Goal: Task Accomplishment & Management: Complete application form

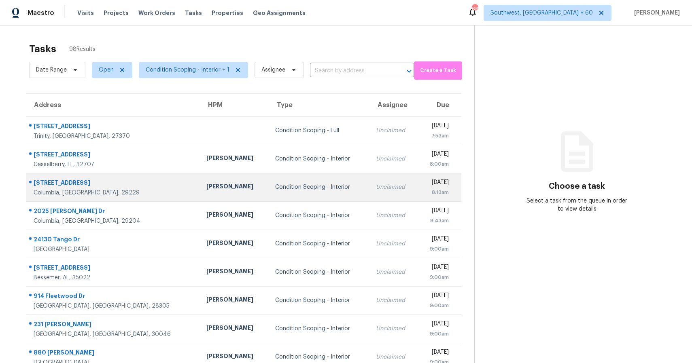
scroll to position [58, 0]
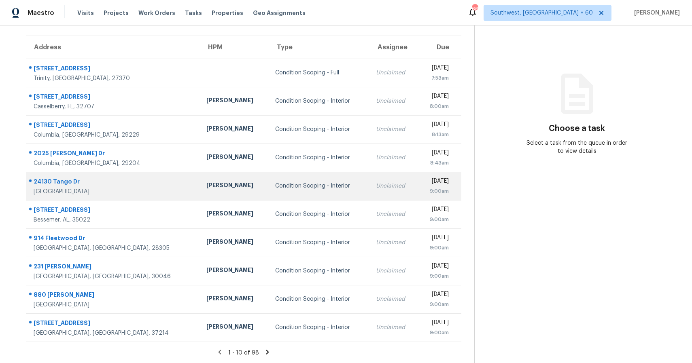
click at [298, 189] on div "Condition Scoping - Interior" at bounding box center [319, 186] width 88 height 8
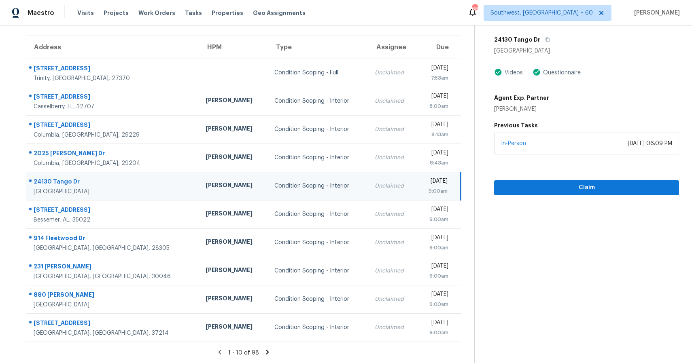
click at [551, 260] on section "Condition Scoping - Interior Sep 17th 2025 by 9:00am 24130 Tango Dr Valencia, C…" at bounding box center [576, 166] width 205 height 396
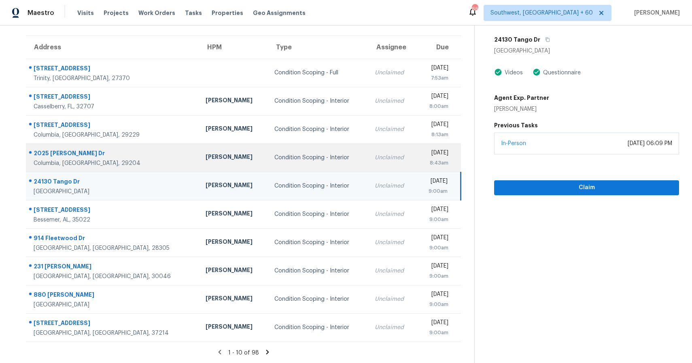
scroll to position [0, 0]
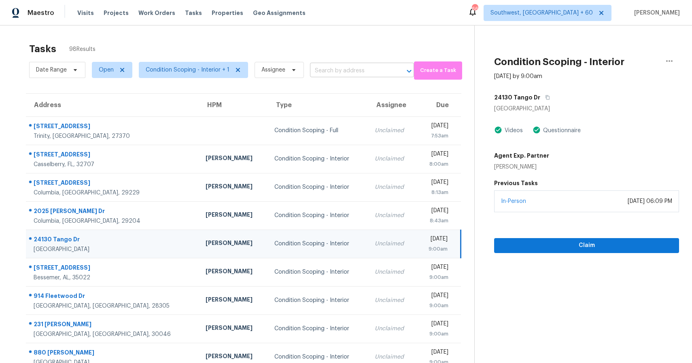
click at [331, 70] on input "text" at bounding box center [350, 71] width 81 height 13
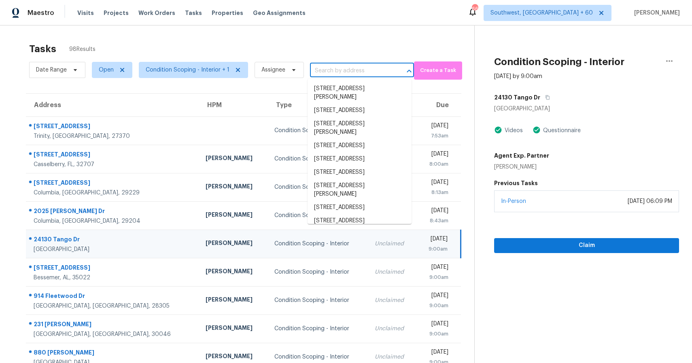
paste input "139 Salisbury Ln, Birmingham, AL 35242"
type input "139 Salisbury Ln, Birmingham, AL 35242"
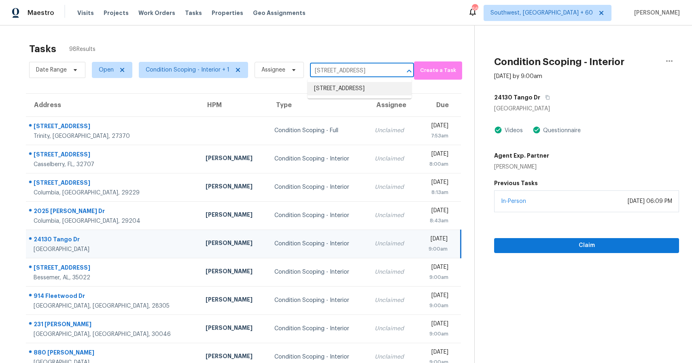
click at [340, 95] on li "139 Salisbury Ln, Birmingham, AL 35242" at bounding box center [359, 88] width 104 height 13
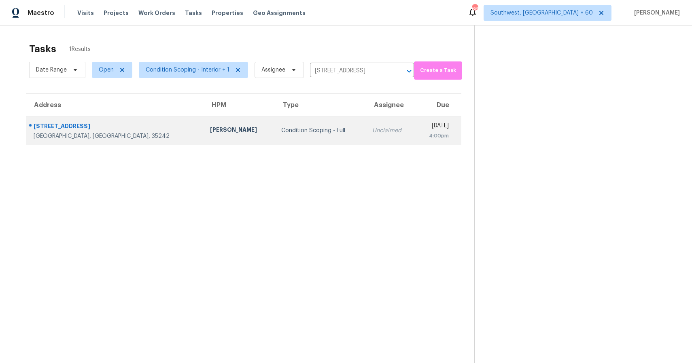
click at [422, 126] on div "Wed, Sep 17th 2025" at bounding box center [435, 127] width 27 height 10
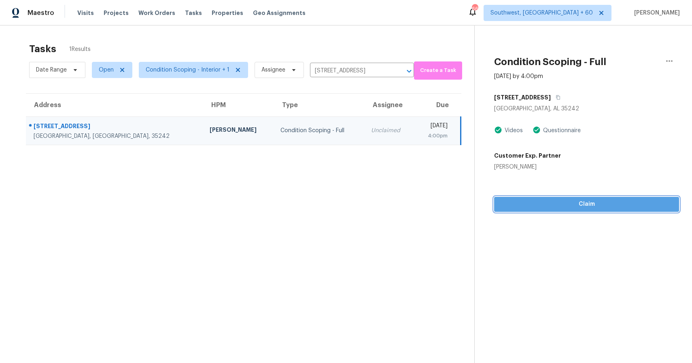
click at [578, 203] on span "Claim" at bounding box center [586, 204] width 172 height 10
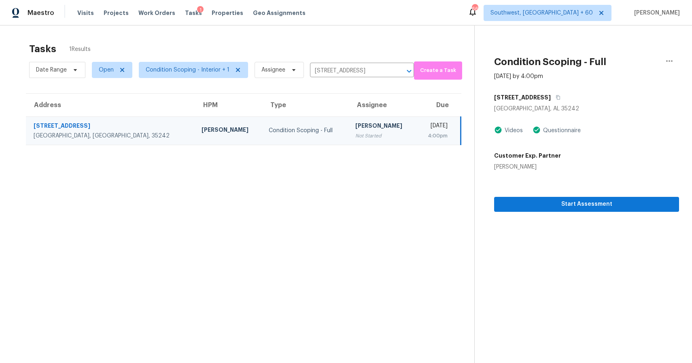
click at [368, 78] on div "Date Range Open Condition Scoping - Interior + 1 Assignee 139 Salisbury Ln, Bir…" at bounding box center [221, 69] width 385 height 21
click at [368, 72] on input "139 Salisbury Ln, Birmingham, AL 35242" at bounding box center [350, 71] width 81 height 13
paste input "801 Windwood Dr Gastonia, NC, 28056"
click at [329, 52] on div "Tasks 1 Results" at bounding box center [251, 48] width 445 height 21
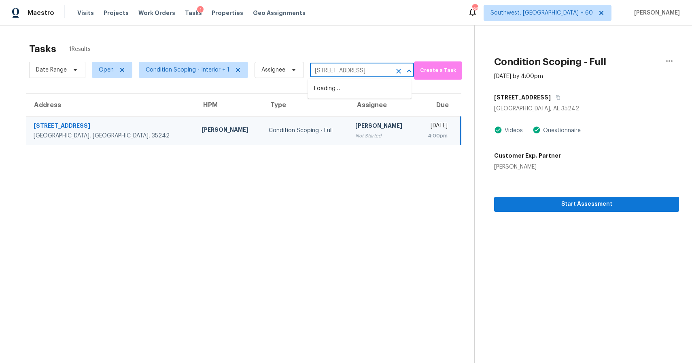
scroll to position [0, 0]
click at [342, 67] on input "139 Salisbury Ln, Birmingham, AL 35242" at bounding box center [350, 71] width 81 height 13
paste input "801 Windwood Dr Gastonia, NC, 28056"
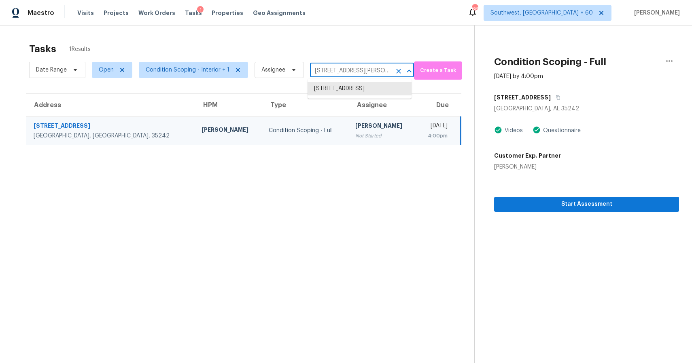
scroll to position [0, 27]
type input "801 Windwood Dr Gastonia, NC, 28056"
click at [380, 77] on input "801 Windwood Dr Gastonia, NC, 28056" at bounding box center [350, 71] width 81 height 13
click at [380, 84] on li "801 Windwood Dr, Gastonia, NC 28056" at bounding box center [359, 88] width 104 height 13
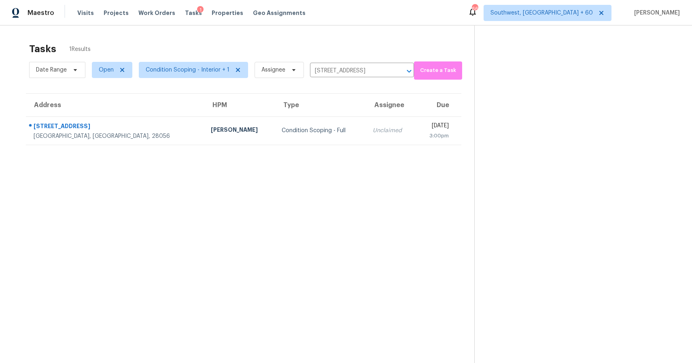
click at [366, 116] on th "Assignee" at bounding box center [391, 105] width 50 height 23
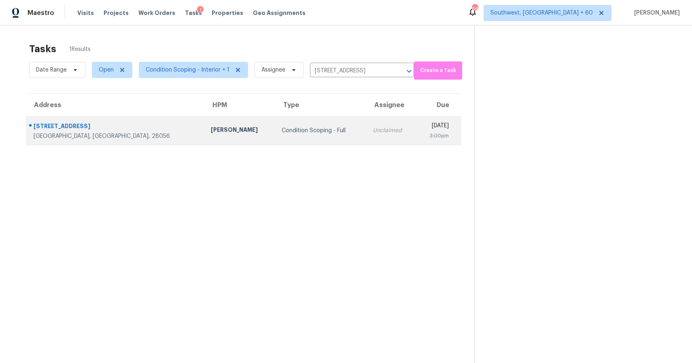
click at [366, 126] on td "Unclaimed" at bounding box center [391, 130] width 50 height 28
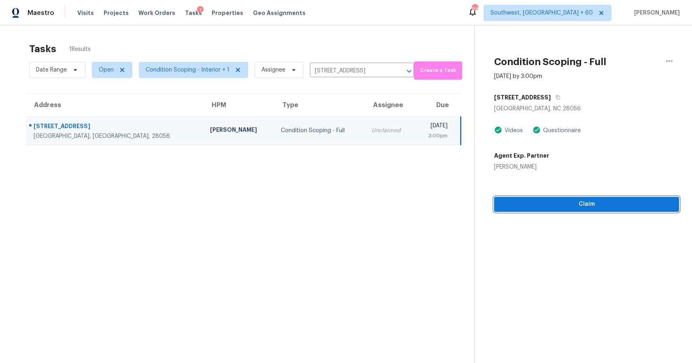
click at [606, 210] on button "Claim" at bounding box center [586, 204] width 185 height 15
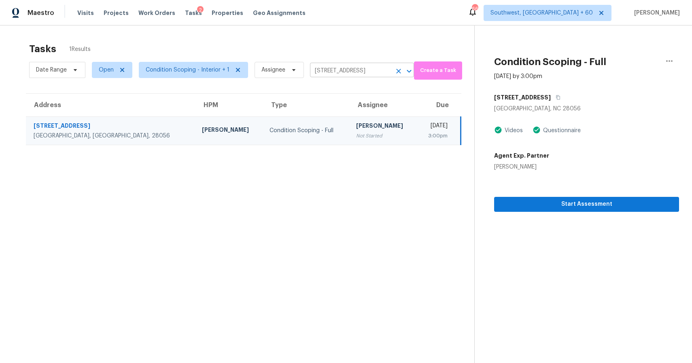
click at [373, 73] on input "801 Windwood Dr, Gastonia, NC 28056" at bounding box center [350, 71] width 81 height 13
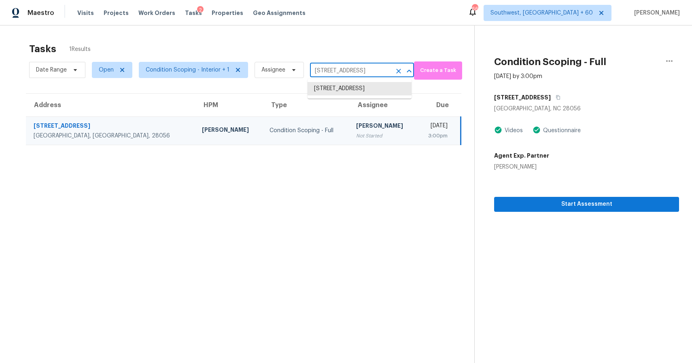
paste input "1565 Forest Glen Ln Kannapolis, NC, 28081"
click at [354, 57] on div "Tasks 1 Results" at bounding box center [251, 48] width 445 height 21
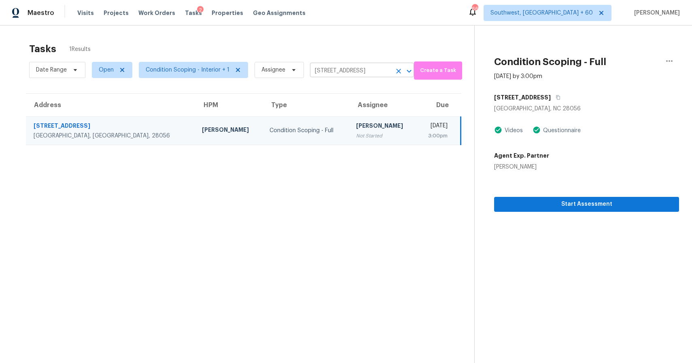
click at [357, 67] on input "801 Windwood Dr, Gastonia, NC 28056" at bounding box center [350, 71] width 81 height 13
paste input "1565 Forest Glen Ln Kannapolis, NC, 28081"
type input "801 Windwood Dr, Gastonia, NC 28056"
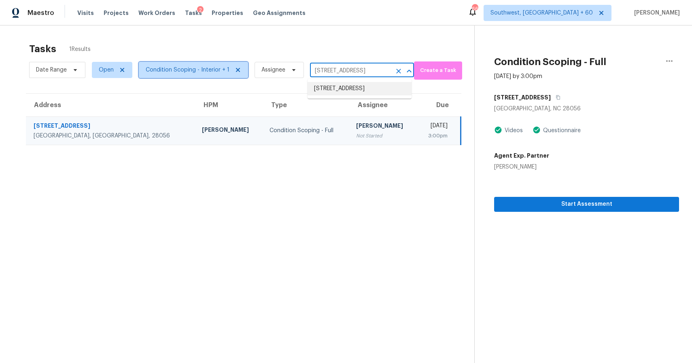
click at [216, 74] on span "Condition Scoping - Interior + 1" at bounding box center [188, 70] width 84 height 8
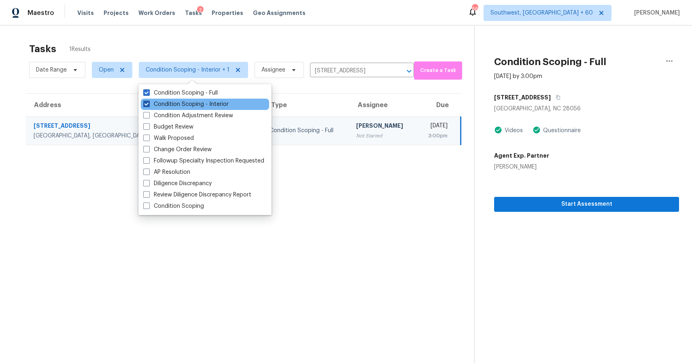
click at [227, 103] on label "Condition Scoping - Interior" at bounding box center [185, 104] width 85 height 8
click at [148, 103] on input "Condition Scoping - Interior" at bounding box center [145, 102] width 5 height 5
checkbox input "false"
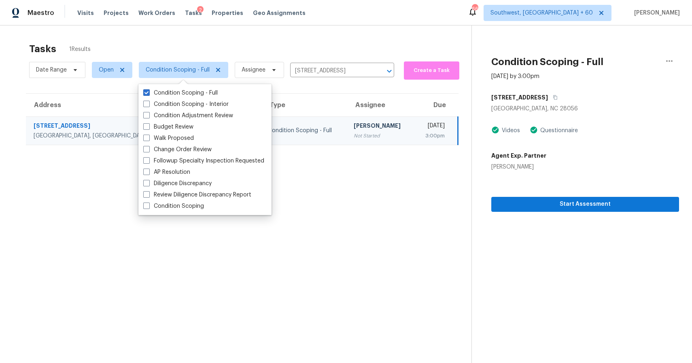
click at [286, 38] on div "Tasks 1 Results" at bounding box center [250, 48] width 442 height 21
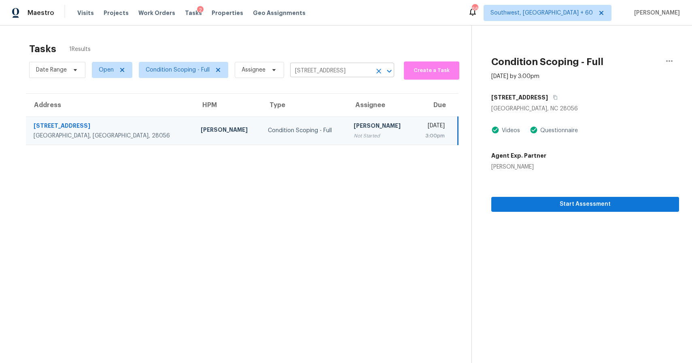
click at [380, 70] on icon "Clear" at bounding box center [379, 71] width 8 height 8
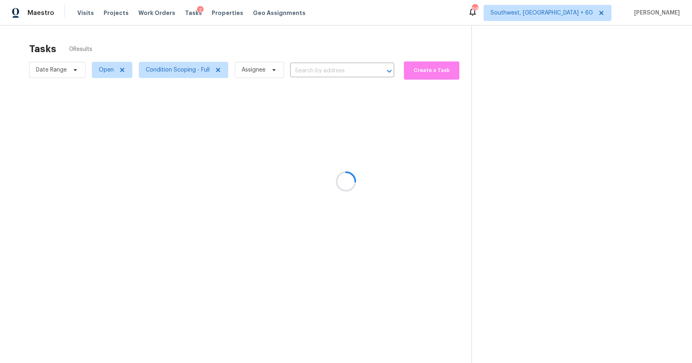
click at [318, 40] on div at bounding box center [346, 181] width 692 height 363
click at [66, 68] on div at bounding box center [346, 181] width 692 height 363
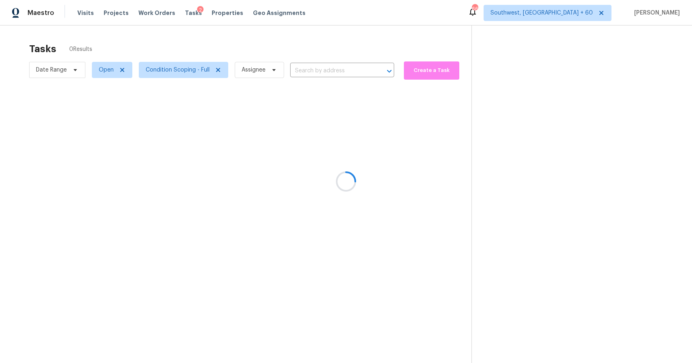
click at [66, 68] on div at bounding box center [346, 181] width 692 height 363
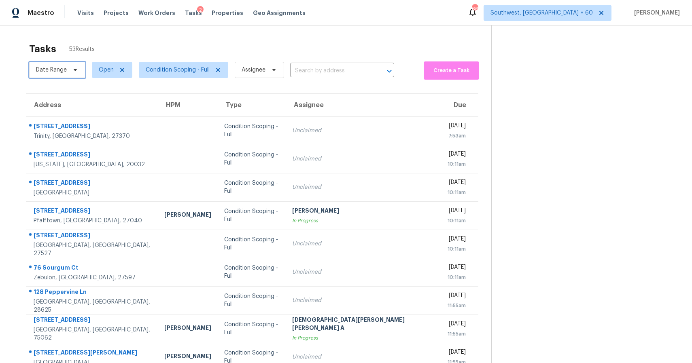
click at [75, 69] on icon at bounding box center [75, 70] width 6 height 6
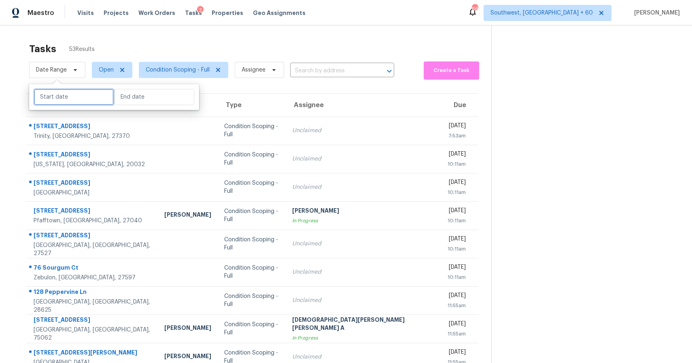
click at [80, 98] on input "text" at bounding box center [74, 97] width 80 height 16
select select "8"
select select "2025"
select select "9"
select select "2025"
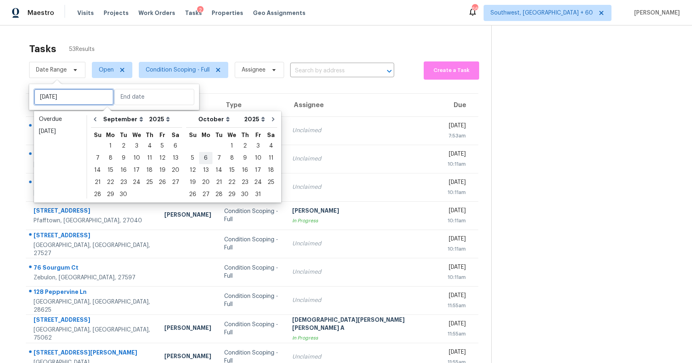
type input "Mon, Oct 06"
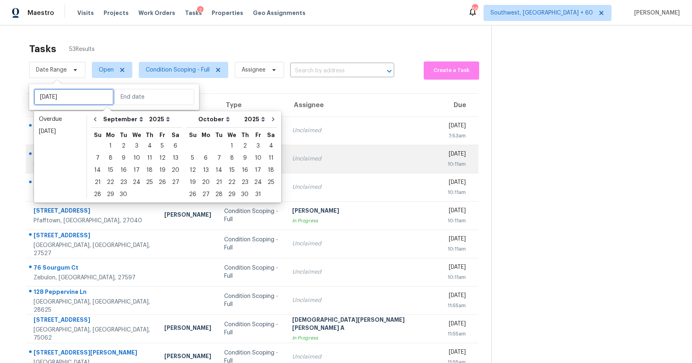
type input "Sat, Oct 04"
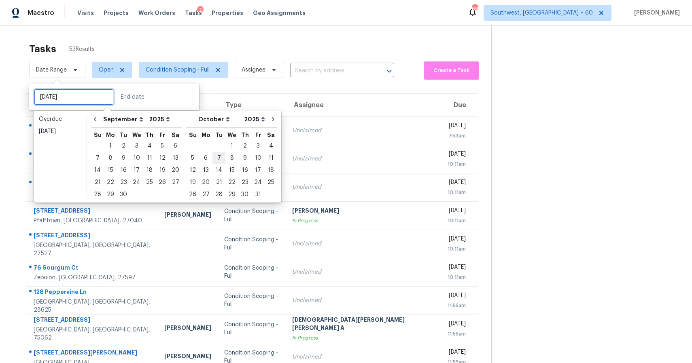
type input "Wed, Oct 01"
type input "Sun, Oct 05"
type input "Sat, Sep 13"
type input "Sun, Sep 21"
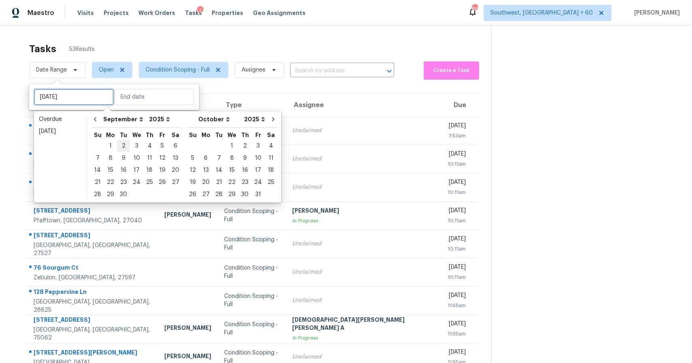
type input "Tue, Sep 02"
type input "Sat, Sep 13"
type input "Sun, Oct 05"
click at [136, 172] on div "17" at bounding box center [136, 170] width 13 height 11
type input "Wed, Sep 17"
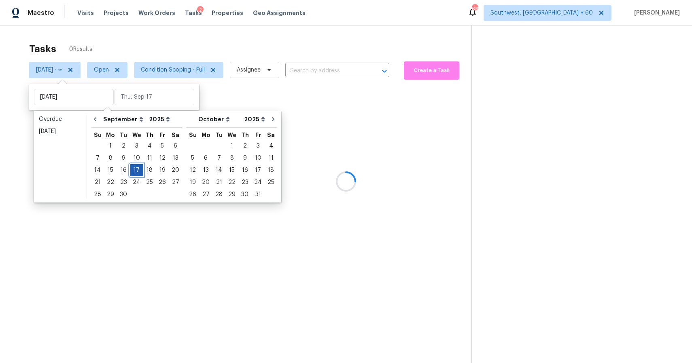
click at [136, 172] on div "17" at bounding box center [136, 170] width 13 height 11
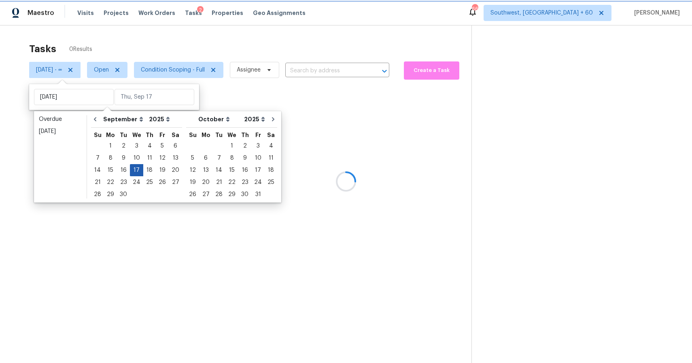
type input "Wed, Sep 17"
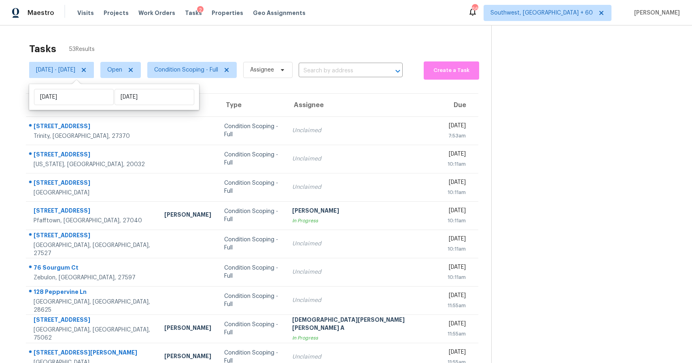
click at [279, 43] on div "Tasks 53 Results" at bounding box center [260, 48] width 462 height 21
click at [325, 39] on div "Tasks 53 Results" at bounding box center [260, 48] width 462 height 21
click at [559, 157] on section at bounding box center [585, 223] width 188 height 396
click at [529, 133] on section at bounding box center [585, 223] width 188 height 396
click at [354, 67] on input "text" at bounding box center [339, 71] width 81 height 13
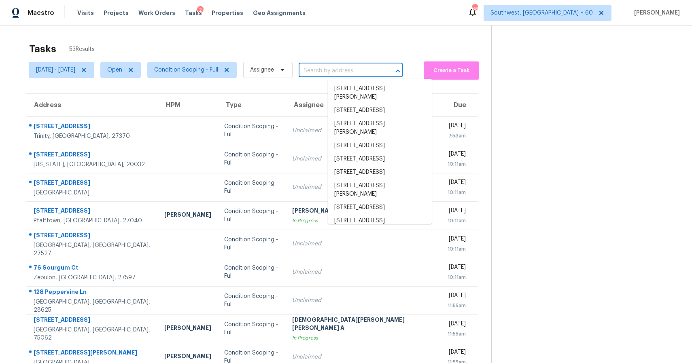
paste input "1565 Forest Glen Ln Kannapolis, NC, 28081"
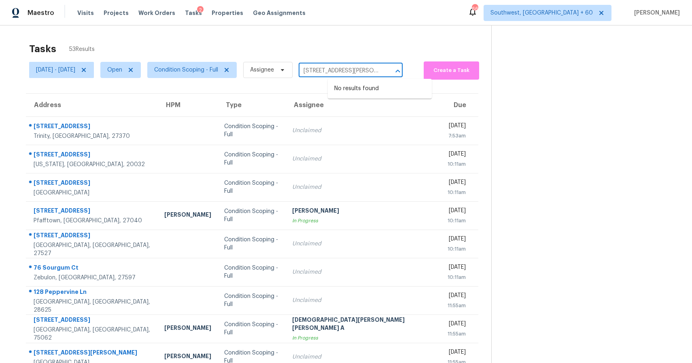
type input "1565 Forest Glen Ln Ka"
click at [383, 54] on div "Tasks 53 Results" at bounding box center [260, 48] width 462 height 21
click at [380, 68] on input "text" at bounding box center [339, 71] width 81 height 13
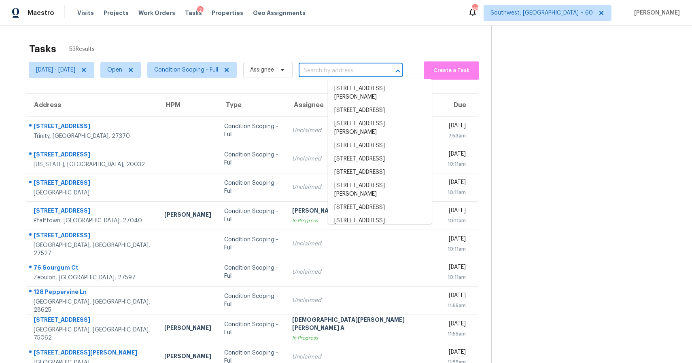
click at [380, 68] on input "text" at bounding box center [339, 71] width 81 height 13
click at [366, 69] on input "text" at bounding box center [339, 71] width 81 height 13
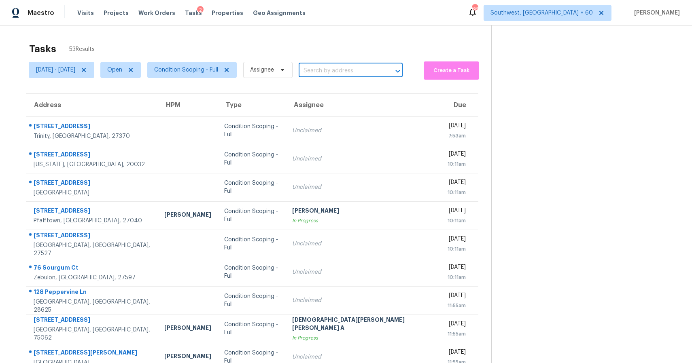
paste input "1565 Forest Glen Ln Kannapolis, NC, 28081"
type input "1565 Forest Glen Ln Kannapolis, NC,"
click at [253, 38] on div "Tasks 53 Results Wed, Sep 17 - Wed, Sep 17 Open Condition Scoping - Full Assign…" at bounding box center [346, 223] width 692 height 396
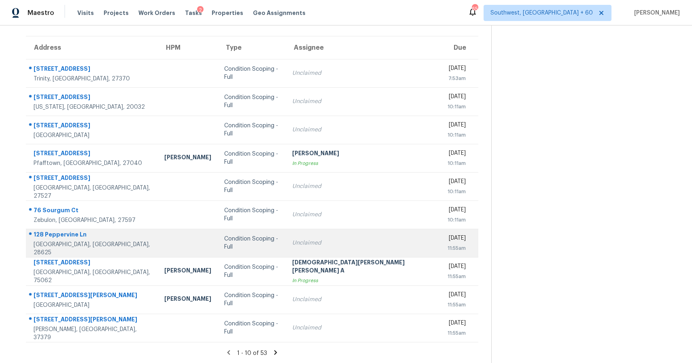
scroll to position [58, 0]
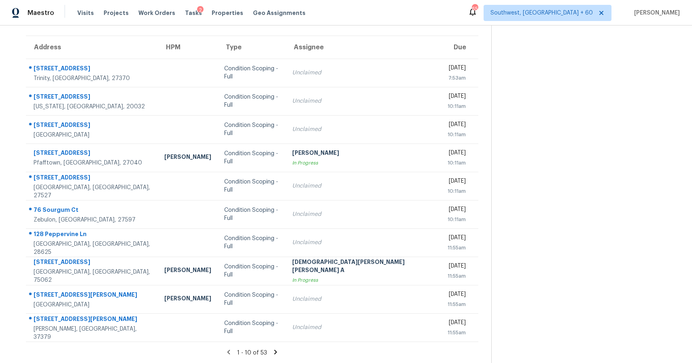
click at [272, 352] on icon at bounding box center [275, 352] width 7 height 7
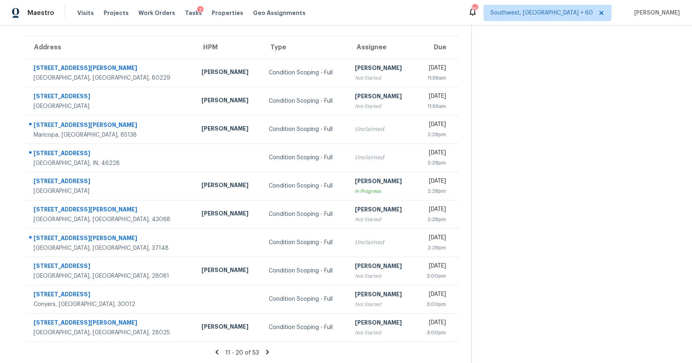
click at [269, 353] on icon at bounding box center [267, 352] width 3 height 4
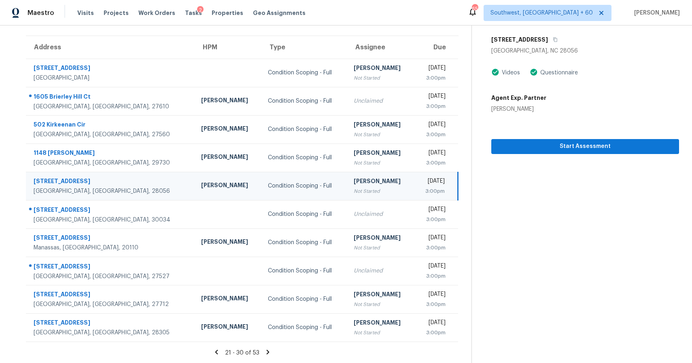
click at [270, 349] on icon at bounding box center [267, 352] width 7 height 7
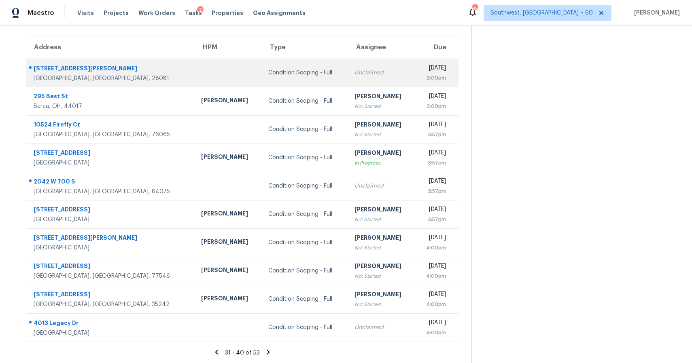
click at [262, 78] on td "Condition Scoping - Full" at bounding box center [305, 73] width 86 height 28
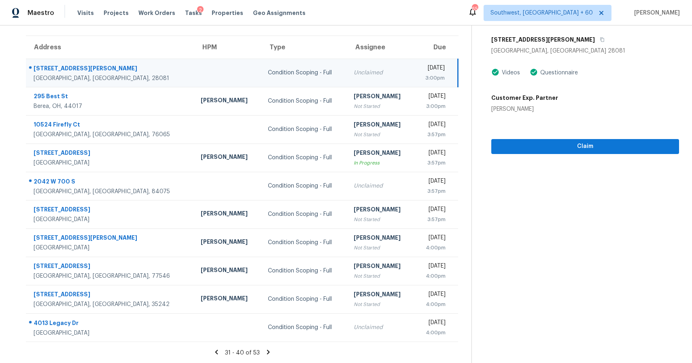
click at [554, 136] on div "Claim" at bounding box center [585, 133] width 188 height 41
click at [564, 145] on span "Claim" at bounding box center [585, 147] width 175 height 10
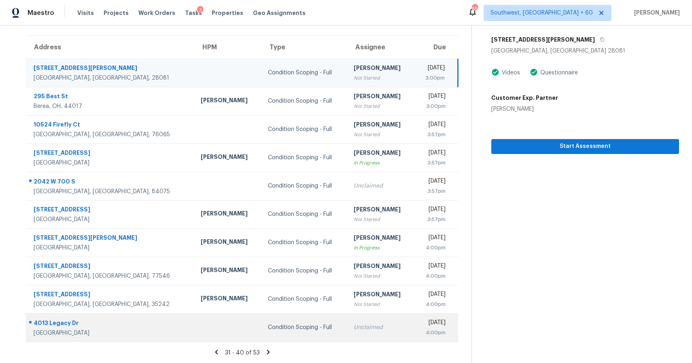
click at [268, 324] on div "Condition Scoping - Full" at bounding box center [304, 328] width 73 height 8
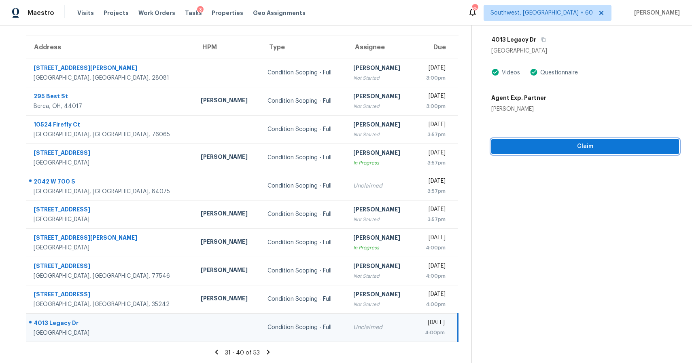
click at [577, 147] on span "Claim" at bounding box center [585, 147] width 175 height 10
click at [268, 350] on icon at bounding box center [268, 352] width 7 height 7
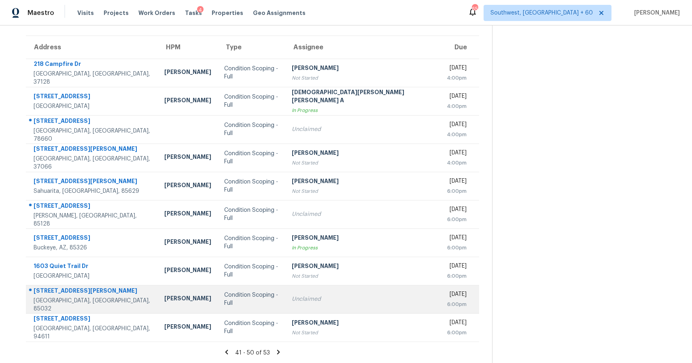
click at [260, 298] on div "Condition Scoping - Full" at bounding box center [251, 299] width 55 height 16
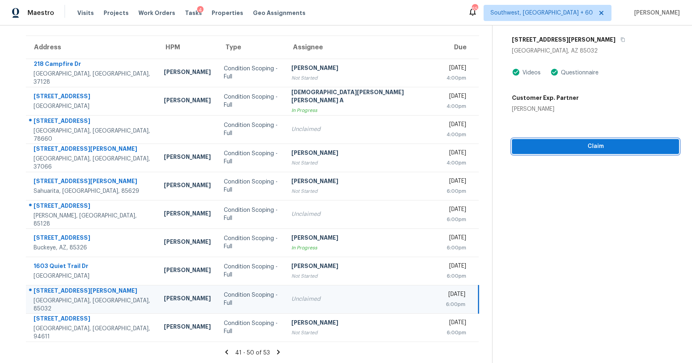
click at [595, 143] on span "Claim" at bounding box center [595, 147] width 154 height 10
click at [581, 257] on section "Condition Scoping - Full Sep 17th 2025 by 6:00pm 3718 E Evans Dr Phoenix, AZ 85…" at bounding box center [585, 166] width 187 height 396
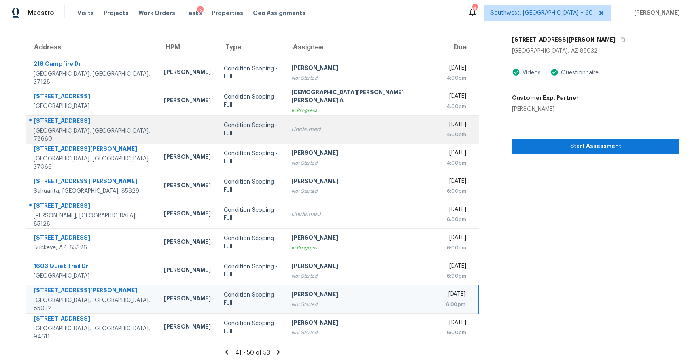
click at [230, 128] on div "Condition Scoping - Full" at bounding box center [251, 129] width 55 height 16
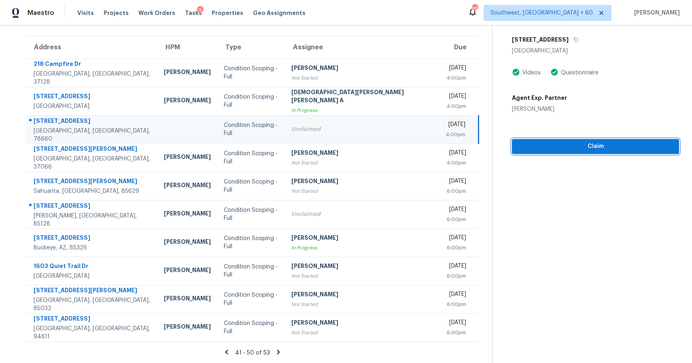
click at [597, 147] on span "Claim" at bounding box center [595, 147] width 154 height 10
click at [277, 352] on icon at bounding box center [278, 352] width 3 height 4
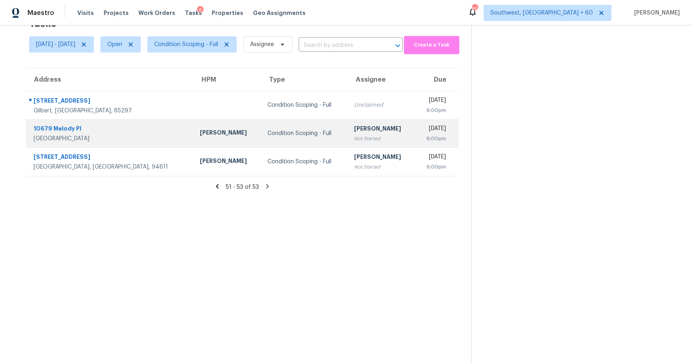
scroll to position [0, 0]
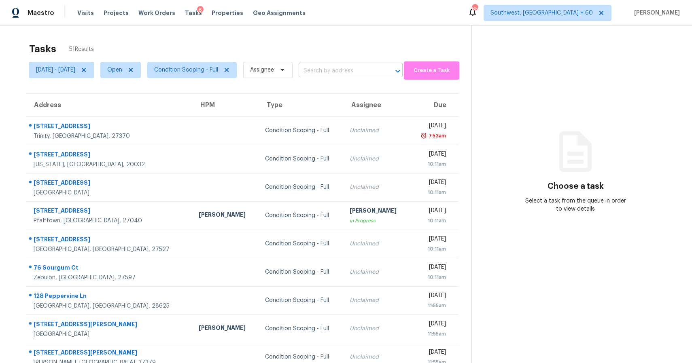
click at [339, 74] on input "text" at bounding box center [339, 71] width 81 height 13
paste input "3311 Vincz Dr, Indianapolis, IN 46228"
type input "3311 Vincz Dr, Indianapolis, IN 46228"
click at [280, 35] on div "Tasks 51 Results Wed, Sep 17 - Wed, Sep 17 Open Condition Scoping - Full Assign…" at bounding box center [346, 223] width 692 height 396
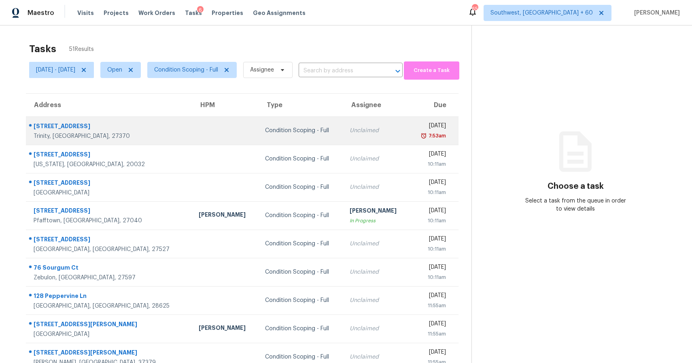
scroll to position [58, 0]
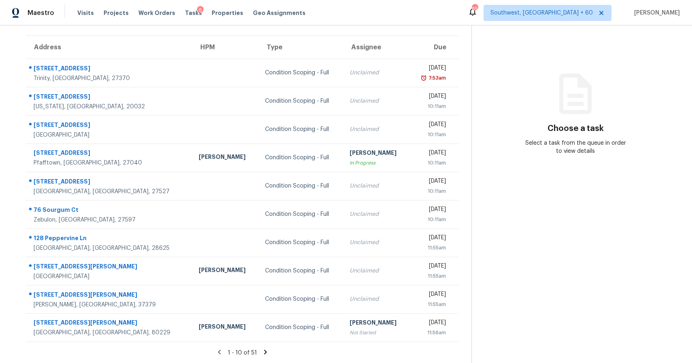
click at [267, 353] on icon at bounding box center [265, 352] width 3 height 4
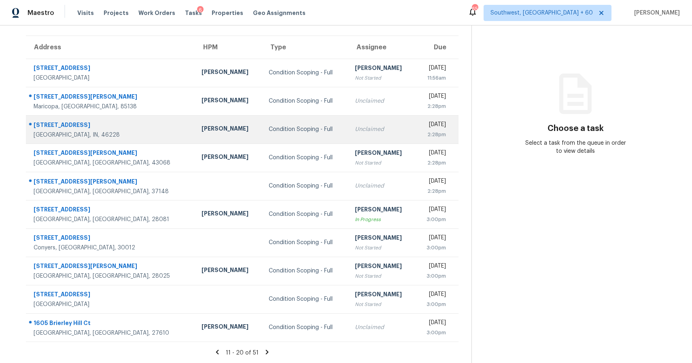
click at [282, 125] on td "Condition Scoping - Full" at bounding box center [305, 129] width 86 height 28
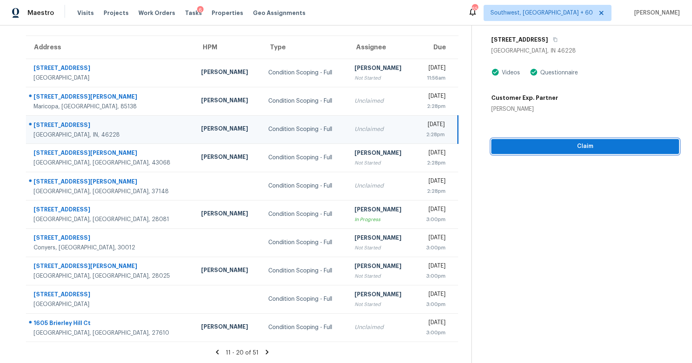
click at [605, 149] on span "Claim" at bounding box center [585, 147] width 175 height 10
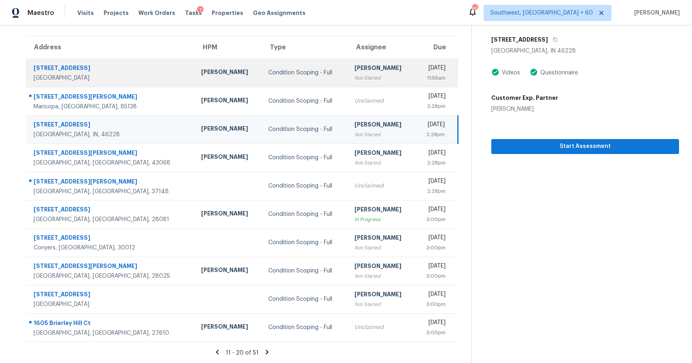
scroll to position [0, 0]
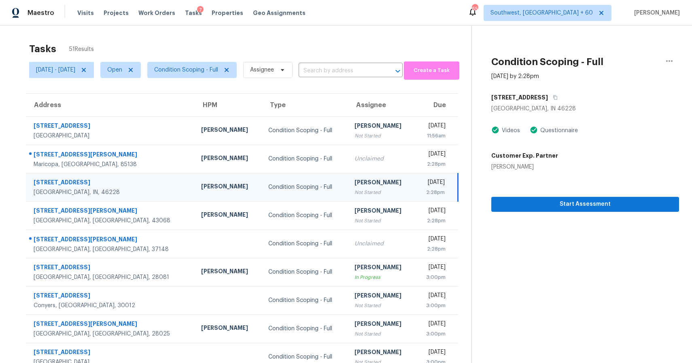
click at [357, 62] on div "Wed, Sep 17 - Wed, Sep 17 Open Condition Scoping - Full Assignee ​" at bounding box center [215, 69] width 373 height 21
click at [361, 75] on input "text" at bounding box center [339, 71] width 81 height 13
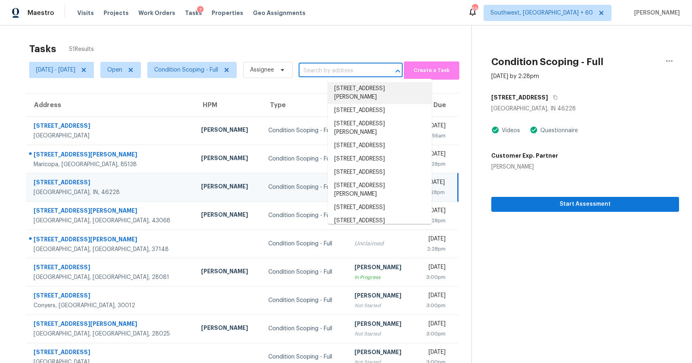
paste input "139 Salisbury Ln, Birmingham, AL 35242"
type input "139 Salisbury Ln, Birmingham, AL 35242"
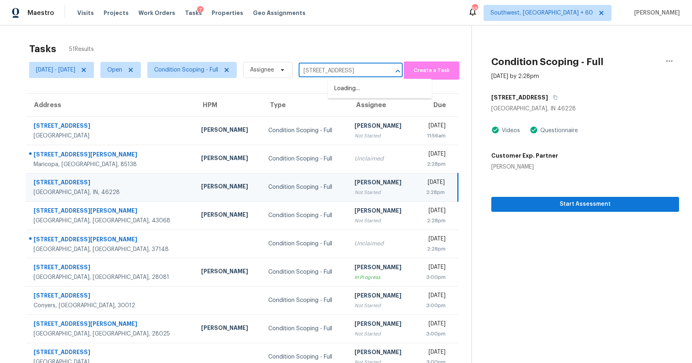
scroll to position [0, 30]
click at [377, 94] on li "139 Salisbury Ln, Birmingham, AL 35242" at bounding box center [380, 88] width 104 height 13
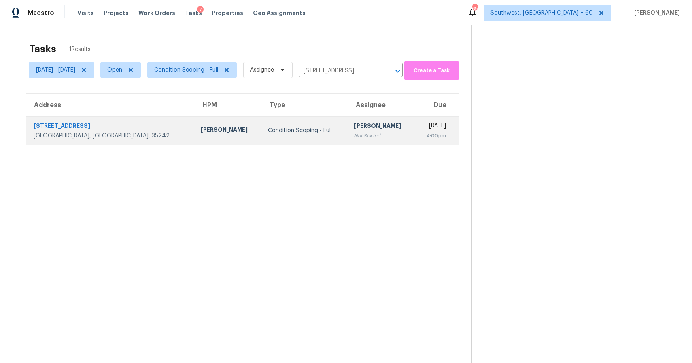
click at [354, 138] on div "Not Started" at bounding box center [381, 136] width 54 height 8
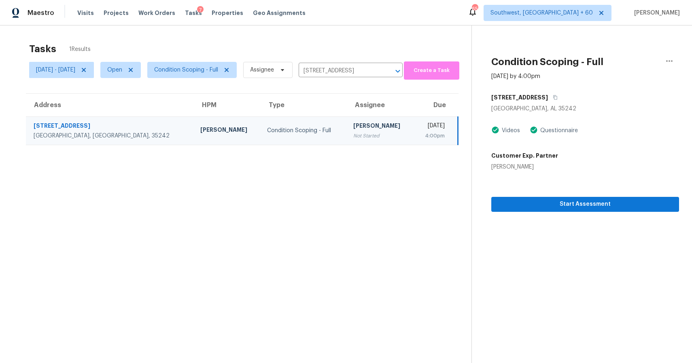
click at [604, 212] on section "Condition Scoping - Full Sep 17th 2025 by 4:00pm 139 Salisbury Ln Birmingham, A…" at bounding box center [575, 206] width 208 height 363
click at [598, 197] on button "Start Assessment" at bounding box center [585, 204] width 188 height 15
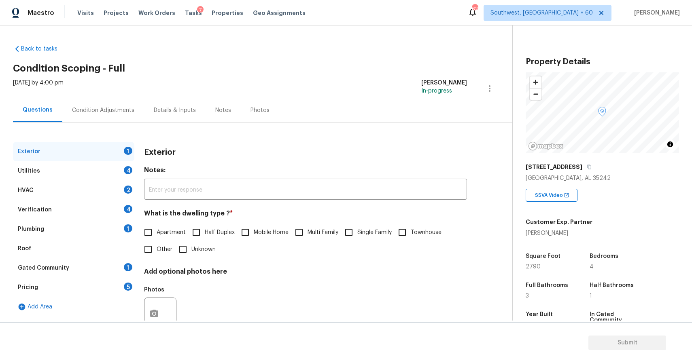
click at [367, 241] on label "Single Family" at bounding box center [365, 232] width 51 height 17
click at [357, 241] on input "Single Family" at bounding box center [348, 232] width 17 height 17
checkbox input "true"
click at [100, 178] on div "Utilities 4" at bounding box center [73, 170] width 121 height 19
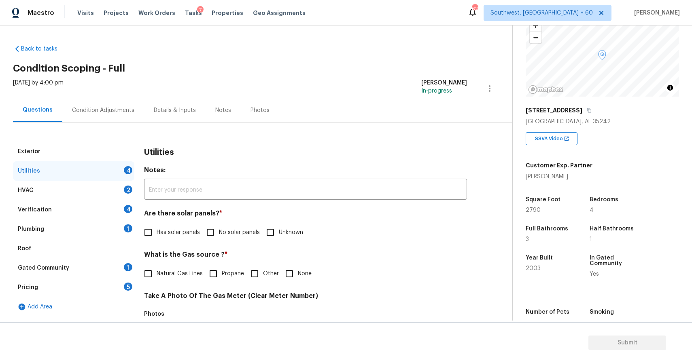
scroll to position [107, 0]
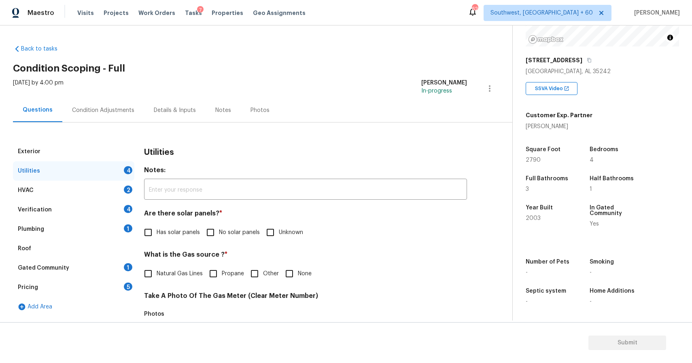
click at [231, 226] on label "No solar panels" at bounding box center [231, 232] width 58 height 17
click at [219, 226] on input "No solar panels" at bounding box center [210, 232] width 17 height 17
checkbox input "true"
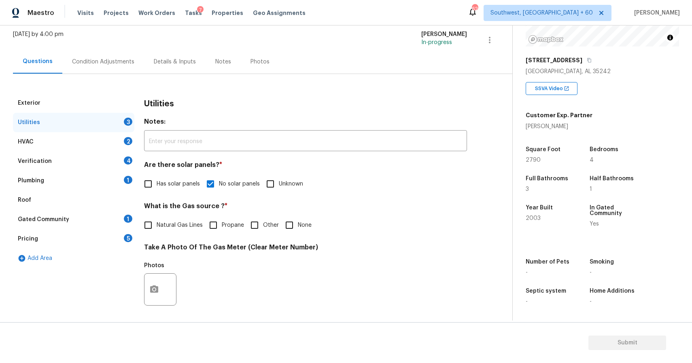
scroll to position [80, 0]
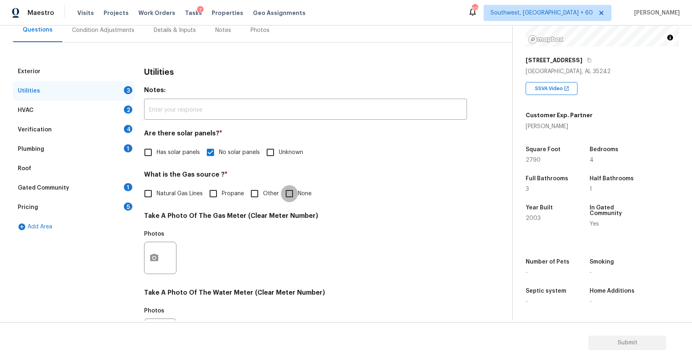
click at [296, 186] on input "None" at bounding box center [289, 193] width 17 height 17
click at [296, 190] on input "None" at bounding box center [289, 193] width 17 height 17
checkbox input "false"
click at [150, 263] on button "button" at bounding box center [153, 258] width 19 height 32
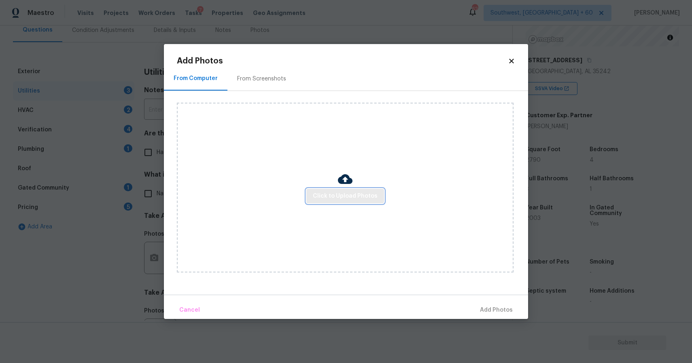
click at [340, 197] on span "Click to Upload Photos" at bounding box center [345, 196] width 65 height 10
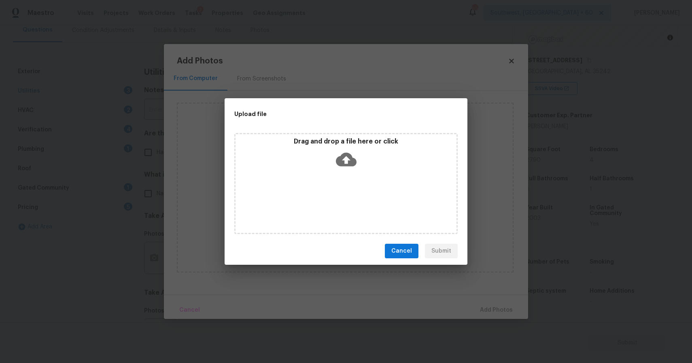
click at [340, 197] on div "Drag and drop a file here or click" at bounding box center [345, 183] width 223 height 101
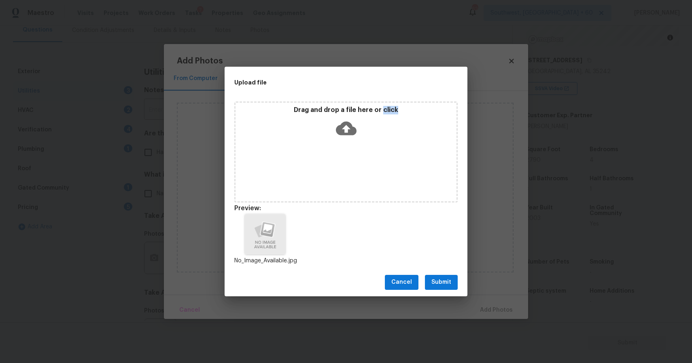
click at [446, 275] on button "Submit" at bounding box center [441, 282] width 33 height 15
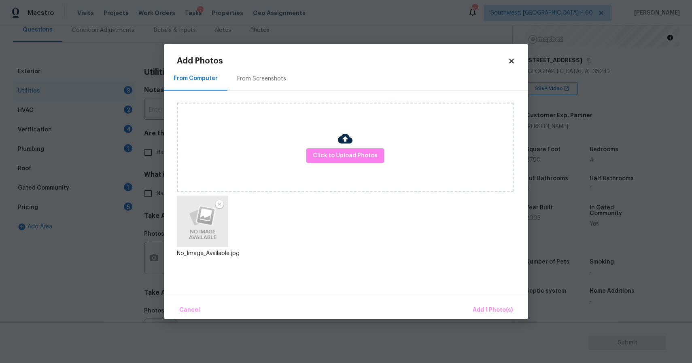
click at [463, 291] on div "From Computer From Screenshots Click to Upload Photos No_Image_Available.jpg" at bounding box center [346, 181] width 364 height 228
click at [489, 309] on span "Add 1 Photo(s)" at bounding box center [492, 310] width 40 height 10
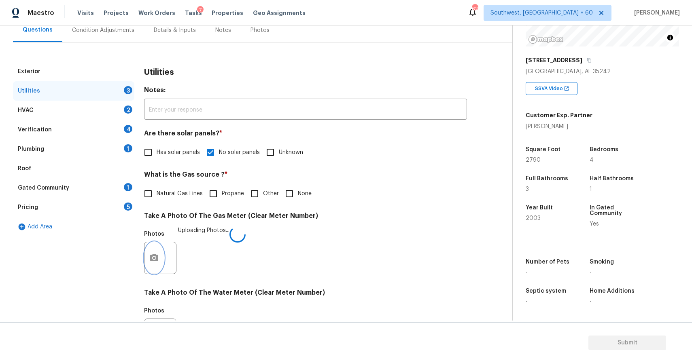
scroll to position [246, 0]
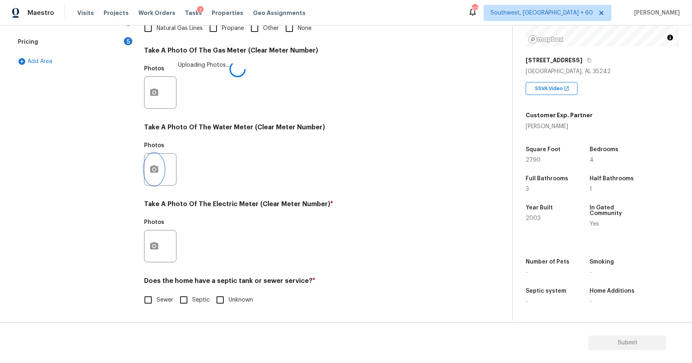
click at [151, 167] on icon "button" at bounding box center [154, 168] width 8 height 7
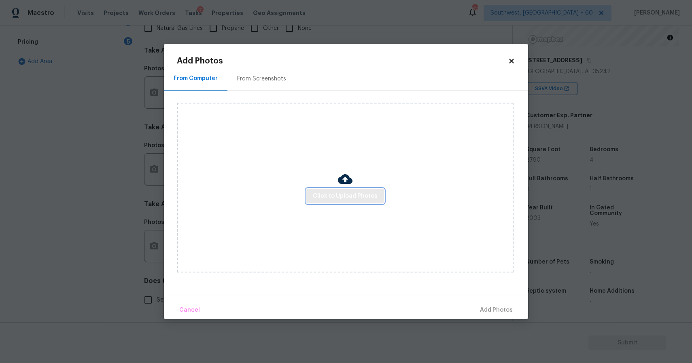
click at [354, 196] on span "Click to Upload Photos" at bounding box center [345, 196] width 65 height 10
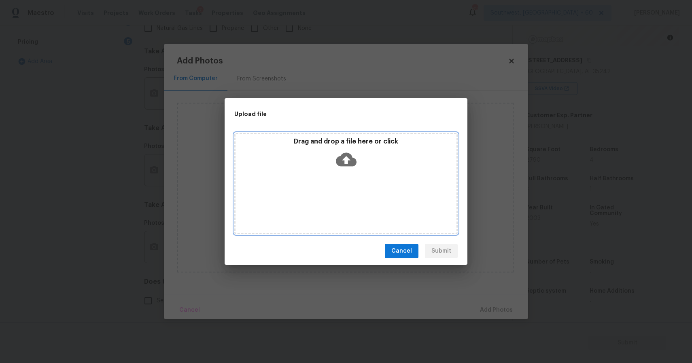
click at [354, 196] on div "Drag and drop a file here or click" at bounding box center [345, 183] width 223 height 101
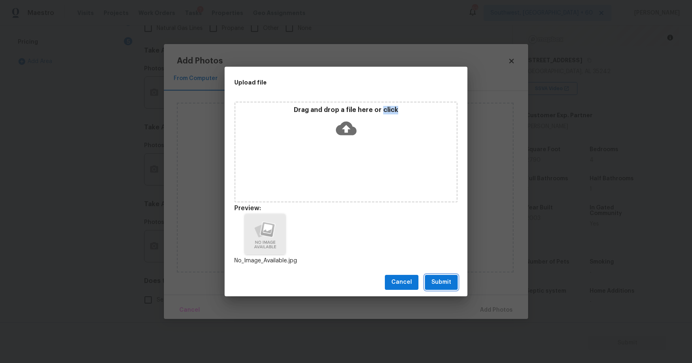
click at [441, 284] on span "Submit" at bounding box center [441, 282] width 20 height 10
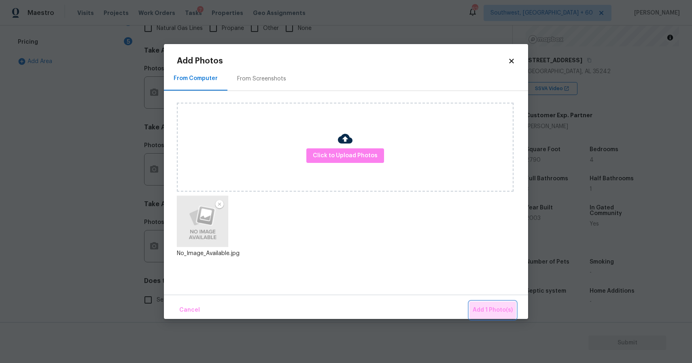
click at [495, 303] on button "Add 1 Photo(s)" at bounding box center [492, 310] width 47 height 17
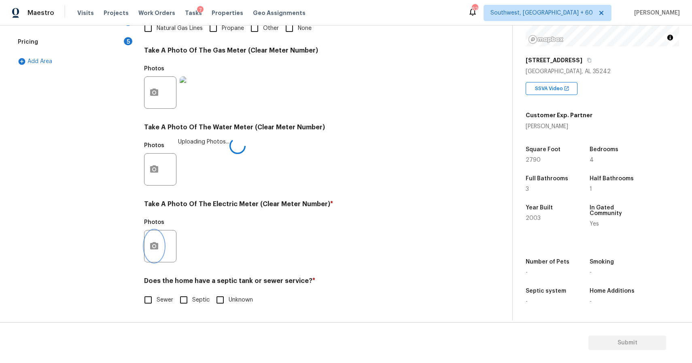
click at [148, 245] on button "button" at bounding box center [153, 247] width 19 height 32
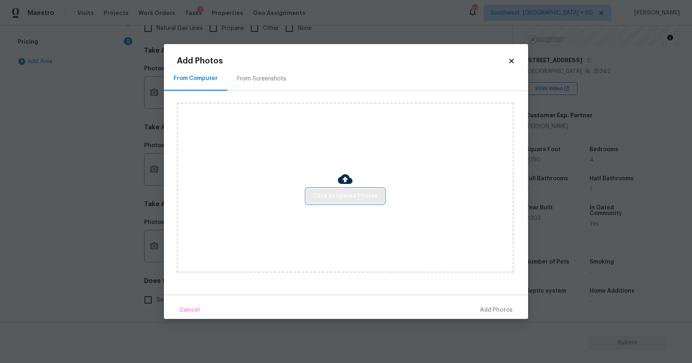
click at [352, 190] on button "Click to Upload Photos" at bounding box center [345, 196] width 78 height 15
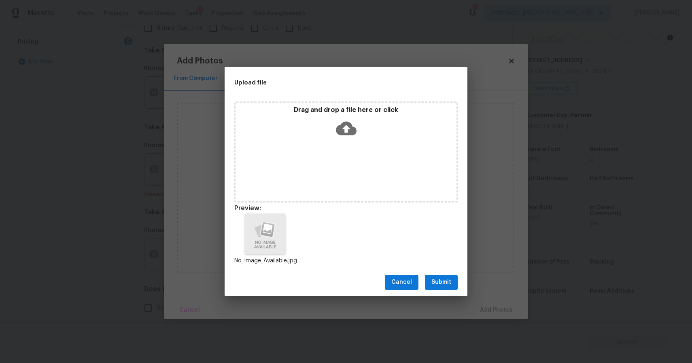
click at [446, 277] on span "Submit" at bounding box center [441, 282] width 20 height 10
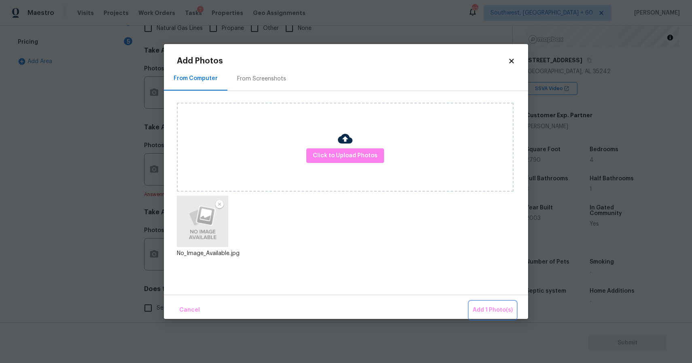
click at [488, 306] on span "Add 1 Photo(s)" at bounding box center [492, 310] width 40 height 10
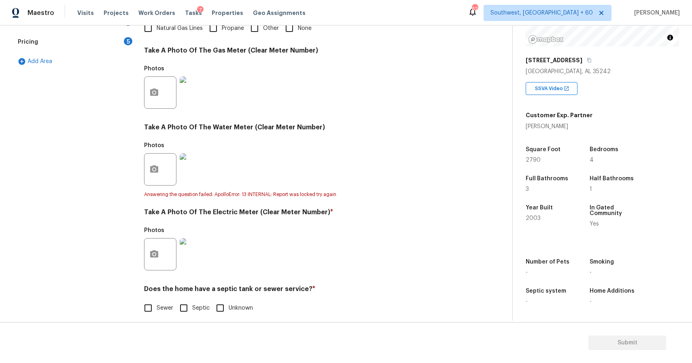
click at [161, 304] on span "Sewer" at bounding box center [165, 308] width 17 height 8
click at [157, 304] on input "Sewer" at bounding box center [148, 308] width 17 height 17
checkbox input "true"
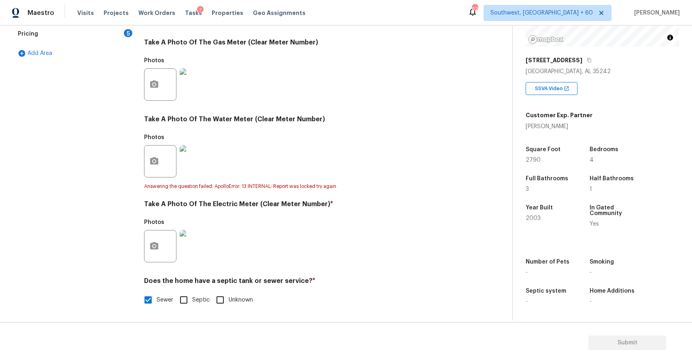
scroll to position [0, 0]
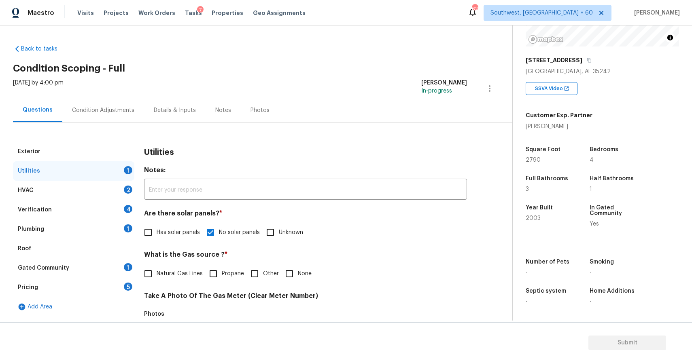
click at [108, 184] on div "HVAC 2" at bounding box center [73, 190] width 121 height 19
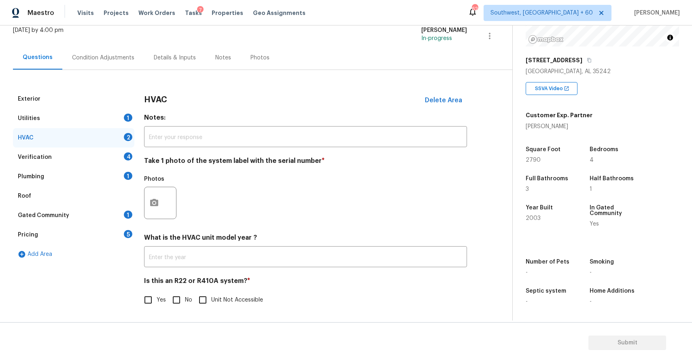
click at [95, 106] on div "Exterior" at bounding box center [73, 98] width 121 height 19
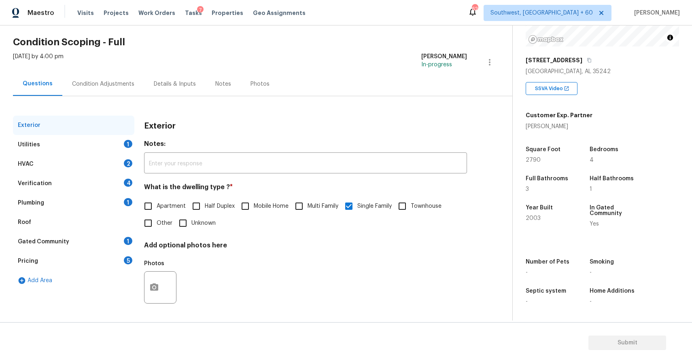
click at [111, 143] on div "Utilities 1" at bounding box center [73, 144] width 121 height 19
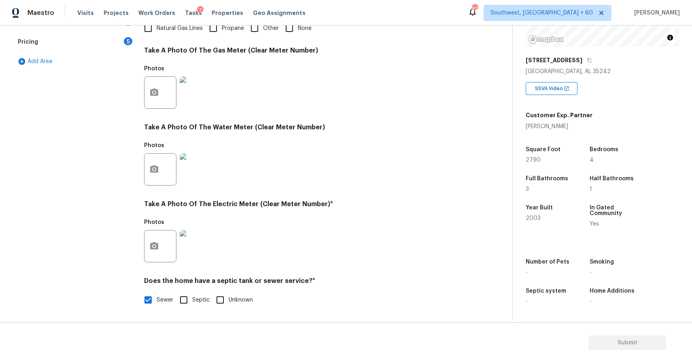
scroll to position [61, 0]
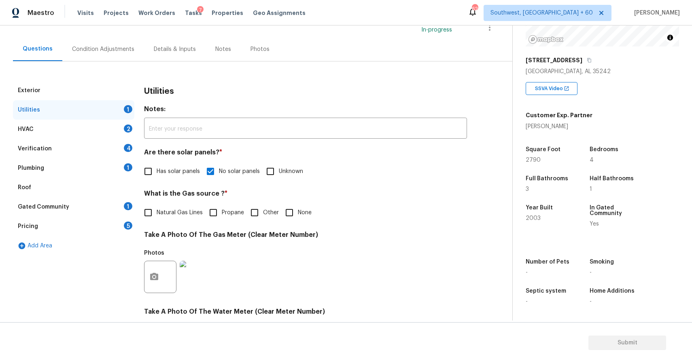
click at [88, 117] on div "Utilities 1" at bounding box center [73, 109] width 121 height 19
click at [99, 125] on div "HVAC 2" at bounding box center [73, 129] width 121 height 19
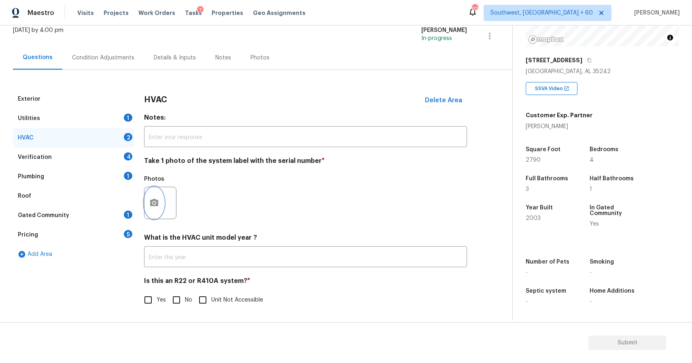
click at [159, 198] on button "button" at bounding box center [153, 203] width 19 height 32
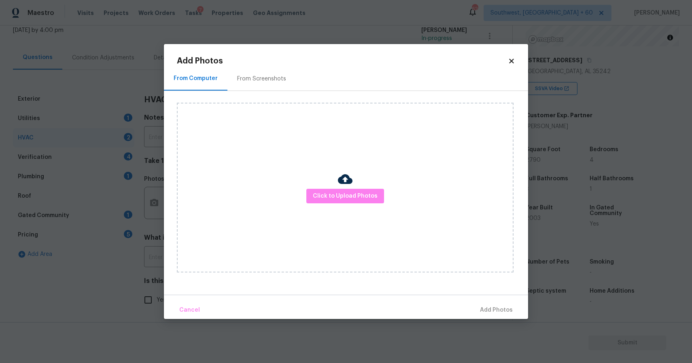
click at [389, 193] on div "Click to Upload Photos" at bounding box center [345, 188] width 337 height 170
click at [359, 193] on span "Click to Upload Photos" at bounding box center [345, 196] width 65 height 10
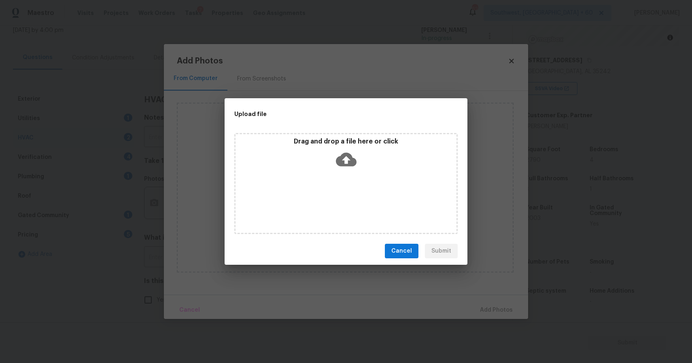
click at [359, 193] on div "Drag and drop a file here or click" at bounding box center [345, 183] width 223 height 101
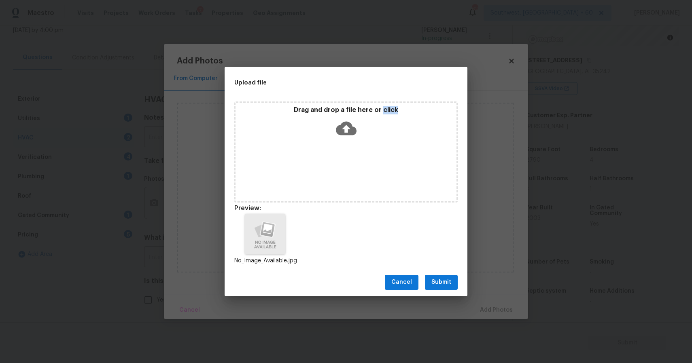
click at [435, 286] on span "Submit" at bounding box center [441, 282] width 20 height 10
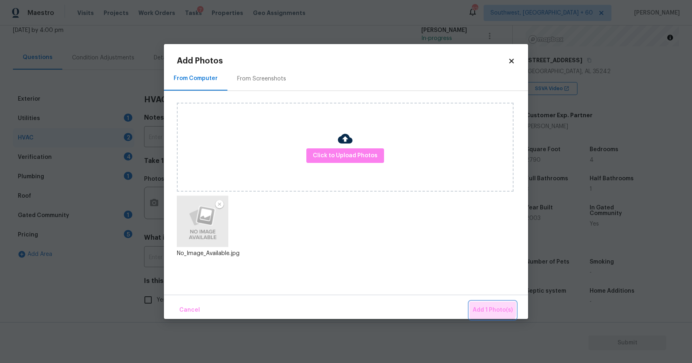
click at [474, 303] on button "Add 1 Photo(s)" at bounding box center [492, 310] width 47 height 17
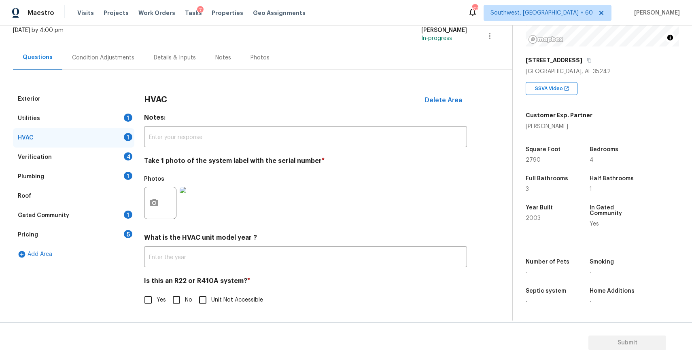
click at [179, 296] on input "No" at bounding box center [176, 300] width 17 height 17
checkbox input "true"
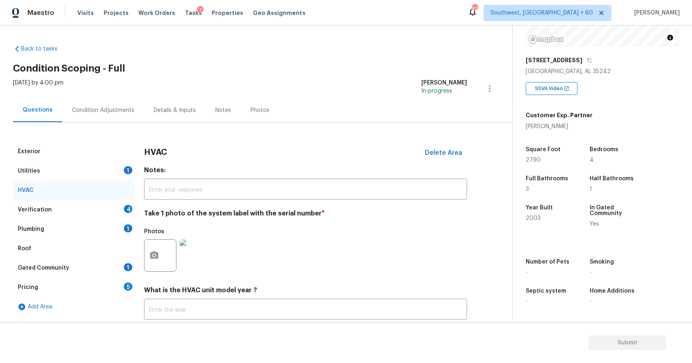
click at [99, 214] on div "Verification 4" at bounding box center [73, 209] width 121 height 19
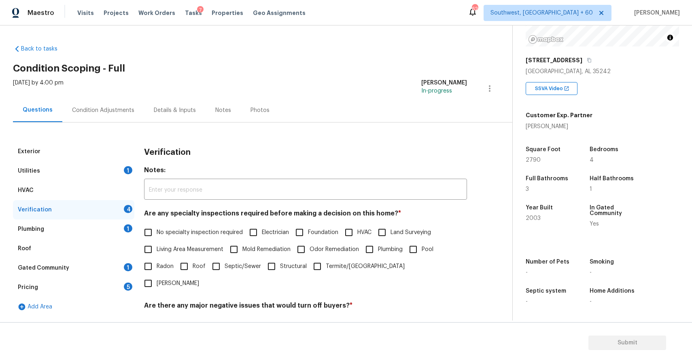
click at [203, 213] on h4 "Are any specialty inspections required before making a decision on this home? *" at bounding box center [305, 215] width 323 height 11
click at [203, 229] on span "No specialty inspection required" at bounding box center [200, 233] width 86 height 8
click at [157, 229] on input "No specialty inspection required" at bounding box center [148, 232] width 17 height 17
checkbox input "true"
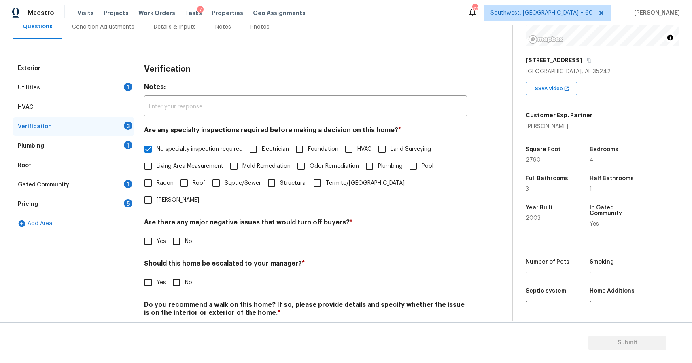
scroll to position [98, 0]
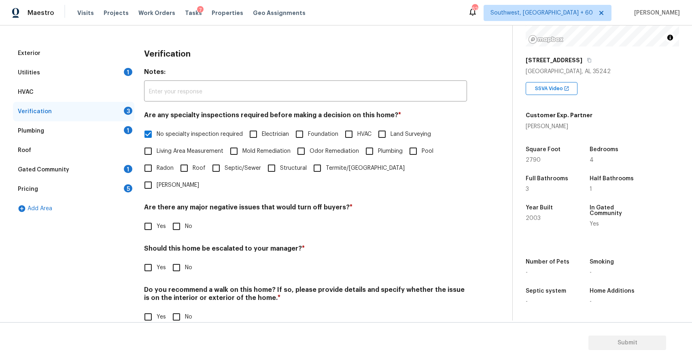
click at [183, 218] on input "No" at bounding box center [176, 226] width 17 height 17
checkbox input "true"
click at [175, 260] on input "No" at bounding box center [176, 268] width 17 height 17
checkbox input "true"
click at [178, 309] on input "No" at bounding box center [176, 317] width 17 height 17
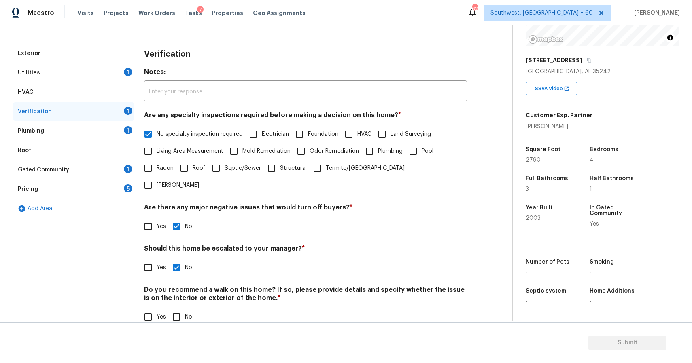
checkbox input "true"
click at [119, 131] on div "Plumbing 1" at bounding box center [73, 130] width 121 height 19
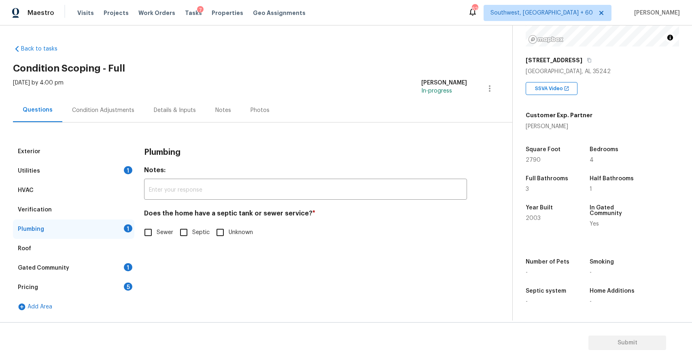
click at [150, 242] on div "Plumbing Notes: ​ Does the home have a septic tank or sewer service? * Sewer Se…" at bounding box center [305, 196] width 323 height 109
click at [156, 231] on input "Sewer" at bounding box center [148, 232] width 17 height 17
checkbox input "true"
click at [116, 272] on div "Gated Community 1" at bounding box center [73, 267] width 121 height 19
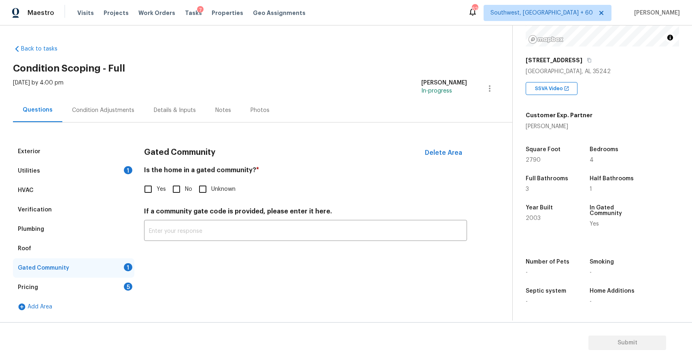
click at [180, 183] on input "No" at bounding box center [176, 189] width 17 height 17
checkbox input "true"
click at [117, 285] on div "Pricing 5" at bounding box center [73, 287] width 121 height 19
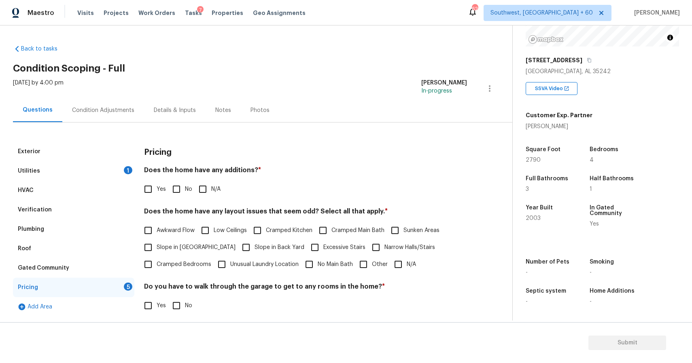
click at [176, 193] on input "No" at bounding box center [176, 189] width 17 height 17
checkbox input "true"
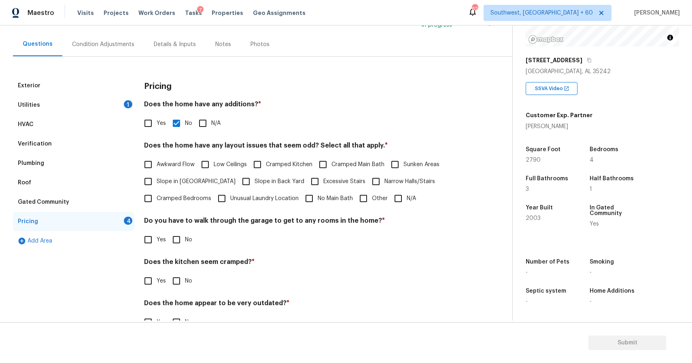
click at [399, 194] on input "N/A" at bounding box center [398, 198] width 17 height 17
checkbox input "true"
click at [182, 239] on input "No" at bounding box center [176, 239] width 17 height 17
checkbox input "true"
click at [170, 278] on input "No" at bounding box center [176, 281] width 17 height 17
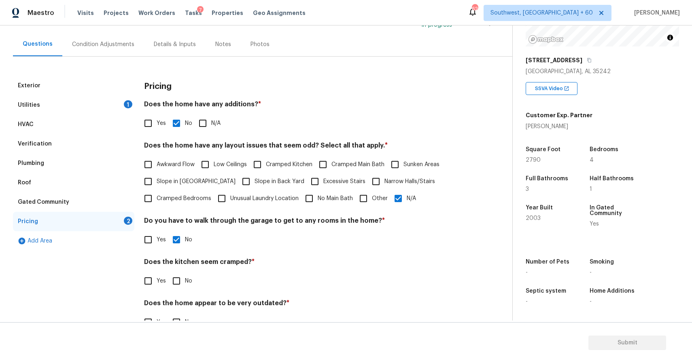
checkbox input "true"
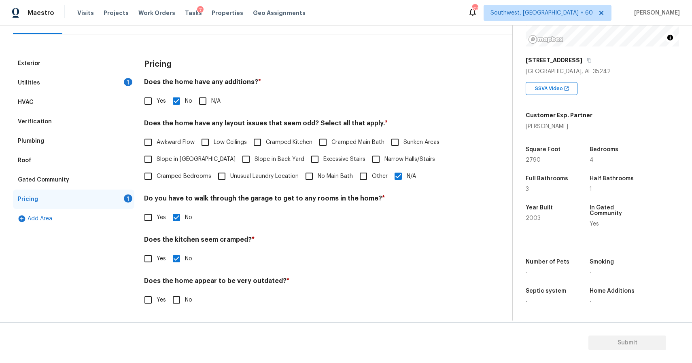
click at [183, 305] on input "No" at bounding box center [176, 300] width 17 height 17
checkbox input "true"
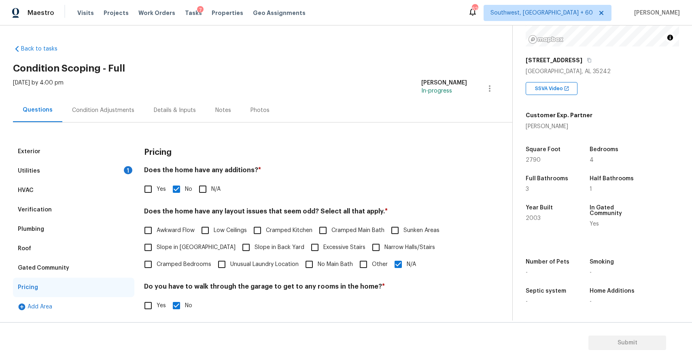
click at [115, 94] on div "Wed, Sep 17 2025 by 4:00 pm Ranjith Kumar P In-progress" at bounding box center [262, 88] width 499 height 19
click at [103, 129] on div "Exterior Utilities 1 HVAC Verification Plumbing Roof Gated Community Pricing Ad…" at bounding box center [253, 265] width 480 height 284
click at [117, 106] on div "Condition Adjustments" at bounding box center [103, 110] width 62 height 8
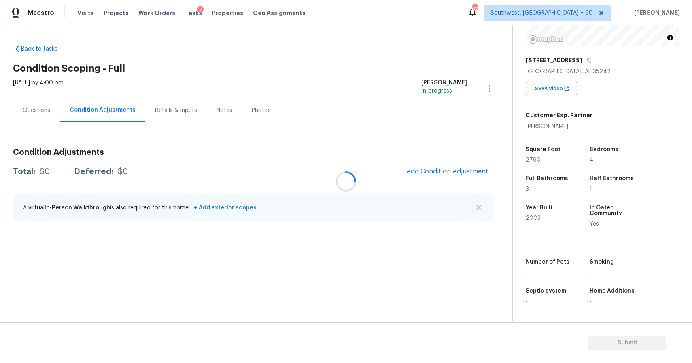
click at [480, 206] on div at bounding box center [346, 181] width 692 height 363
click at [476, 206] on img "button" at bounding box center [479, 208] width 6 height 6
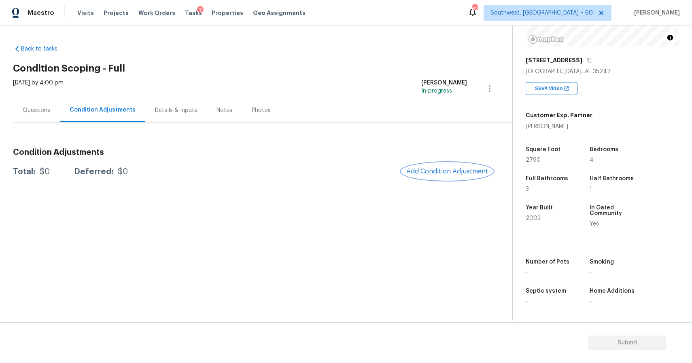
click at [460, 165] on button "Add Condition Adjustment" at bounding box center [446, 171] width 91 height 17
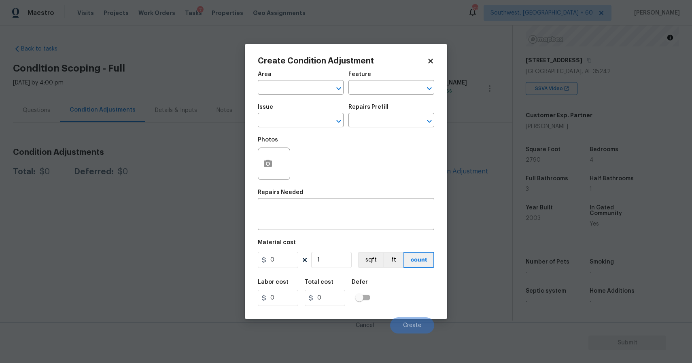
click at [197, 121] on body "Maestro Visits Projects Work Orders Tasks 7 Properties Geo Assignments 626 Sout…" at bounding box center [346, 181] width 692 height 363
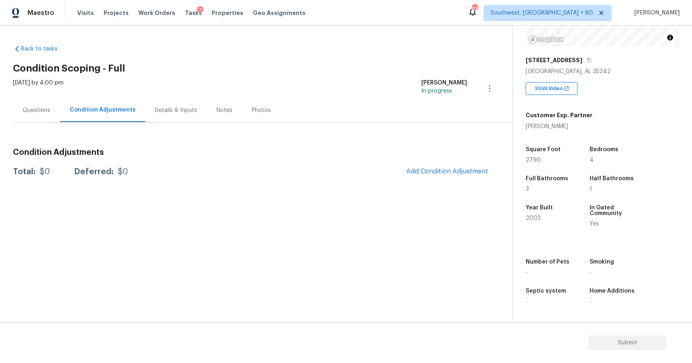
click at [54, 113] on div "Questions" at bounding box center [36, 110] width 47 height 24
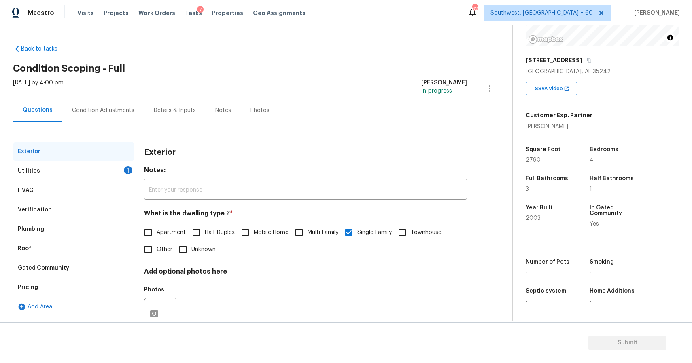
click at [74, 208] on div "Verification" at bounding box center [73, 209] width 121 height 19
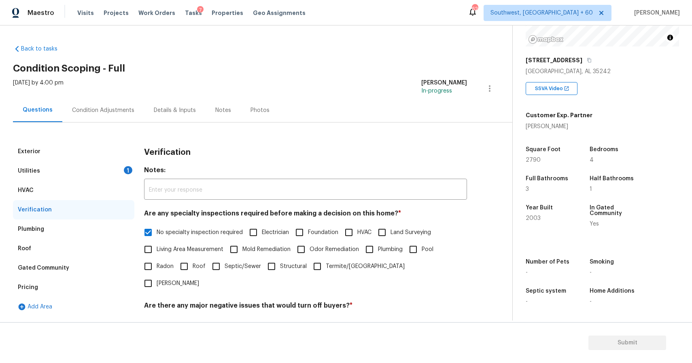
click at [84, 221] on div "Plumbing" at bounding box center [73, 229] width 121 height 19
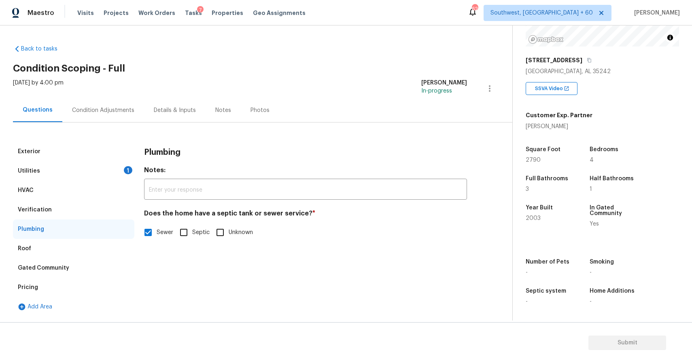
click at [89, 231] on div "Plumbing" at bounding box center [73, 229] width 121 height 19
click at [93, 249] on div "Roof" at bounding box center [73, 248] width 121 height 19
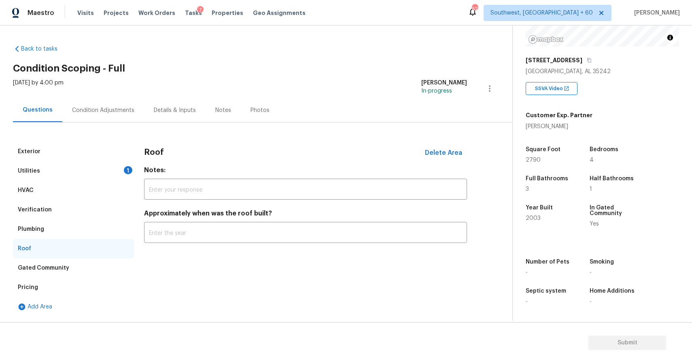
click at [84, 286] on div "Pricing" at bounding box center [73, 287] width 121 height 19
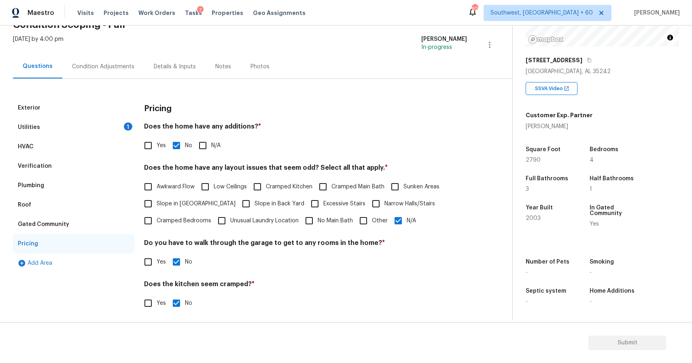
scroll to position [45, 0]
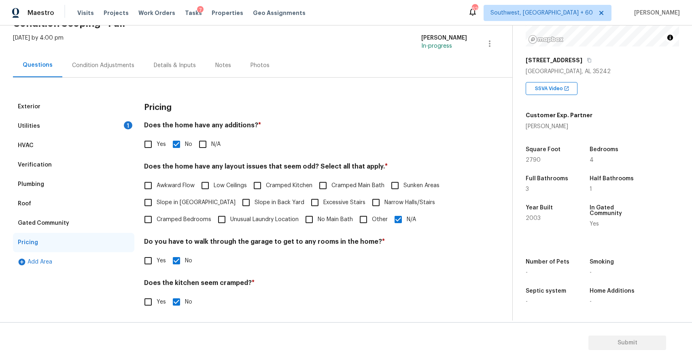
click at [237, 199] on input "Slope in Back Yard" at bounding box center [245, 202] width 17 height 17
checkbox input "true"
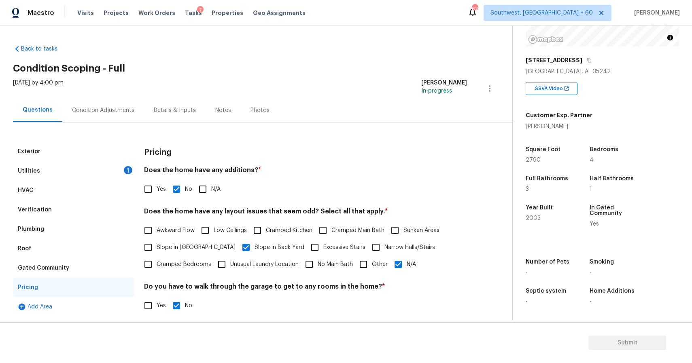
click at [132, 102] on div "Condition Adjustments" at bounding box center [103, 110] width 82 height 24
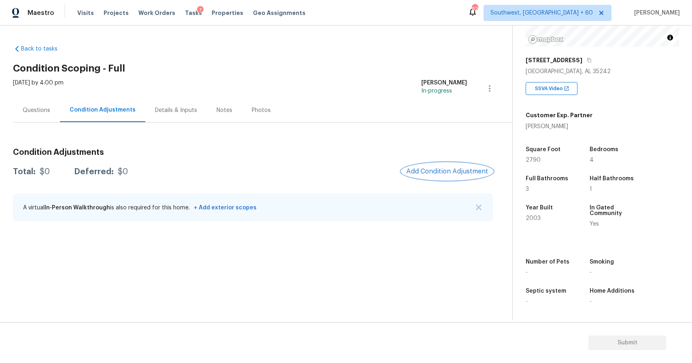
click at [461, 165] on button "Add Condition Adjustment" at bounding box center [446, 171] width 91 height 17
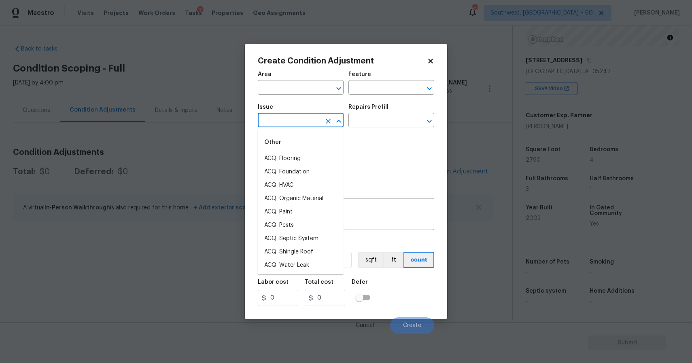
click at [310, 125] on input "text" at bounding box center [289, 121] width 63 height 13
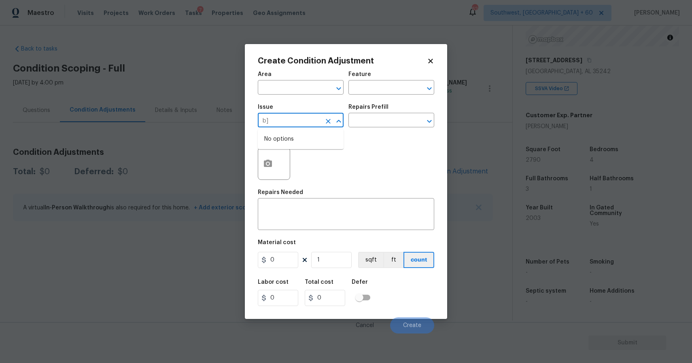
type input "b"
click at [263, 152] on div "Other" at bounding box center [301, 142] width 86 height 19
click at [294, 157] on li "Landscape Package" at bounding box center [301, 158] width 86 height 13
type input "Landscape Package"
click at [372, 116] on input "text" at bounding box center [379, 121] width 63 height 13
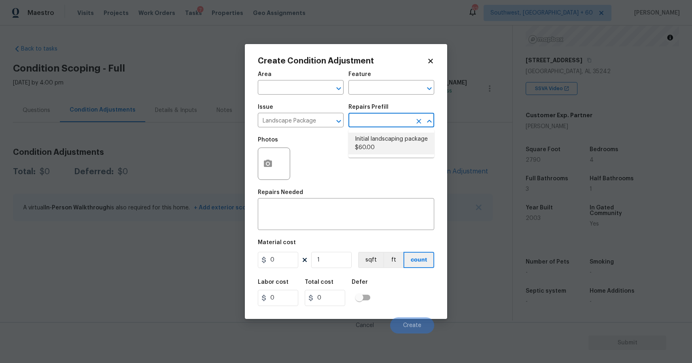
click at [392, 140] on li "Initial landscaping package $60.00" at bounding box center [391, 144] width 86 height 22
type input "Home Readiness Packages"
type textarea "Mowing of grass up to 6" in height. Mow, edge along driveways & sidewalks, trim…"
type input "60"
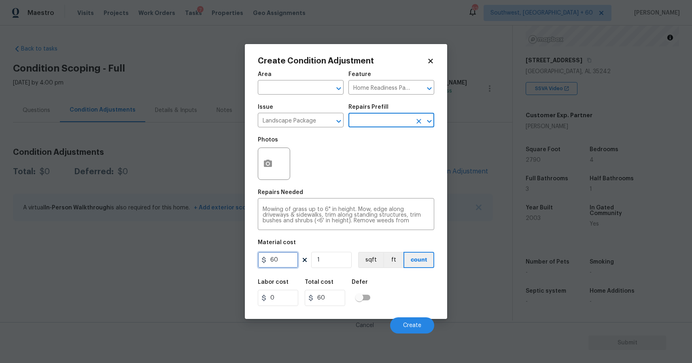
click at [286, 260] on input "60" at bounding box center [278, 260] width 40 height 16
type input "300"
click at [409, 315] on div "Cancel Create" at bounding box center [346, 322] width 176 height 23
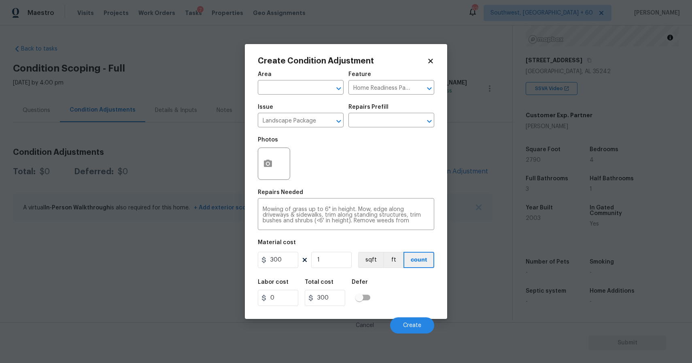
click at [409, 315] on div "Cancel Create" at bounding box center [346, 322] width 176 height 23
click at [413, 320] on button "Create" at bounding box center [412, 326] width 44 height 16
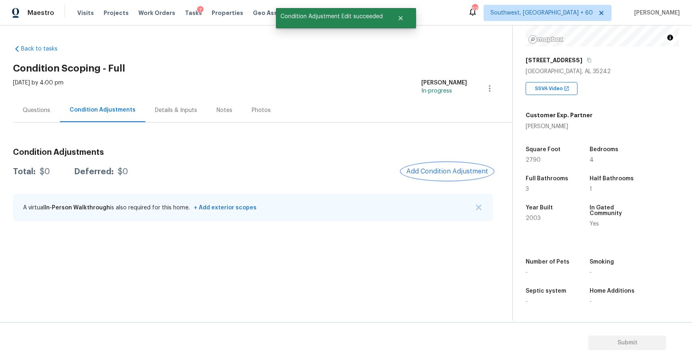
click at [443, 163] on button "Add Condition Adjustment" at bounding box center [446, 171] width 91 height 17
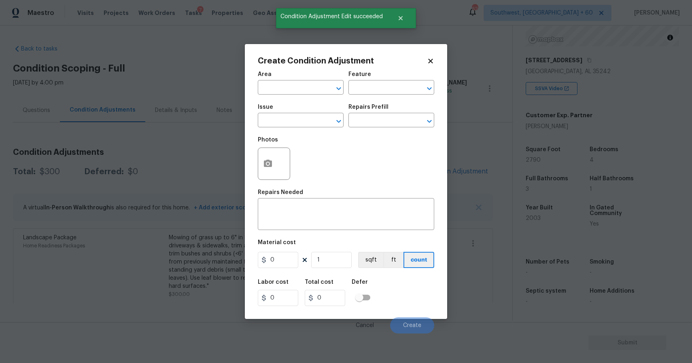
click at [449, 168] on body "Maestro Visits Projects Work Orders Tasks 7 Properties Geo Assignments 626 Sout…" at bounding box center [346, 181] width 692 height 363
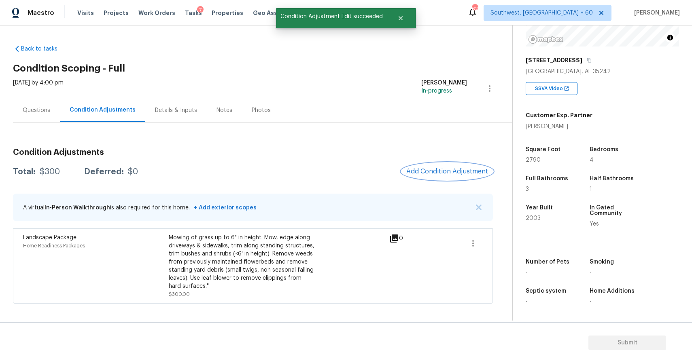
click at [447, 171] on span "Add Condition Adjustment" at bounding box center [447, 171] width 82 height 7
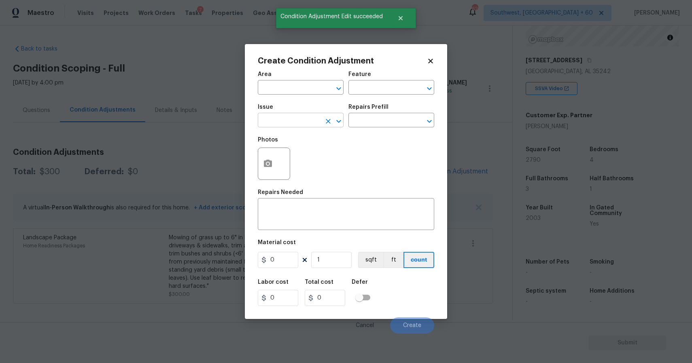
click at [310, 119] on input "text" at bounding box center [289, 121] width 63 height 13
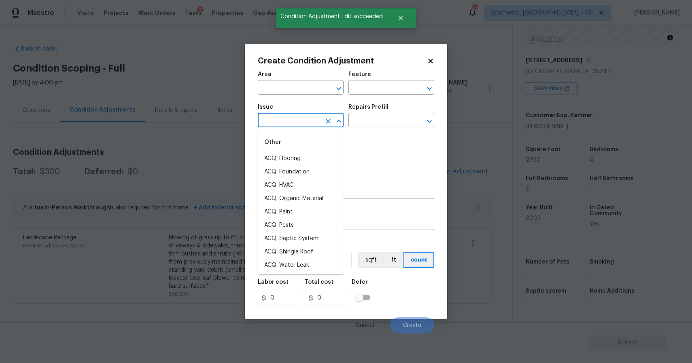
type input "["
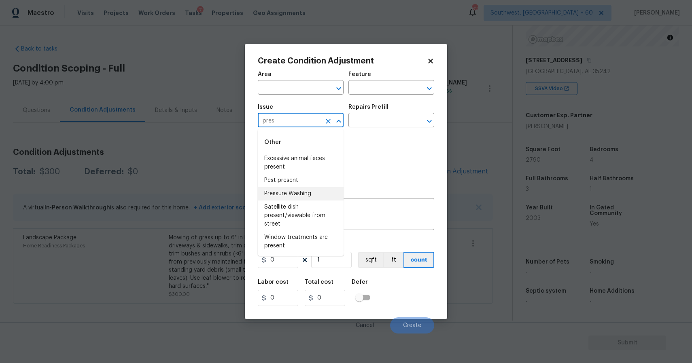
click at [303, 188] on li "Pressure Washing" at bounding box center [301, 193] width 86 height 13
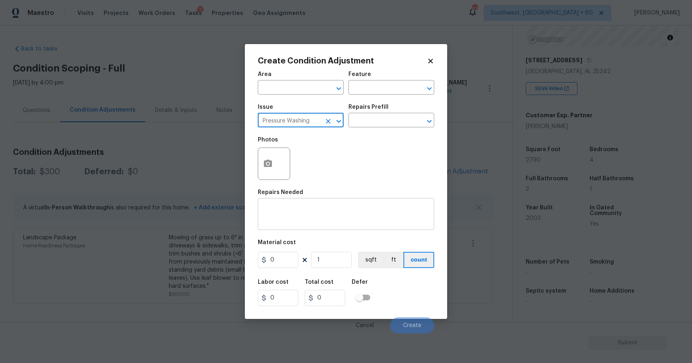
type input "Pressure Washing"
click at [303, 204] on div "x ​" at bounding box center [346, 215] width 176 height 30
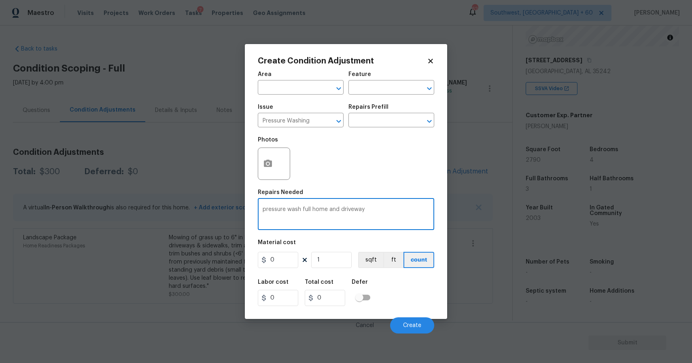
type textarea "pressure wash full home and driveway"
click at [280, 260] on input "0" at bounding box center [278, 260] width 40 height 16
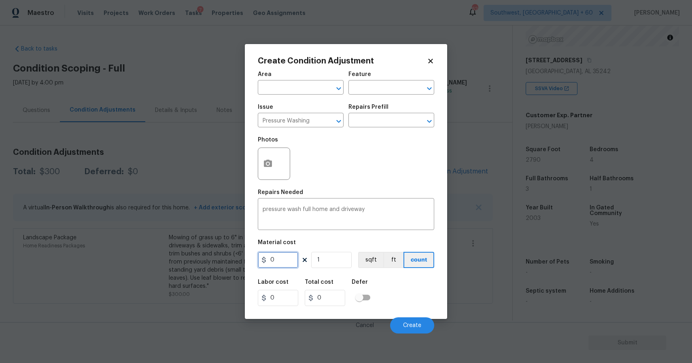
click at [280, 260] on input "0" at bounding box center [278, 260] width 40 height 16
type input "300"
click at [423, 326] on button "Create" at bounding box center [412, 326] width 44 height 16
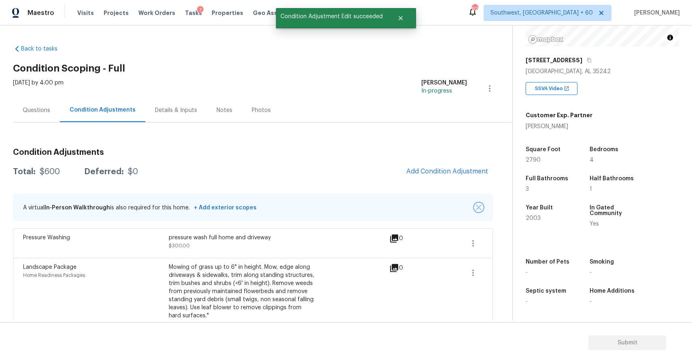
click at [476, 207] on img "button" at bounding box center [479, 208] width 6 height 6
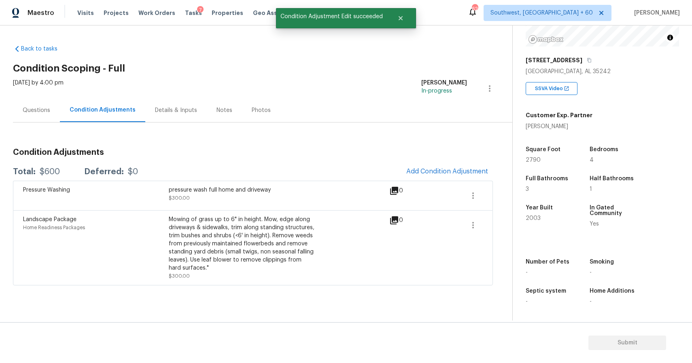
click at [476, 207] on div "Pressure Washing pressure wash full home and driveway $300.00 0" at bounding box center [253, 196] width 480 height 30
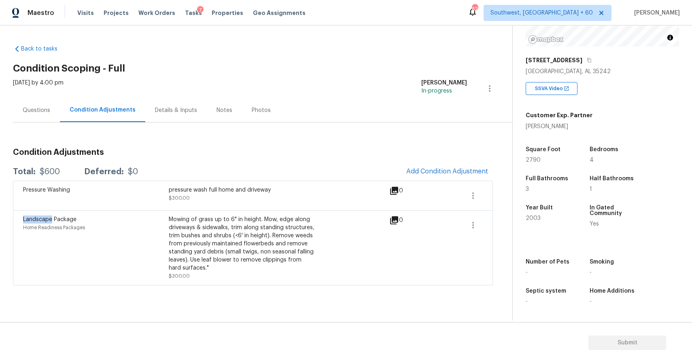
click at [324, 146] on div "Condition Adjustments Total: $600 Deferred: $0 Add Condition Adjustment Pressur…" at bounding box center [253, 214] width 480 height 144
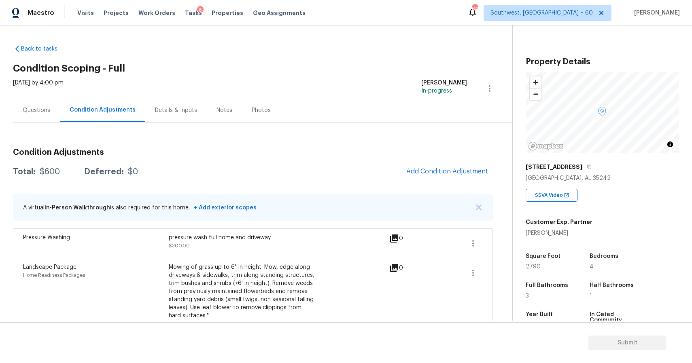
scroll to position [15, 0]
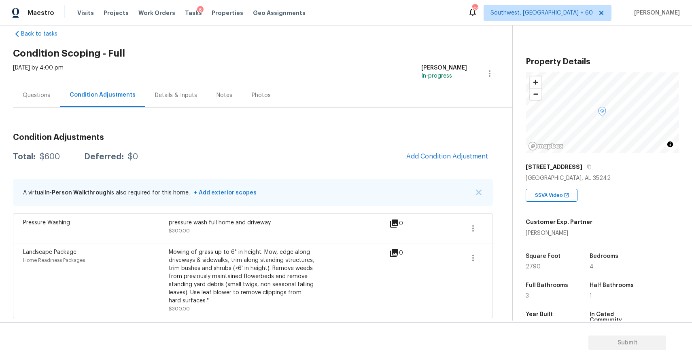
click at [434, 165] on div "Condition Adjustments Total: $600 Deferred: $0 Add Condition Adjustment A virtu…" at bounding box center [253, 222] width 480 height 191
click at [438, 163] on button "Add Condition Adjustment" at bounding box center [446, 156] width 91 height 17
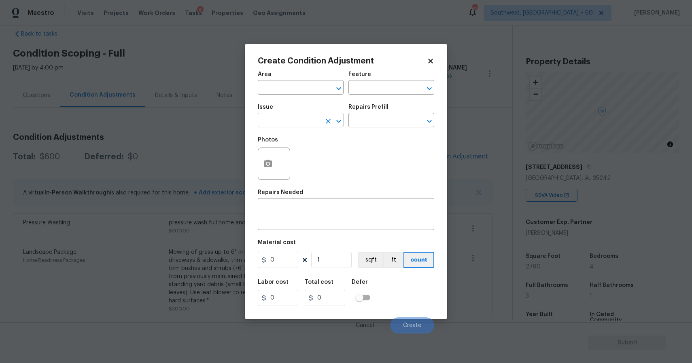
click at [292, 125] on input "text" at bounding box center [289, 121] width 63 height 13
click at [317, 155] on li "ACQ: Foundation" at bounding box center [301, 158] width 86 height 13
type input "ACQ: Foundation"
click at [389, 124] on input "text" at bounding box center [379, 121] width 63 height 13
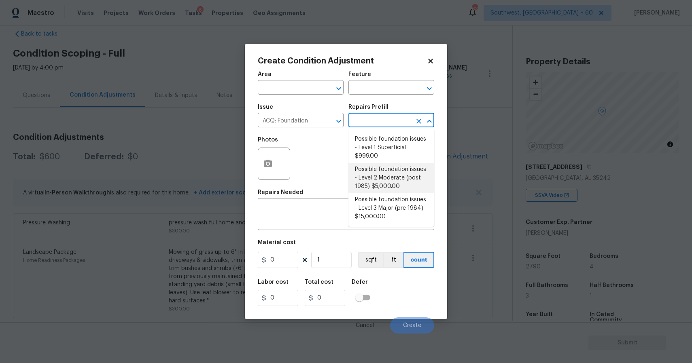
click at [402, 173] on li "Possible foundation issues - Level 2 Moderate (post 1985) $5,000.00" at bounding box center [391, 178] width 86 height 30
type input "Acquisition"
type textarea "Possible foundation issues - Level 2 Moderate: Disclaimer: This is NOT a techni…"
type input "5000"
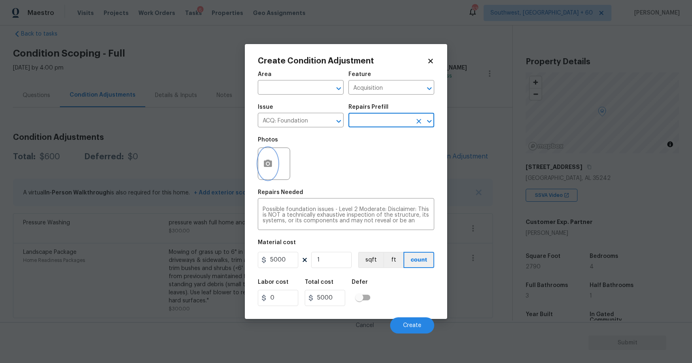
click at [273, 154] on button "button" at bounding box center [267, 164] width 19 height 32
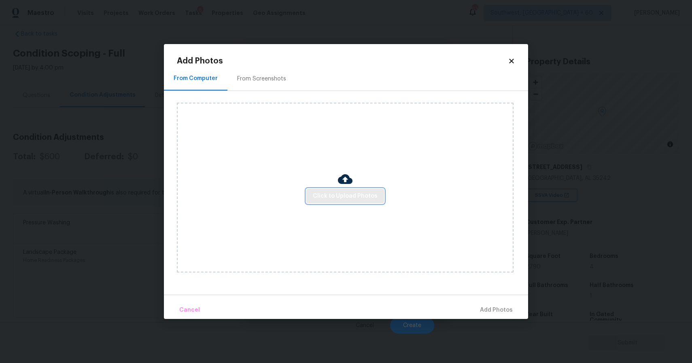
click at [357, 199] on span "Click to Upload Photos" at bounding box center [345, 196] width 65 height 10
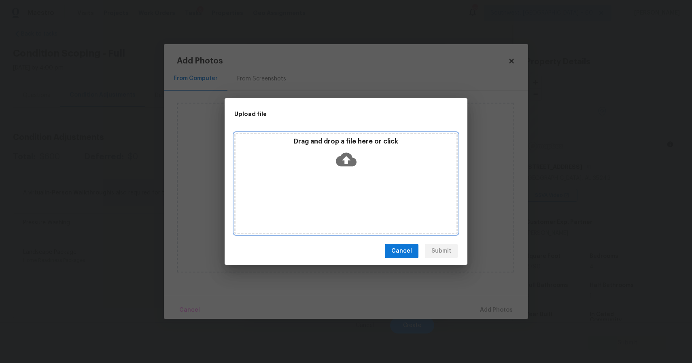
click at [357, 199] on div "Drag and drop a file here or click" at bounding box center [345, 183] width 223 height 101
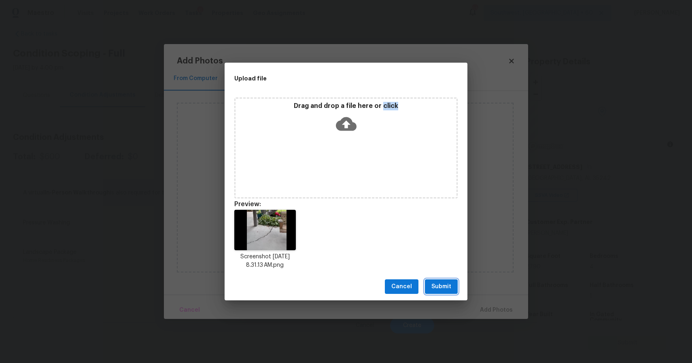
click at [438, 282] on span "Submit" at bounding box center [441, 287] width 20 height 10
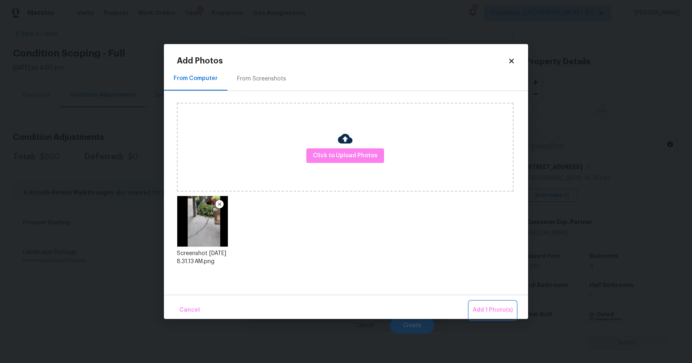
click at [487, 305] on button "Add 1 Photo(s)" at bounding box center [492, 310] width 47 height 17
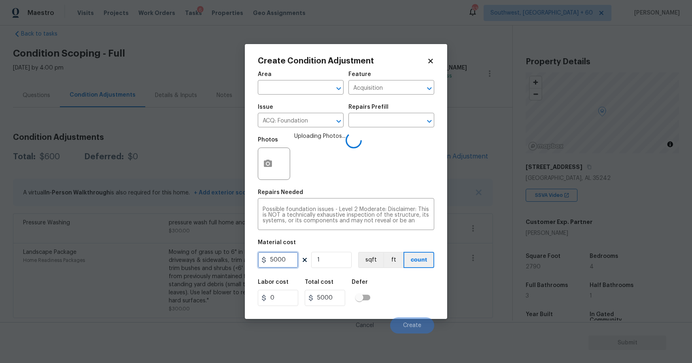
click at [280, 265] on input "5000" at bounding box center [278, 260] width 40 height 16
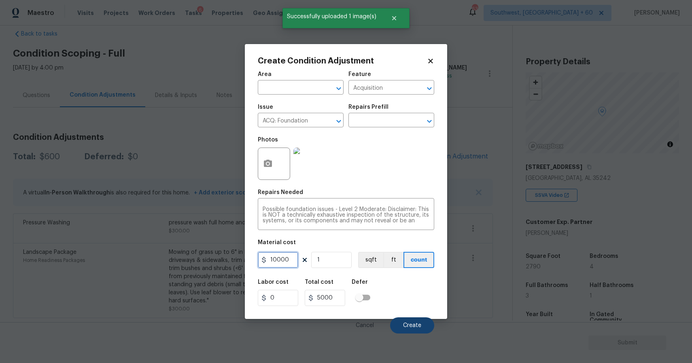
type input "10000"
click at [403, 330] on button "Create" at bounding box center [412, 326] width 44 height 16
type input "10000"
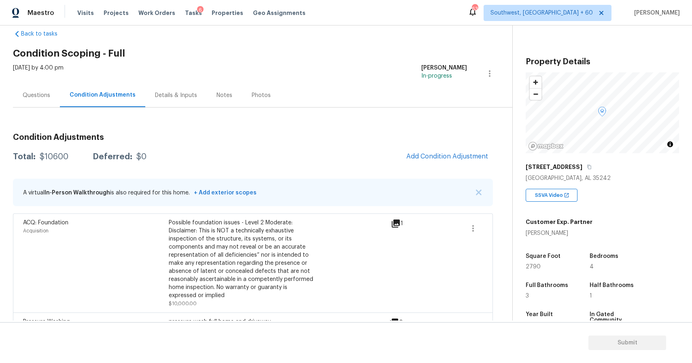
click at [35, 95] on div "Questions" at bounding box center [37, 95] width 28 height 8
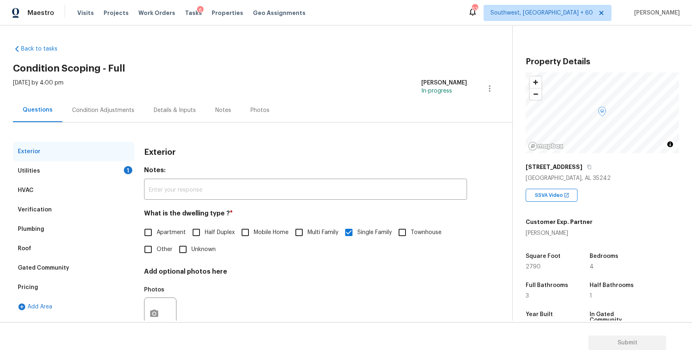
click at [93, 221] on div "Plumbing" at bounding box center [73, 229] width 121 height 19
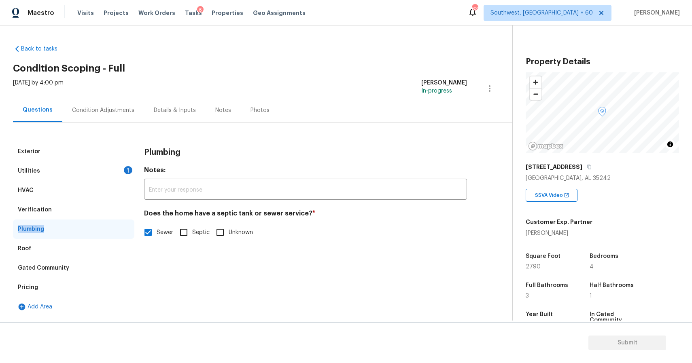
click at [114, 207] on div "Verification" at bounding box center [73, 209] width 121 height 19
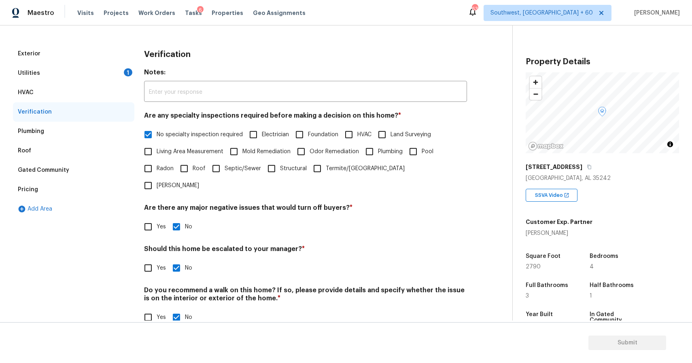
scroll to position [98, 0]
click at [140, 259] on input "Yes" at bounding box center [148, 267] width 17 height 17
checkbox input "true"
checkbox input "false"
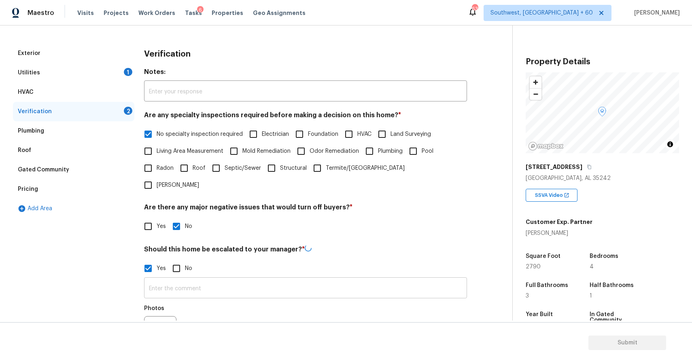
click at [194, 280] on input "text" at bounding box center [305, 289] width 323 height 19
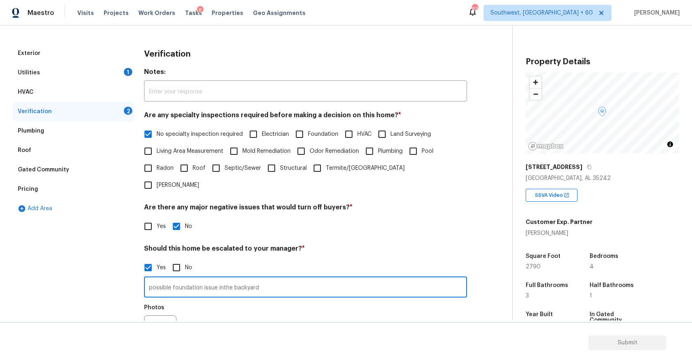
click at [222, 279] on input "possible foundation issue inthe backyard" at bounding box center [305, 288] width 323 height 19
click at [287, 279] on input "possible foundation issue in the backyard" at bounding box center [305, 288] width 323 height 19
click at [566, 298] on div "3" at bounding box center [549, 296] width 48 height 6
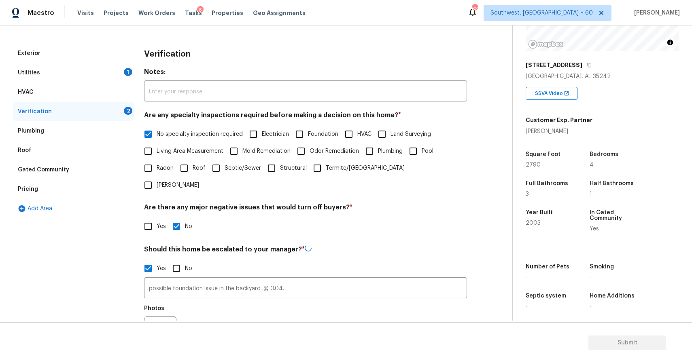
scroll to position [107, 0]
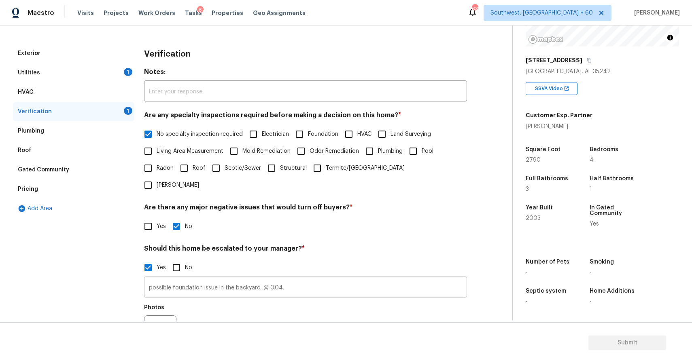
click at [299, 279] on input "possible foundation issue in the backyard .@ 0.04." at bounding box center [305, 288] width 323 height 19
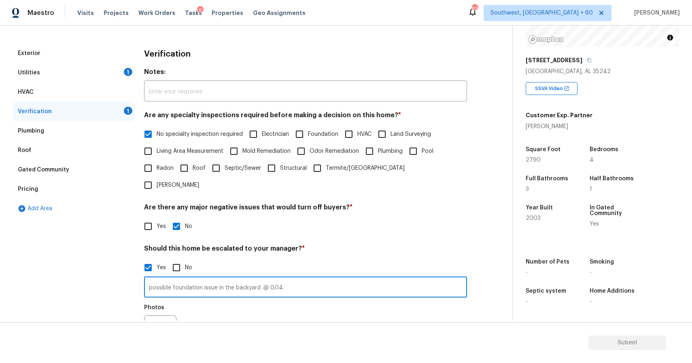
paste input "https://opendoor-admin-client-upload-production.s3.amazonaws.com/uploads/Cake/S…"
type input "possible foundation issue in the backyard .@ 0.04.[URL][DOMAIN_NAME] review this"
click at [157, 327] on icon "button" at bounding box center [154, 332] width 10 height 10
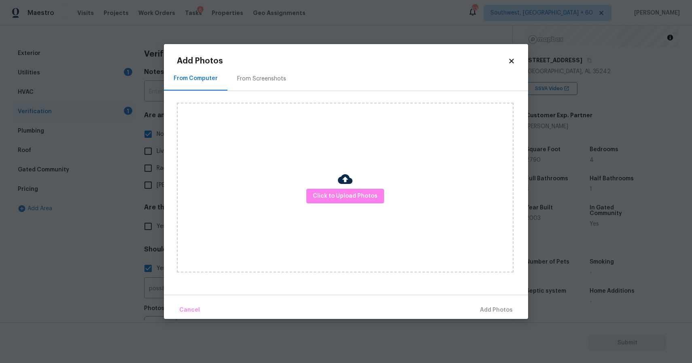
scroll to position [0, 0]
click at [332, 196] on span "Click to Upload Photos" at bounding box center [345, 196] width 65 height 10
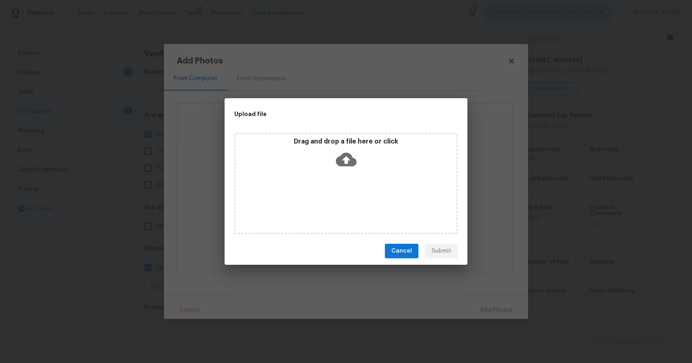
click at [332, 196] on div "Drag and drop a file here or click" at bounding box center [345, 183] width 223 height 101
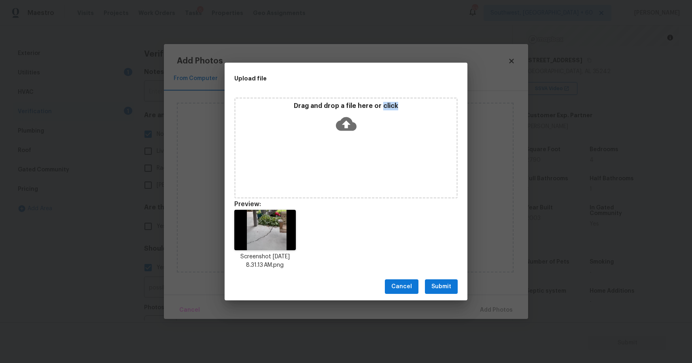
click at [447, 291] on span "Submit" at bounding box center [441, 287] width 20 height 10
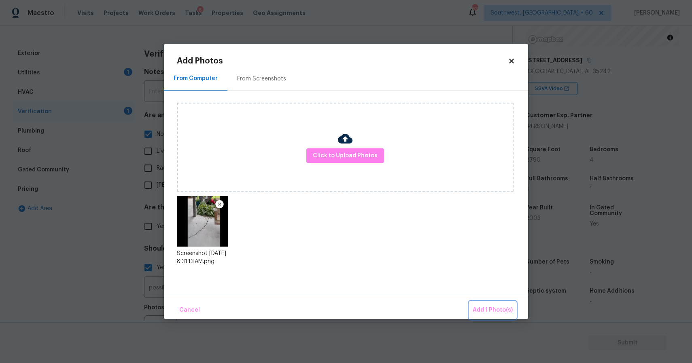
click at [499, 311] on span "Add 1 Photo(s)" at bounding box center [492, 310] width 40 height 10
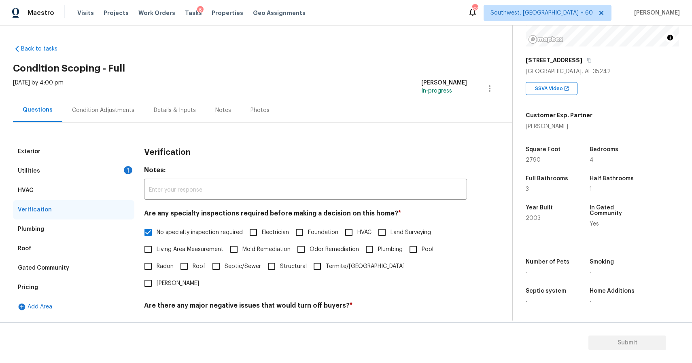
click at [93, 173] on div "Utilities 1" at bounding box center [73, 170] width 121 height 19
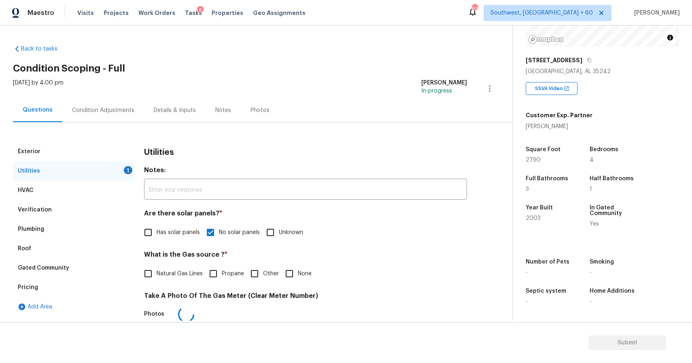
click at [93, 173] on div "Utilities 1" at bounding box center [73, 170] width 121 height 19
click at [159, 277] on span "Natural Gas Lines" at bounding box center [180, 274] width 46 height 8
click at [157, 277] on input "Natural Gas Lines" at bounding box center [148, 273] width 17 height 17
checkbox input "true"
click at [119, 114] on div "Condition Adjustments" at bounding box center [103, 110] width 82 height 24
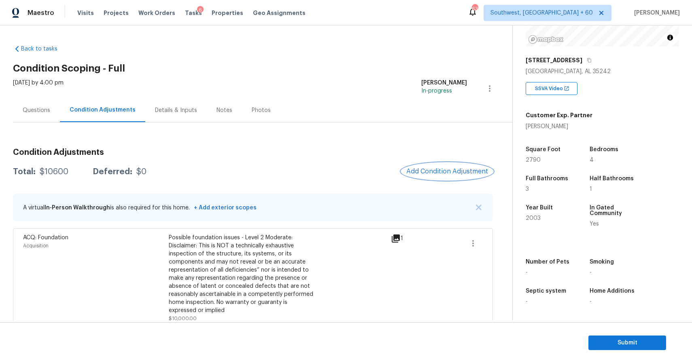
click at [449, 168] on span "Add Condition Adjustment" at bounding box center [447, 171] width 82 height 7
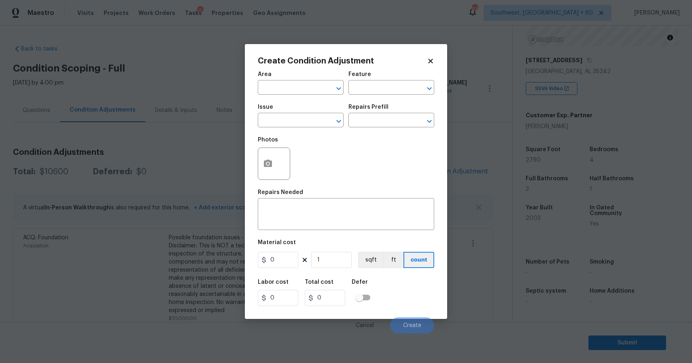
click at [297, 113] on div "Issue" at bounding box center [301, 109] width 86 height 11
click at [313, 120] on input "text" at bounding box center [289, 121] width 63 height 13
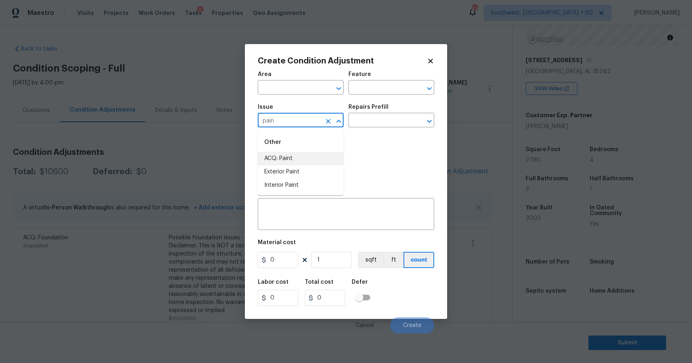
click at [318, 151] on div "Other" at bounding box center [301, 142] width 86 height 19
click at [333, 156] on li "ACQ: Paint" at bounding box center [301, 158] width 86 height 13
type input "ACQ: Paint"
click at [373, 127] on input "text" at bounding box center [379, 121] width 63 height 13
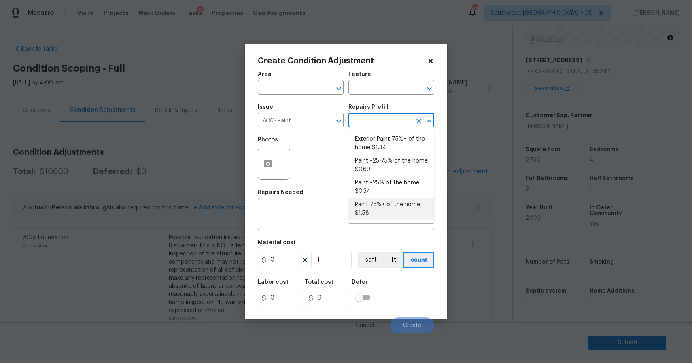
click at [375, 219] on li "Paint 75%+ of the home $1.58" at bounding box center [391, 209] width 86 height 22
type input "Acquisition"
type textarea "Acquisition Scope: 75%+ of the home will likely require interior paint"
type input "1.58"
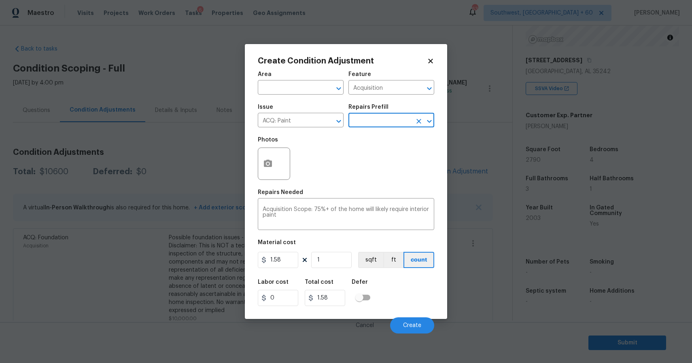
click at [321, 272] on div "Area ​ Feature Acquisition ​ Issue ACQ: Paint ​ Repairs Prefill ​ Photos Repair…" at bounding box center [346, 200] width 176 height 267
click at [326, 271] on div "Area ​ Feature Acquisition ​ Issue ACQ: Paint ​ Repairs Prefill ​ Photos Repair…" at bounding box center [346, 200] width 176 height 267
click at [332, 266] on input "1" at bounding box center [331, 260] width 40 height 16
type input "0"
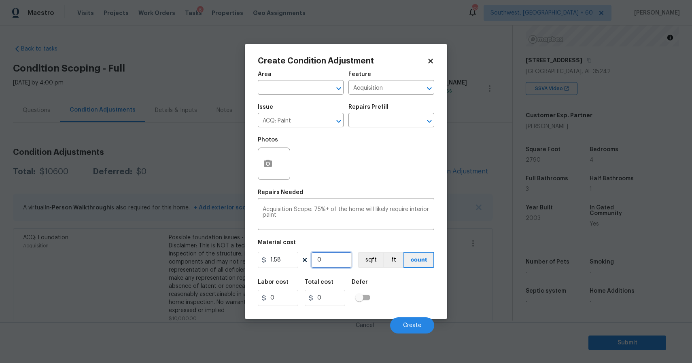
type input "2"
type input "3.16"
type input "267"
type input "421.86"
type input "2679"
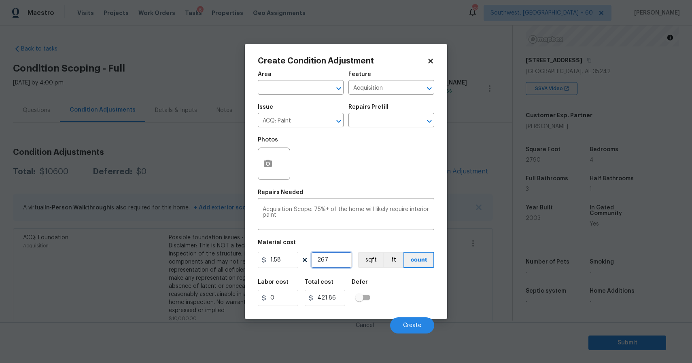
type input "4232.82"
type input "26790"
type input "42328.2"
type input "2679"
type input "4232.82"
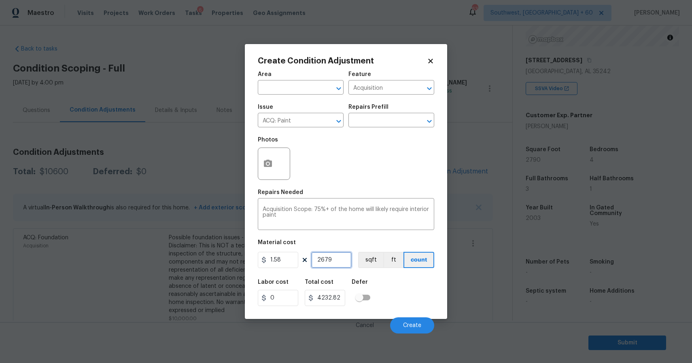
type input "267"
type input "421.86"
type input "26"
type input "41.08"
type input "269"
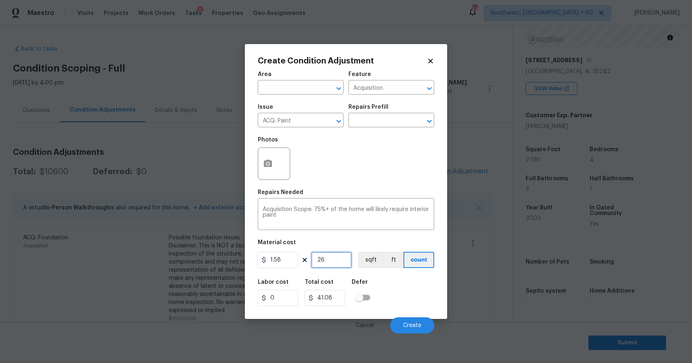
type input "425.02"
type input "26"
type input "41.08"
type input "2"
type input "3.16"
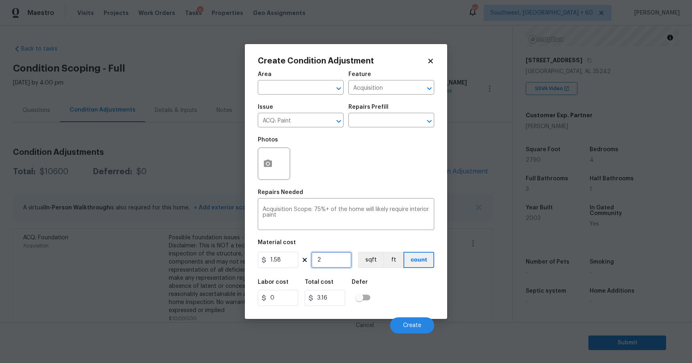
type input "27"
type input "42.66"
type input "279"
type input "440.82"
type input "2790"
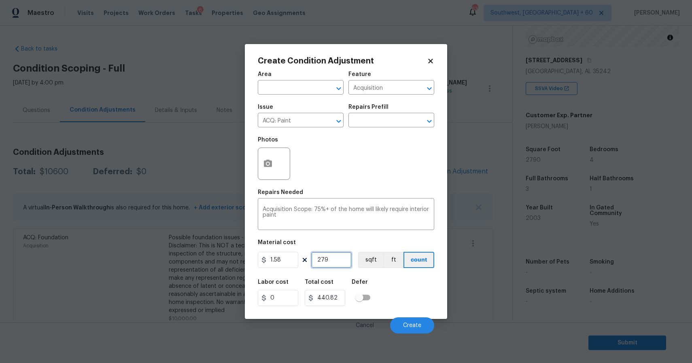
type input "4408.2"
type input "2790"
click at [271, 170] on button "button" at bounding box center [267, 164] width 19 height 32
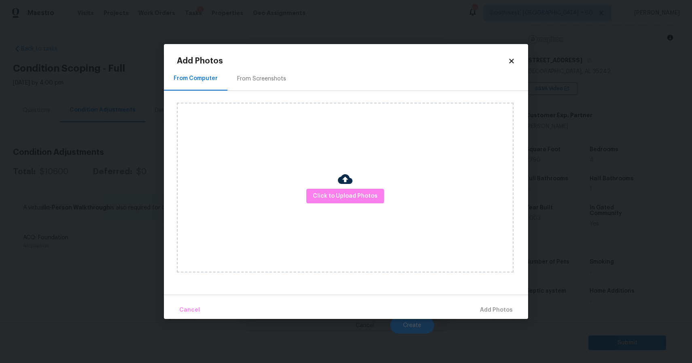
click at [295, 183] on div "Click to Upload Photos" at bounding box center [345, 188] width 337 height 170
click at [313, 188] on div "Click to Upload Photos" at bounding box center [345, 188] width 337 height 170
click at [338, 194] on span "Click to Upload Photos" at bounding box center [345, 196] width 65 height 10
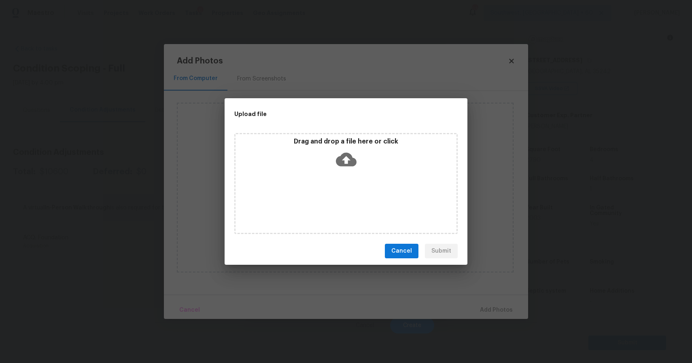
click at [569, 215] on div "Upload file Drag and drop a file here or click Cancel Submit" at bounding box center [346, 181] width 692 height 363
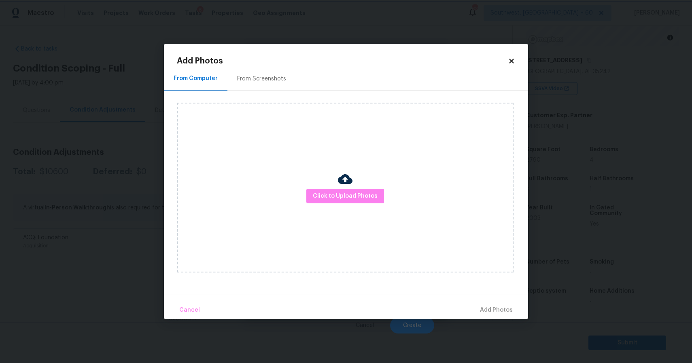
click at [569, 215] on body "Maestro Visits Projects Work Orders Tasks 6 Properties Geo Assignments 634 Sout…" at bounding box center [346, 181] width 692 height 363
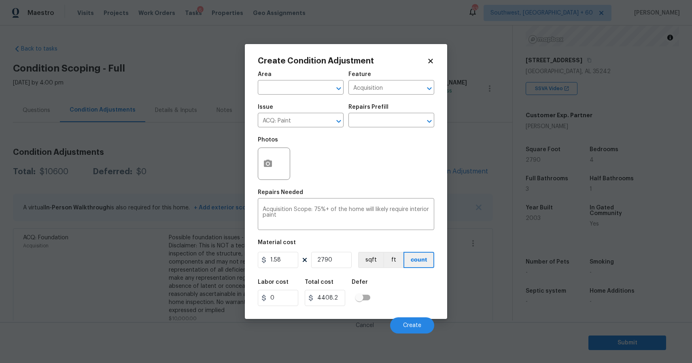
click at [483, 202] on body "Maestro Visits Projects Work Orders Tasks 6 Properties Geo Assignments 634 Sout…" at bounding box center [346, 181] width 692 height 363
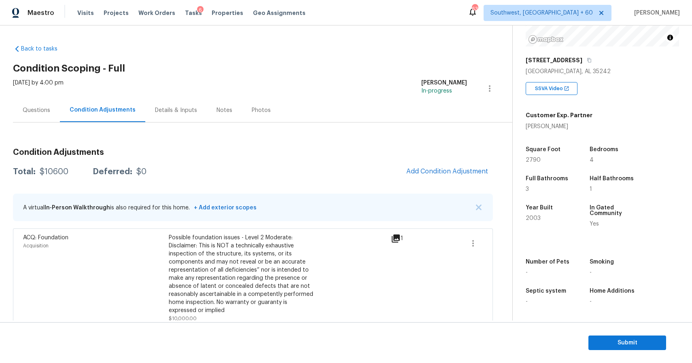
click at [476, 158] on div "Condition Adjustments Total: $10600 Deferred: $0 Add Condition Adjustment A vir…" at bounding box center [253, 287] width 480 height 290
click at [468, 170] on span "Add Condition Adjustment" at bounding box center [447, 171] width 82 height 7
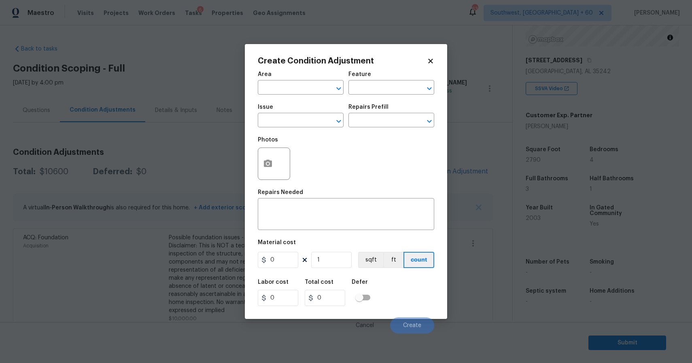
click at [252, 130] on div "Create Condition Adjustment Area ​ Feature ​ Issue ​ Repairs Prefill ​ Photos R…" at bounding box center [346, 181] width 202 height 275
click at [280, 118] on input "text" at bounding box center [289, 121] width 63 height 13
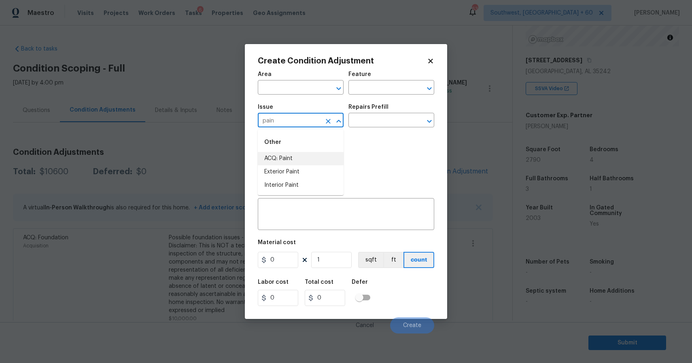
click at [308, 159] on li "ACQ: Paint" at bounding box center [301, 158] width 86 height 13
type input "ACQ: Paint"
click at [366, 131] on div "Issue ACQ: Paint ​ Repairs Prefill ​" at bounding box center [346, 116] width 176 height 33
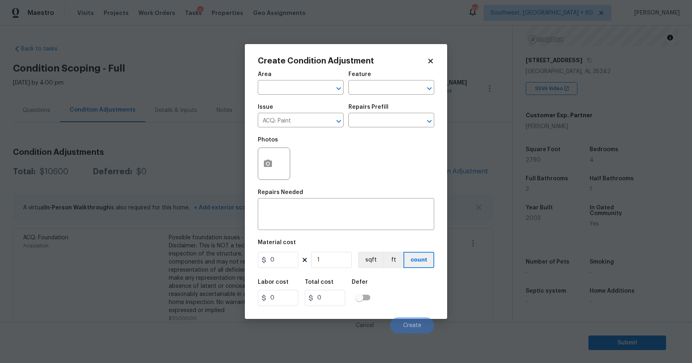
click at [404, 135] on div "Photos" at bounding box center [346, 158] width 176 height 53
click at [404, 126] on input "text" at bounding box center [379, 121] width 63 height 13
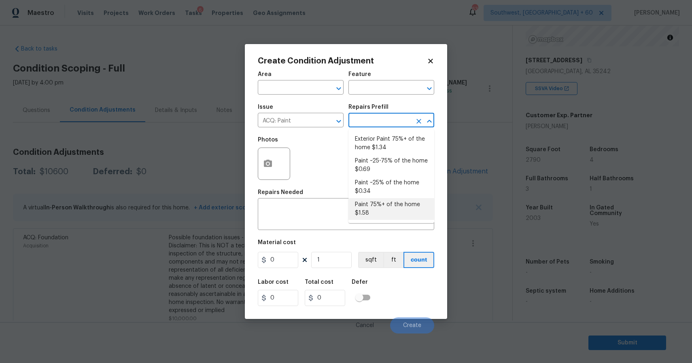
click at [396, 204] on li "Paint 75%+ of the home $1.58" at bounding box center [391, 209] width 86 height 22
type input "Acquisition"
type textarea "Acquisition Scope: 75%+ of the home will likely require interior paint"
type input "1.58"
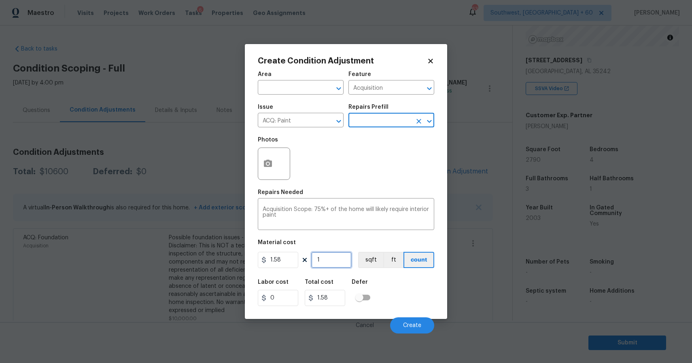
click at [324, 261] on input "1" at bounding box center [331, 260] width 40 height 16
type input "0"
type input "2"
type input "3.16"
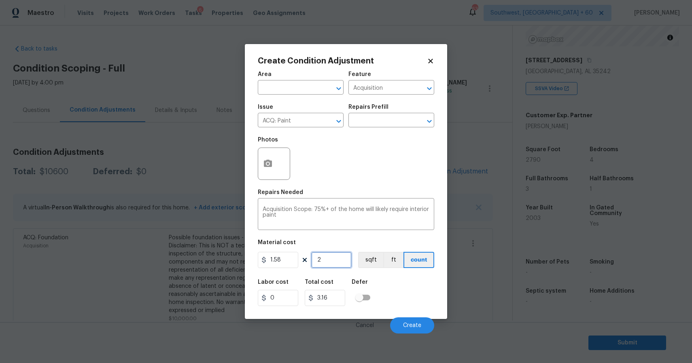
type input "27"
type input "42.66"
type input "279"
type input "440.82"
type input "2790"
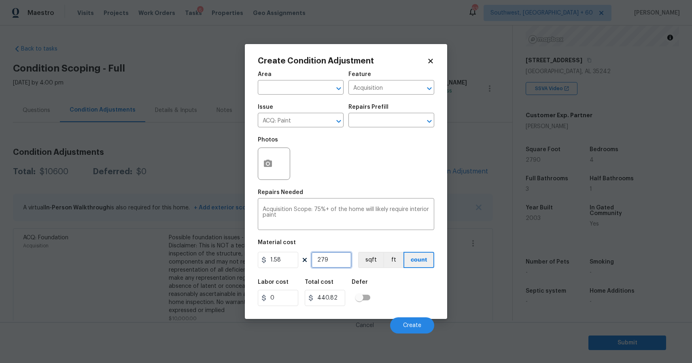
type input "4408.2"
type input "2790"
click at [266, 169] on icon "button" at bounding box center [268, 164] width 10 height 10
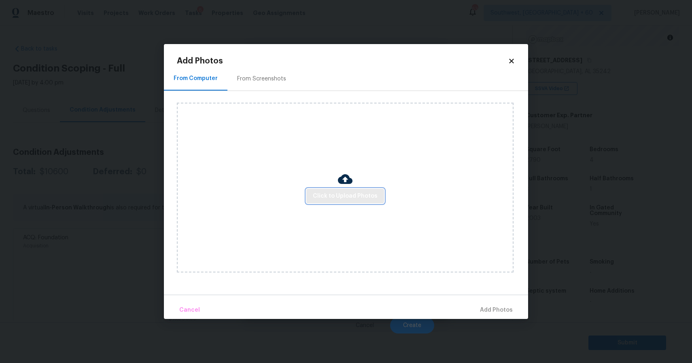
click at [344, 191] on span "Click to Upload Photos" at bounding box center [345, 196] width 65 height 10
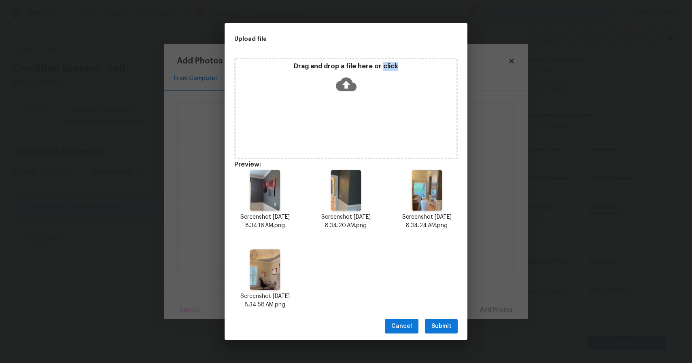
click at [439, 329] on span "Submit" at bounding box center [441, 327] width 20 height 10
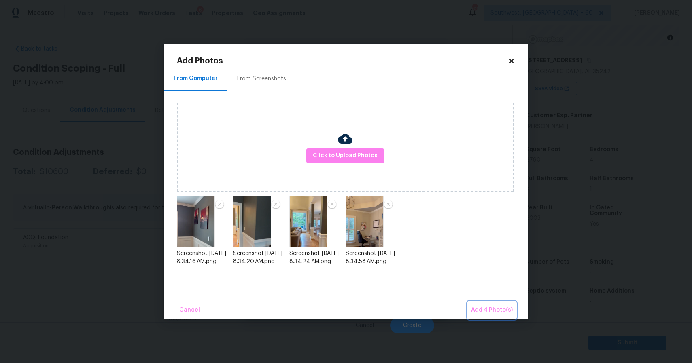
click at [504, 311] on span "Add 4 Photo(s)" at bounding box center [492, 310] width 42 height 10
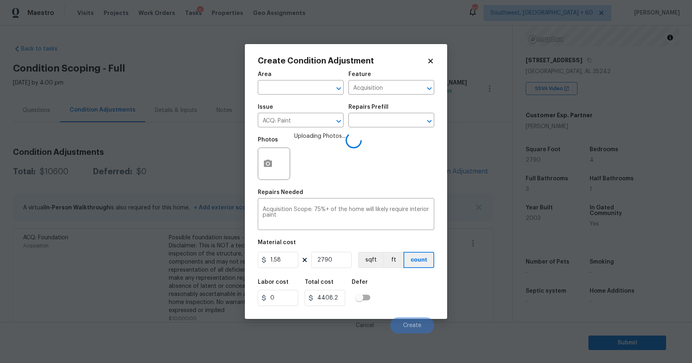
click at [504, 311] on body "Maestro Visits Projects Work Orders Tasks 6 Properties Geo Assignments 634 Sout…" at bounding box center [346, 181] width 692 height 363
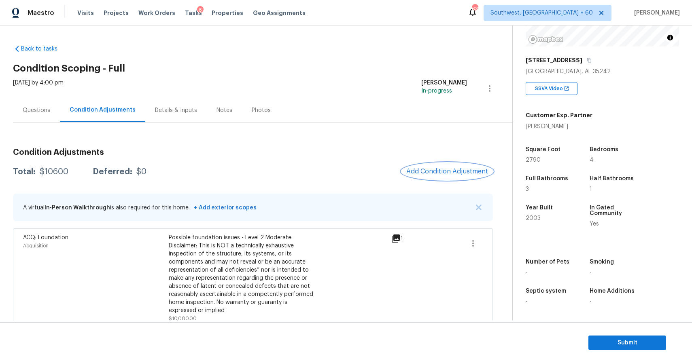
click at [448, 164] on button "Add Condition Adjustment" at bounding box center [446, 171] width 91 height 17
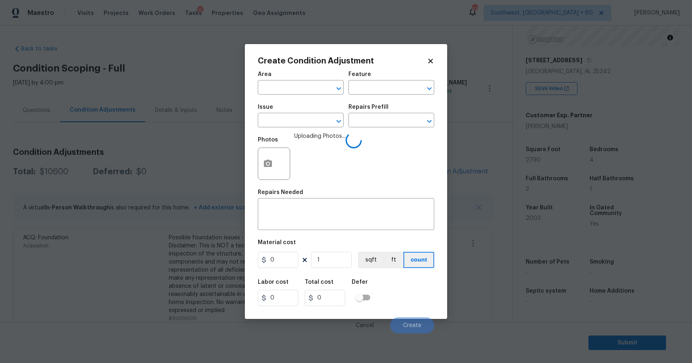
click at [281, 129] on span "Issue ​" at bounding box center [301, 116] width 86 height 33
click at [284, 123] on input "text" at bounding box center [289, 121] width 63 height 13
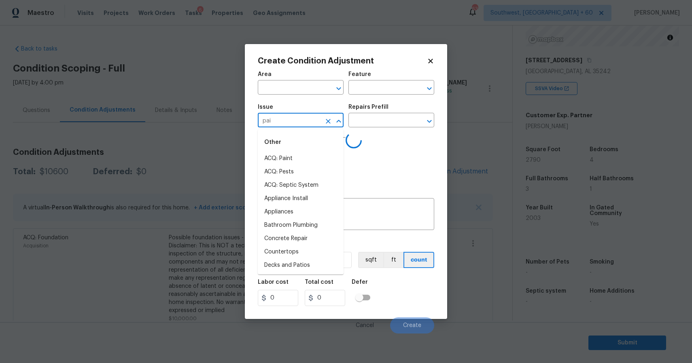
type input "pain"
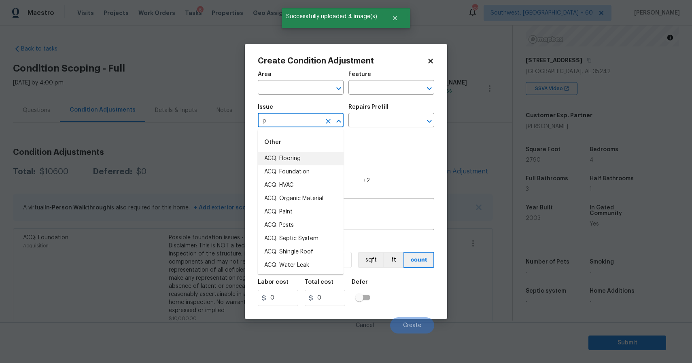
type input "pa"
click at [288, 174] on li "ACQ: Paint" at bounding box center [301, 171] width 86 height 13
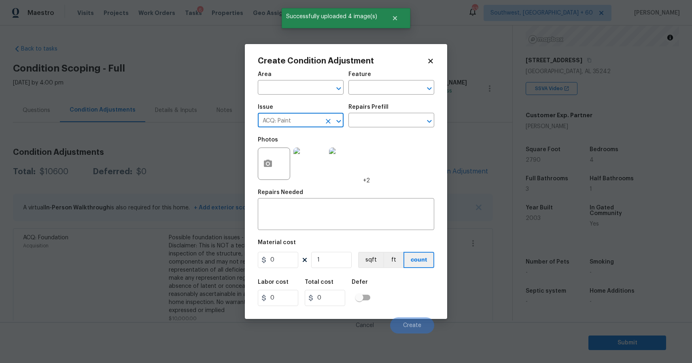
type input "ACQ: Paint"
click at [395, 111] on div "Repairs Prefill" at bounding box center [391, 109] width 86 height 11
click at [396, 118] on input "text" at bounding box center [379, 121] width 63 height 13
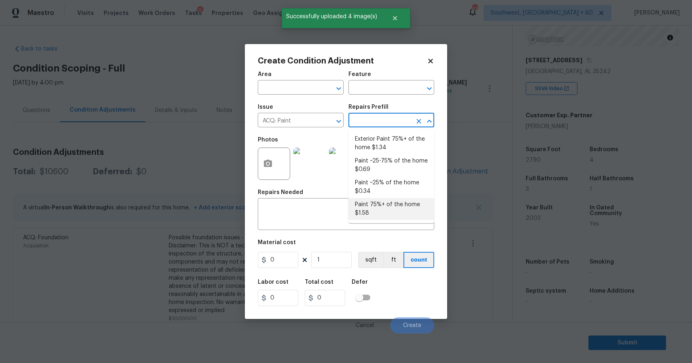
click at [387, 205] on li "Paint 75%+ of the home $1.58" at bounding box center [391, 209] width 86 height 22
type input "Acquisition"
type textarea "Acquisition Scope: 75%+ of the home will likely require interior paint"
type input "1.58"
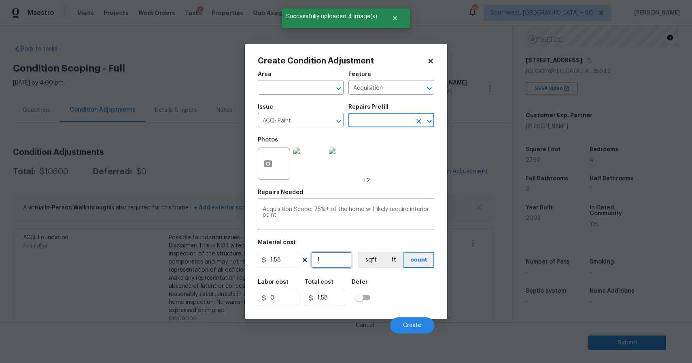
click at [329, 264] on input "1" at bounding box center [331, 260] width 40 height 16
type input "0"
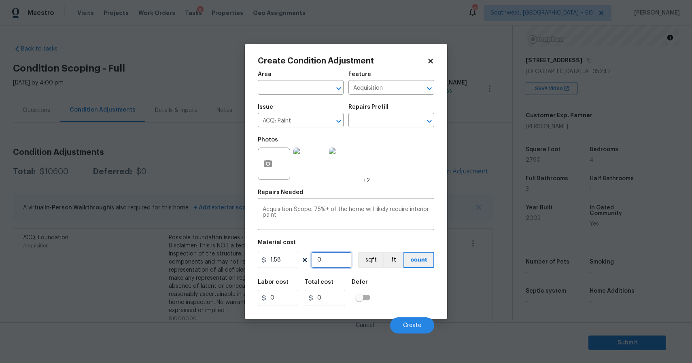
type input "2"
type input "3.16"
type input "27"
type input "42.66"
type input "279"
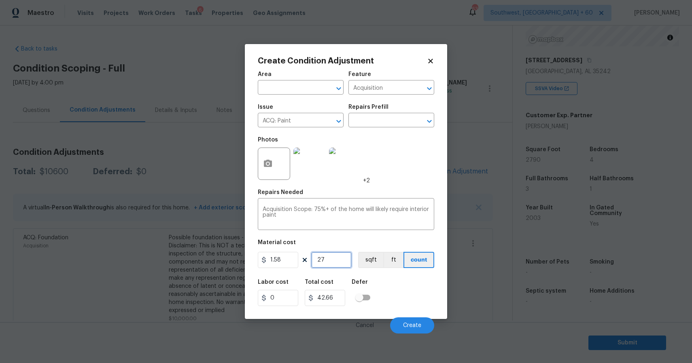
type input "440.82"
type input "2790"
type input "4408.2"
type input "2790"
click at [397, 316] on div "Cancel Create" at bounding box center [346, 322] width 176 height 23
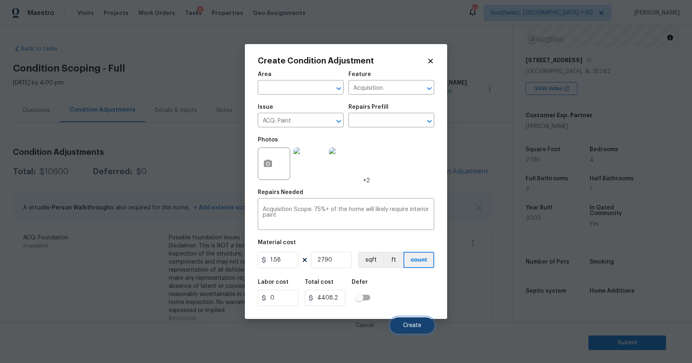
click at [424, 326] on button "Create" at bounding box center [412, 326] width 44 height 16
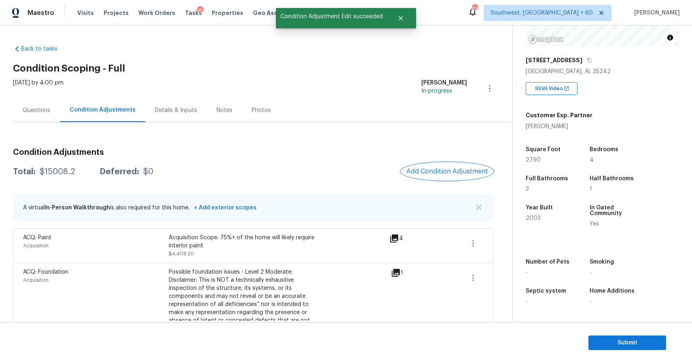
click at [447, 174] on span "Add Condition Adjustment" at bounding box center [447, 171] width 82 height 7
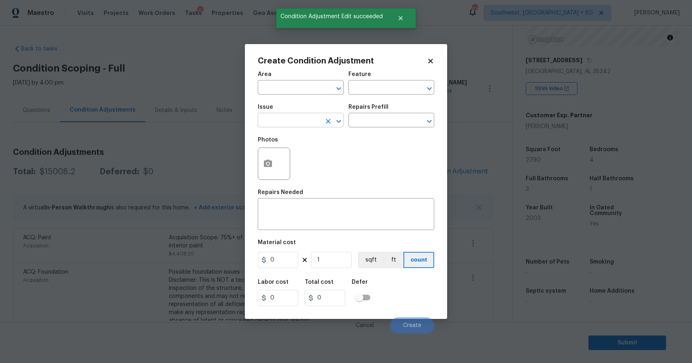
click at [301, 121] on input "text" at bounding box center [289, 121] width 63 height 13
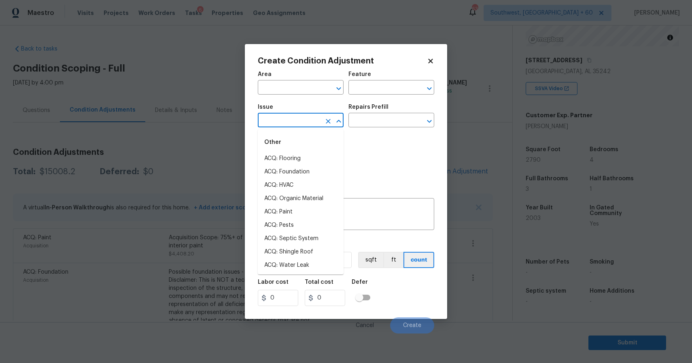
click at [288, 118] on input "text" at bounding box center [289, 121] width 63 height 13
type input "f"
click at [498, 142] on body "Maestro Visits Projects Work Orders Tasks 6 Properties Geo Assignments 634 Sout…" at bounding box center [346, 181] width 692 height 363
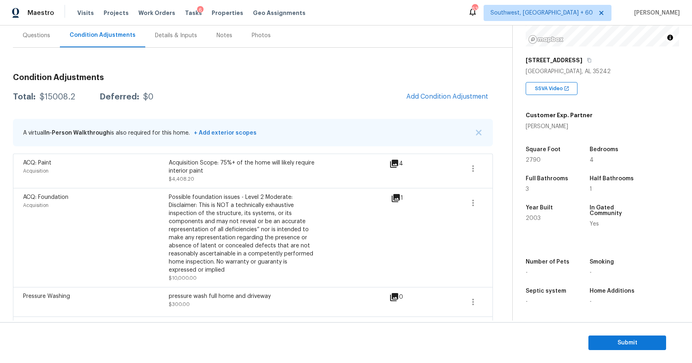
scroll to position [85, 0]
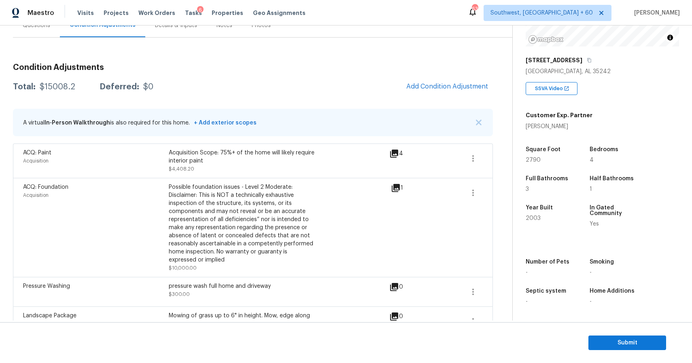
click at [441, 77] on div "Condition Adjustments Total: $15008.2 Deferred: $0 Add Condition Adjustment A v…" at bounding box center [253, 219] width 480 height 325
click at [434, 90] on span "Add Condition Adjustment" at bounding box center [447, 86] width 82 height 7
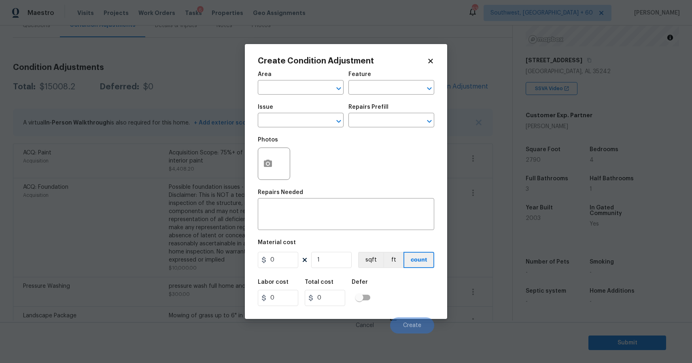
click at [282, 112] on div "Issue" at bounding box center [301, 109] width 86 height 11
click at [285, 116] on input "text" at bounding box center [289, 121] width 63 height 13
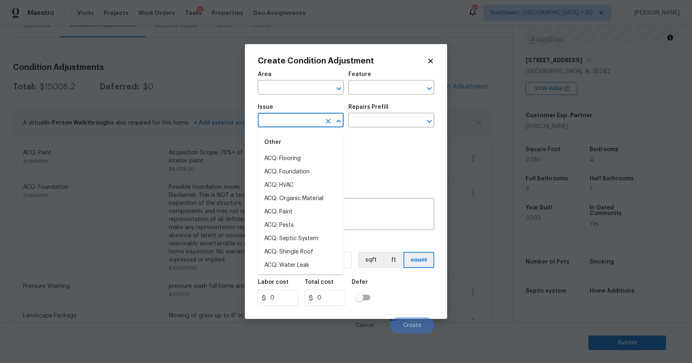
click at [285, 116] on input "text" at bounding box center [289, 121] width 63 height 13
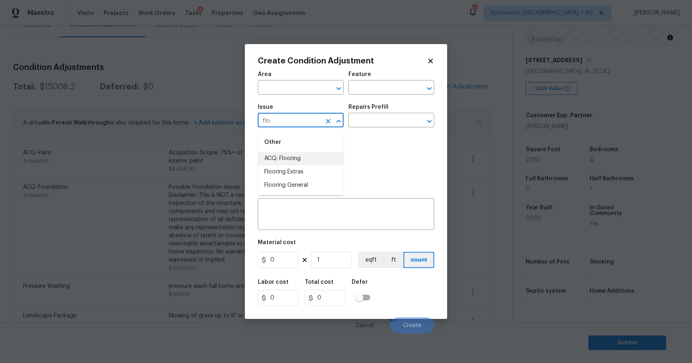
click at [300, 160] on li "ACQ: Flooring" at bounding box center [301, 158] width 86 height 13
type input "ACQ: Flooring"
click at [370, 133] on div "Photos" at bounding box center [346, 158] width 176 height 53
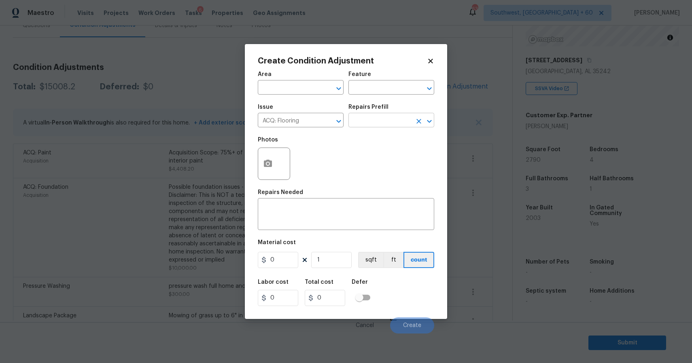
click at [387, 116] on input "text" at bounding box center [379, 121] width 63 height 13
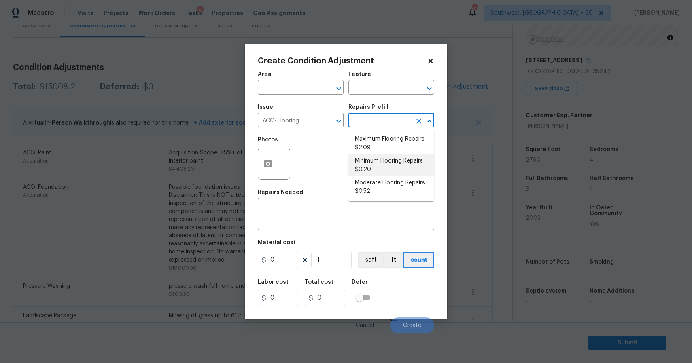
click at [398, 165] on li "Minimum Flooring Repairs $0.20" at bounding box center [391, 166] width 86 height 22
type input "Acquisition"
type textarea "Acquisition Scope: Minimum flooring repairs"
type input "0.2"
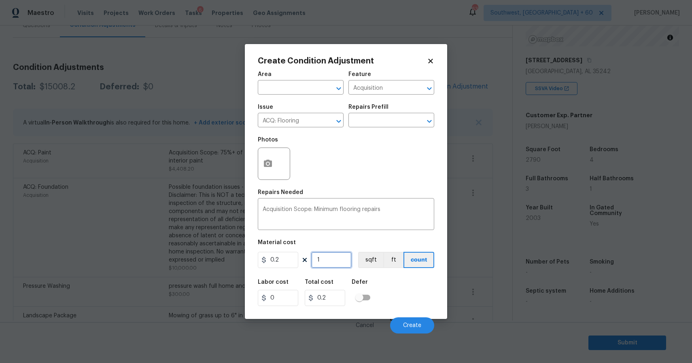
click at [333, 265] on input "1" at bounding box center [331, 260] width 40 height 16
type input "0"
type input "2"
type input "0.4"
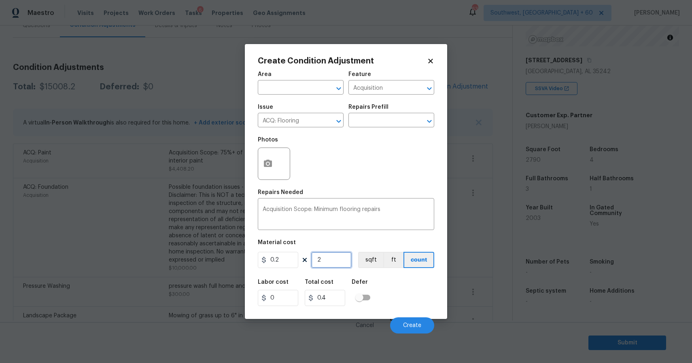
type input "27"
type input "5.4"
type input "279"
type input "55.8"
type input "2790"
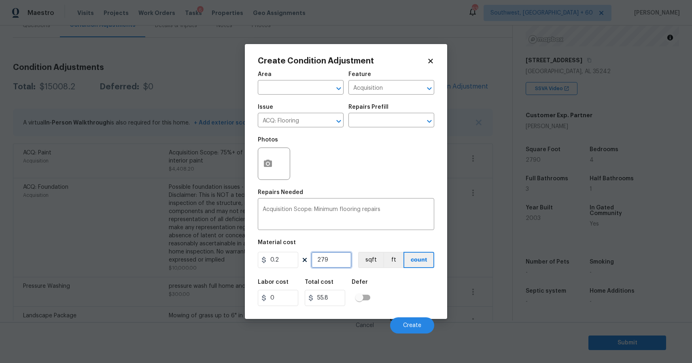
type input "558"
type input "2790"
click at [412, 322] on button "Create" at bounding box center [412, 326] width 44 height 16
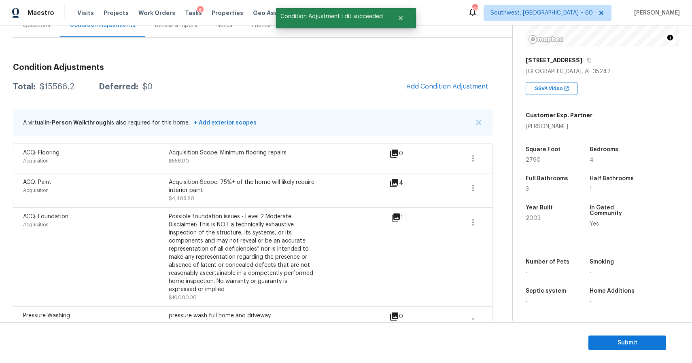
click at [449, 95] on span "Add Condition Adjustment" at bounding box center [446, 87] width 91 height 18
click at [443, 80] on button "Add Condition Adjustment" at bounding box center [446, 86] width 91 height 17
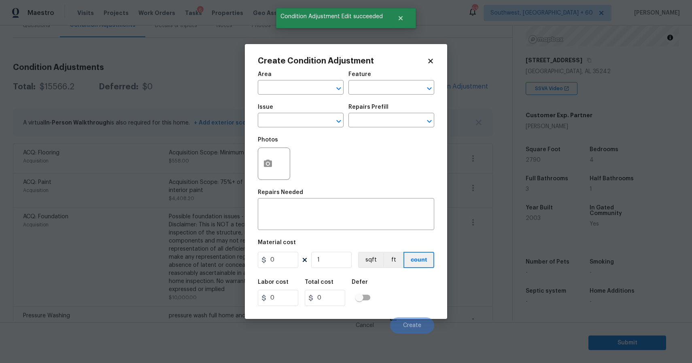
click at [182, 95] on body "Maestro Visits Projects Work Orders Tasks 6 Properties Geo Assignments 634 Sout…" at bounding box center [346, 181] width 692 height 363
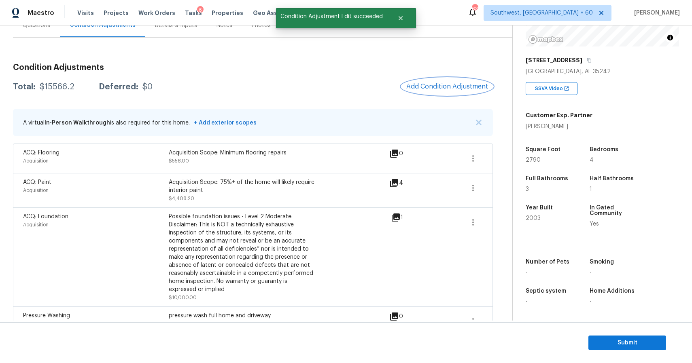
click at [425, 83] on span "Add Condition Adjustment" at bounding box center [447, 86] width 82 height 7
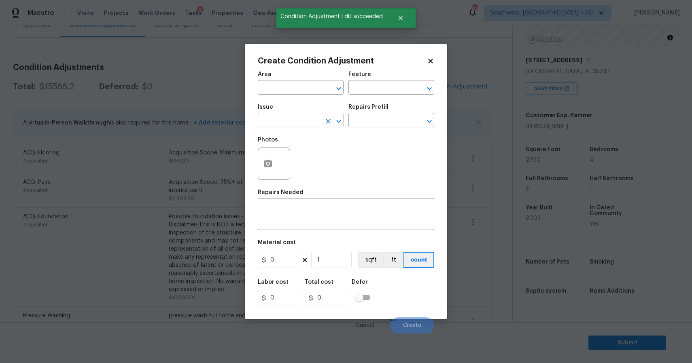
click at [282, 127] on body "Maestro Visits Projects Work Orders Tasks 6 Properties Geo Assignments 634 Sout…" at bounding box center [346, 181] width 692 height 363
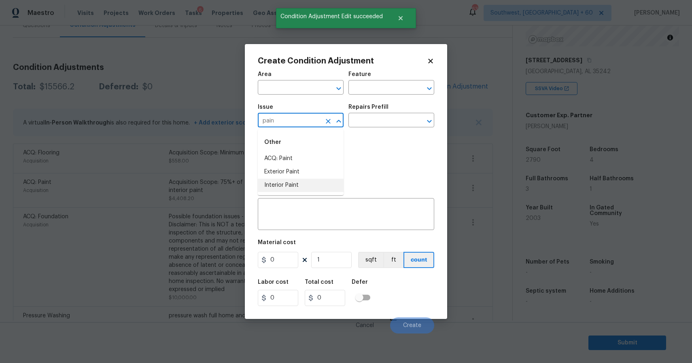
click at [303, 194] on ul "Other ACQ: Paint Exterior Paint Interior Paint" at bounding box center [301, 162] width 86 height 66
click at [314, 176] on li "Exterior Paint" at bounding box center [301, 171] width 86 height 13
type input "Exterior Paint"
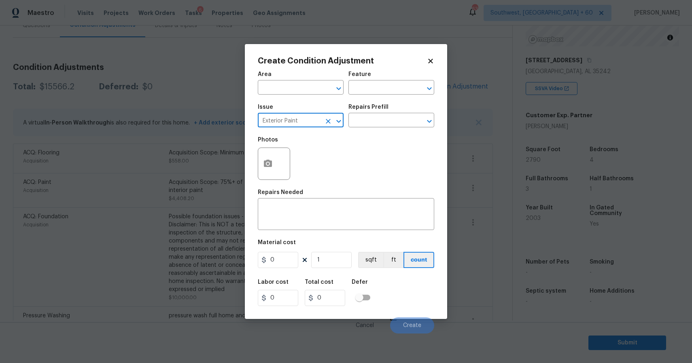
click at [329, 123] on icon "Clear" at bounding box center [328, 121] width 5 height 5
click at [301, 187] on li "Interior Paint" at bounding box center [301, 185] width 86 height 13
type input "Interior Paint"
click at [355, 150] on div "Photos" at bounding box center [346, 158] width 176 height 53
click at [373, 127] on input "text" at bounding box center [379, 121] width 63 height 13
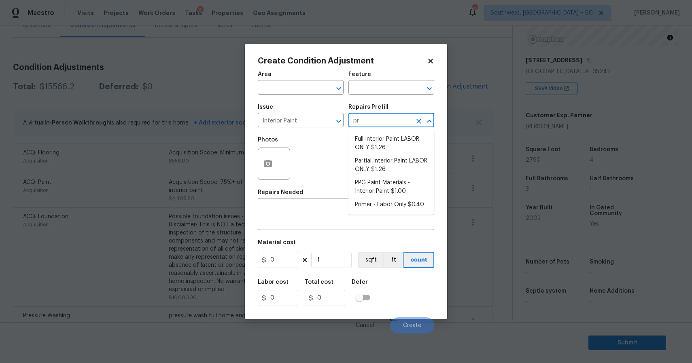
type input "pri"
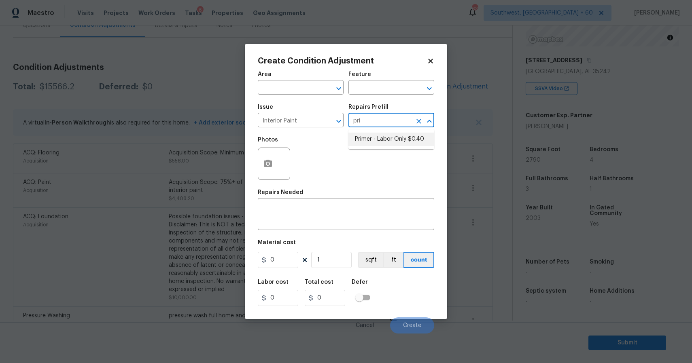
click at [400, 134] on li "Primer - Labor Only $0.40" at bounding box center [391, 139] width 86 height 13
type input "Overall Paint"
type textarea "Interior primer - PRIMER PROVIDED BY OPENDOOR - All nails, screws, drywall anch…"
type input "0.4"
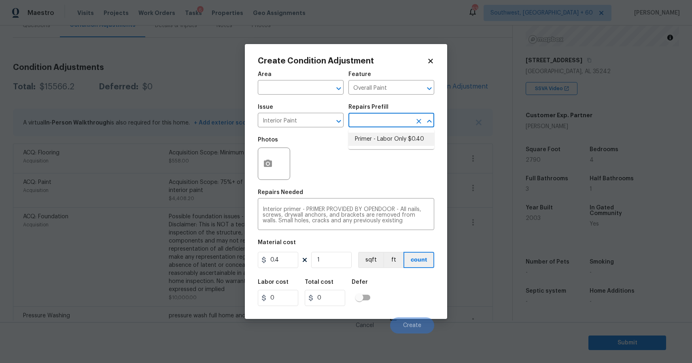
type input "0.4"
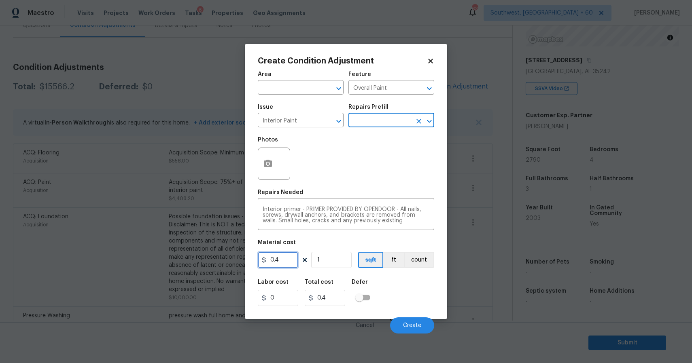
click at [272, 252] on input "0.4" at bounding box center [278, 260] width 40 height 16
type input "500"
click at [269, 166] on icon "button" at bounding box center [268, 163] width 8 height 7
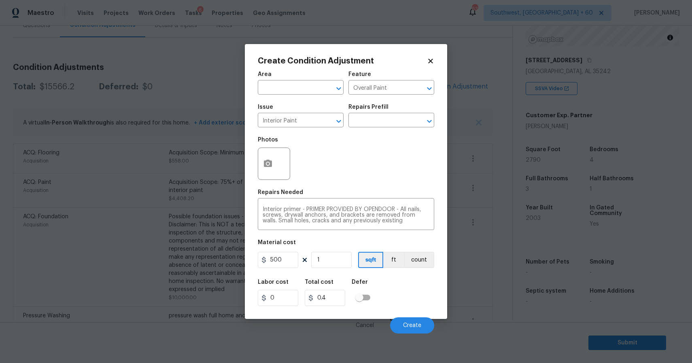
type input "500"
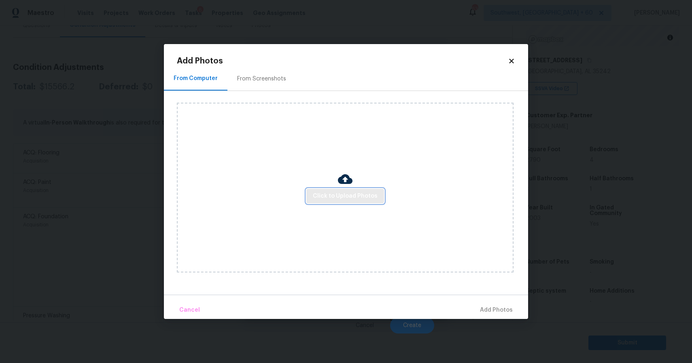
click at [323, 201] on span "Click to Upload Photos" at bounding box center [345, 196] width 65 height 10
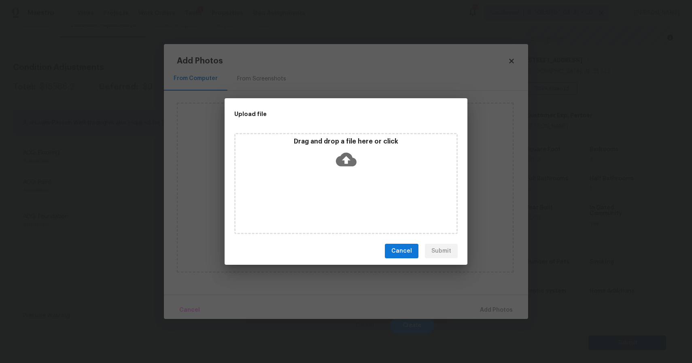
click at [323, 201] on div "Drag and drop a file here or click" at bounding box center [345, 183] width 223 height 101
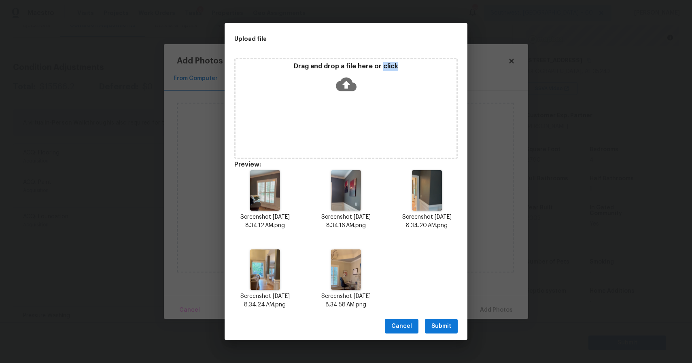
click at [442, 326] on span "Submit" at bounding box center [441, 327] width 20 height 10
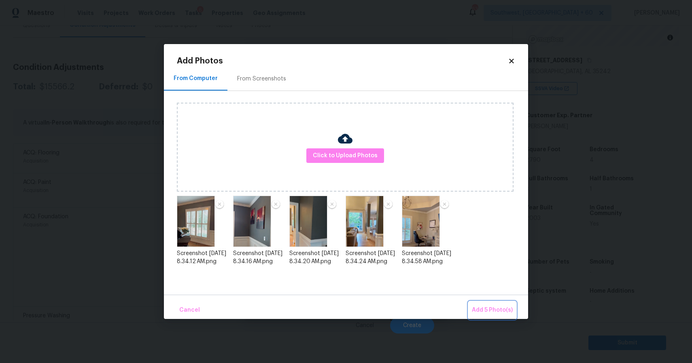
click at [489, 311] on span "Add 5 Photo(s)" at bounding box center [492, 310] width 41 height 10
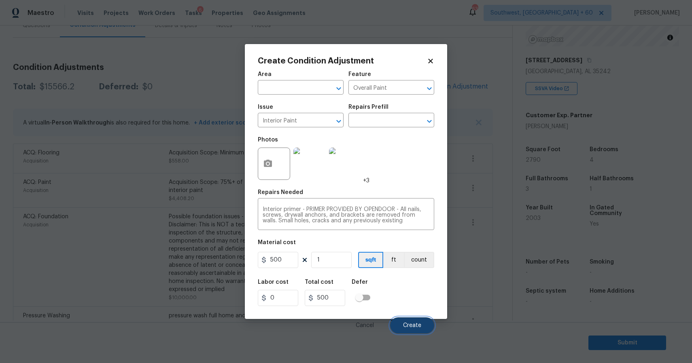
click at [413, 320] on button "Create" at bounding box center [412, 326] width 44 height 16
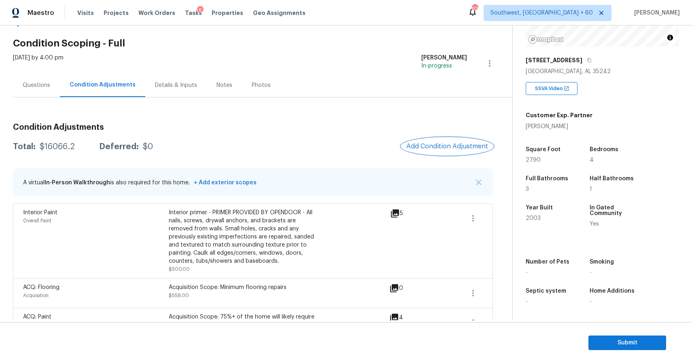
scroll to position [0, 0]
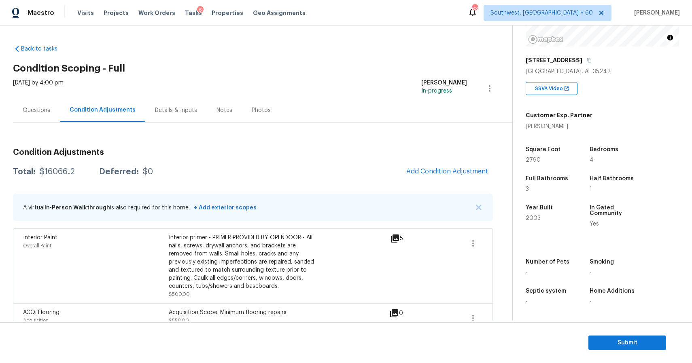
click at [53, 105] on div "Questions" at bounding box center [36, 110] width 47 height 24
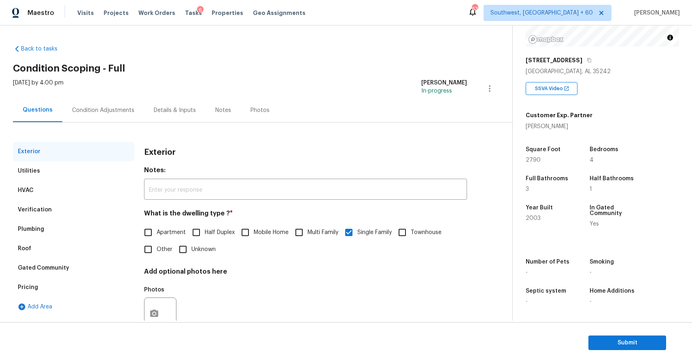
click at [115, 110] on div "Condition Adjustments" at bounding box center [103, 110] width 62 height 8
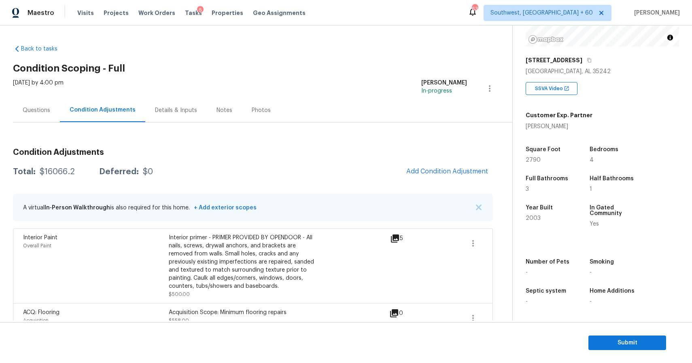
click at [44, 115] on div "Questions" at bounding box center [36, 110] width 47 height 24
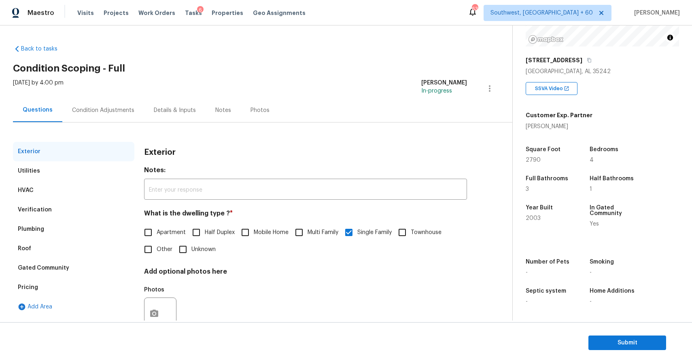
click at [96, 119] on div "Condition Adjustments" at bounding box center [103, 110] width 82 height 24
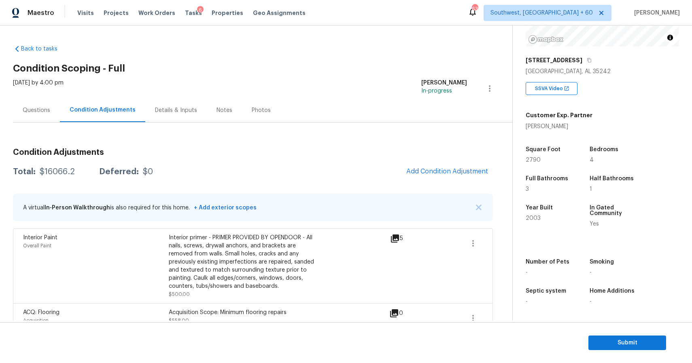
click at [53, 115] on div "Questions" at bounding box center [36, 110] width 47 height 24
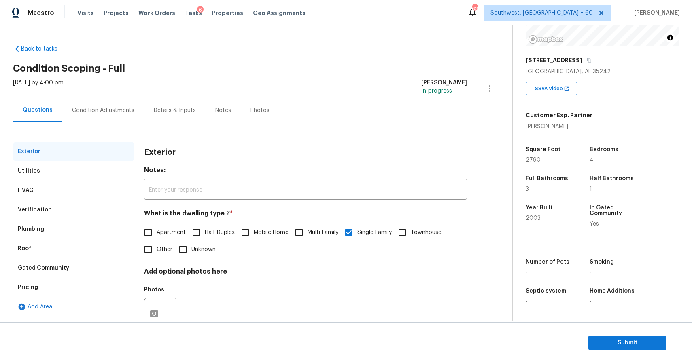
click at [120, 108] on div "Condition Adjustments" at bounding box center [103, 110] width 62 height 8
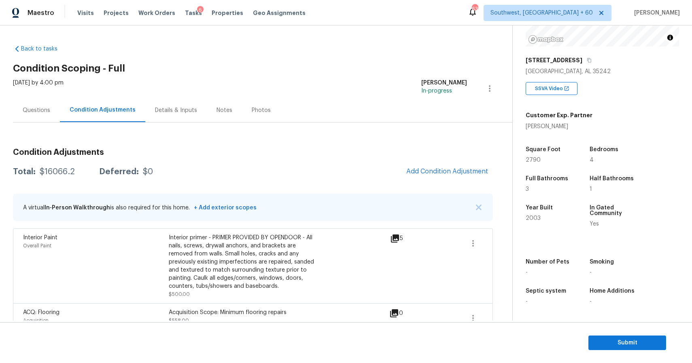
click at [64, 164] on div "Total: $16066.2 Deferred: $0 Add Condition Adjustment" at bounding box center [253, 172] width 480 height 18
click at [64, 168] on div "$16066.2" at bounding box center [57, 172] width 35 height 8
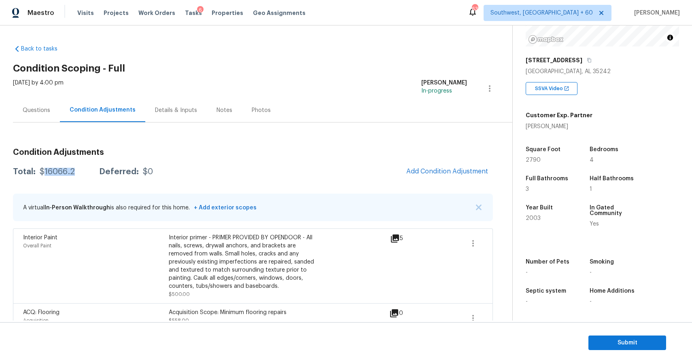
click at [64, 168] on div "$16066.2" at bounding box center [57, 172] width 35 height 8
copy div "$16066.2"
click at [34, 112] on div "Questions" at bounding box center [37, 110] width 28 height 8
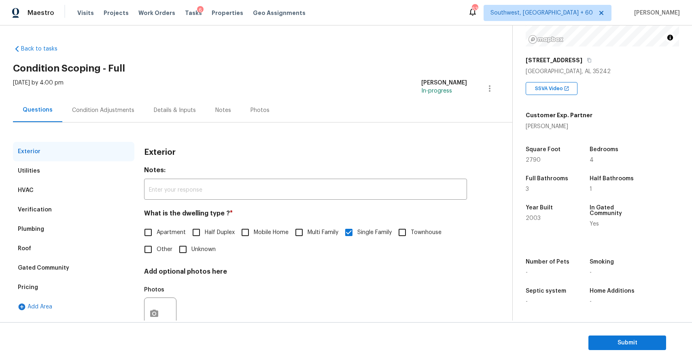
click at [64, 227] on div "Plumbing" at bounding box center [73, 229] width 121 height 19
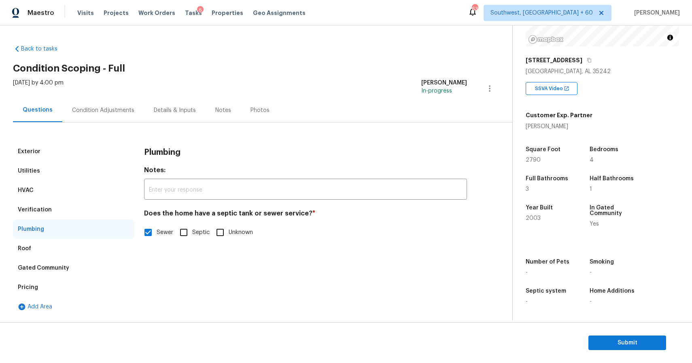
click at [98, 208] on div "Verification" at bounding box center [73, 209] width 121 height 19
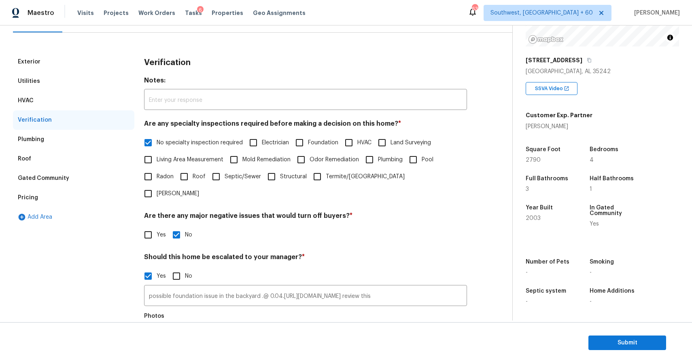
scroll to position [175, 0]
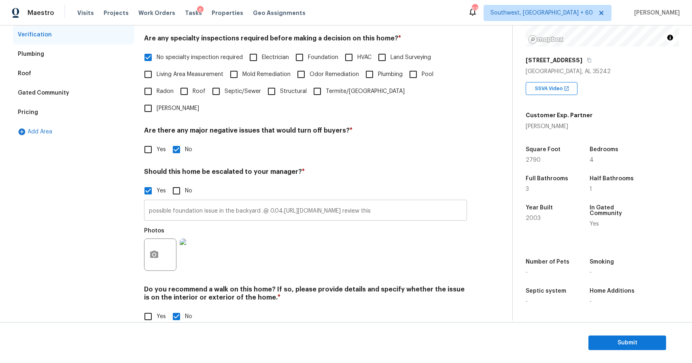
click at [342, 202] on input "possible foundation issue in the backyard .@ 0.04.[URL][DOMAIN_NAME] review this" at bounding box center [305, 211] width 323 height 19
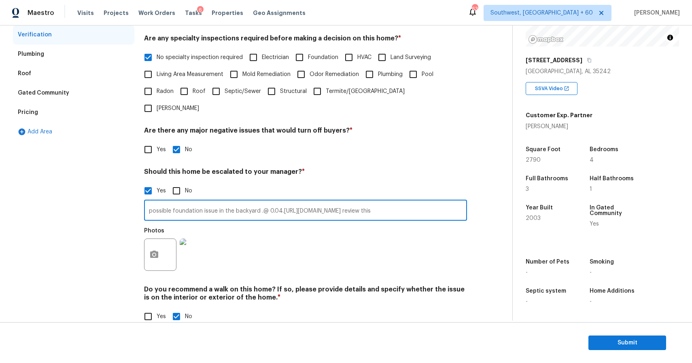
click at [342, 202] on input "possible foundation issue in the backyard .@ 0.04.[URL][DOMAIN_NAME] review this" at bounding box center [305, 211] width 323 height 19
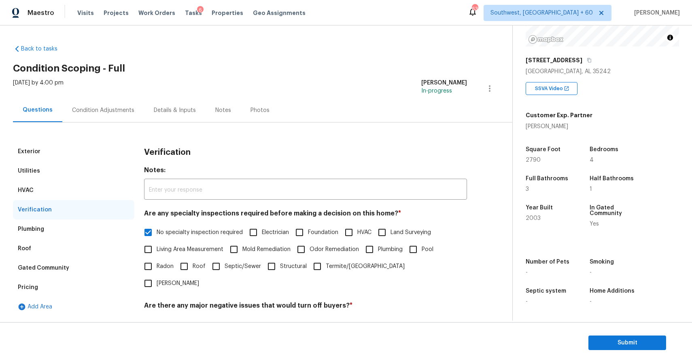
click at [112, 110] on div "Condition Adjustments" at bounding box center [103, 110] width 62 height 8
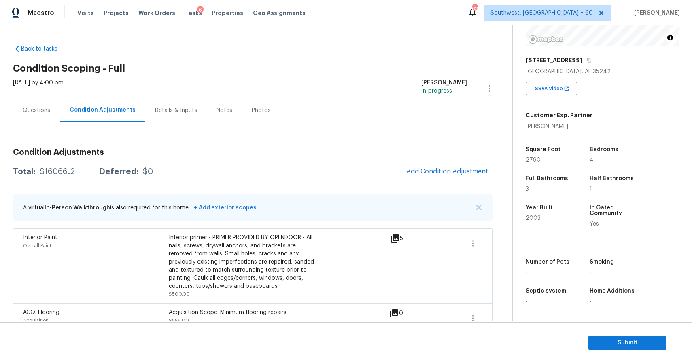
click at [57, 110] on div "Questions" at bounding box center [36, 110] width 47 height 24
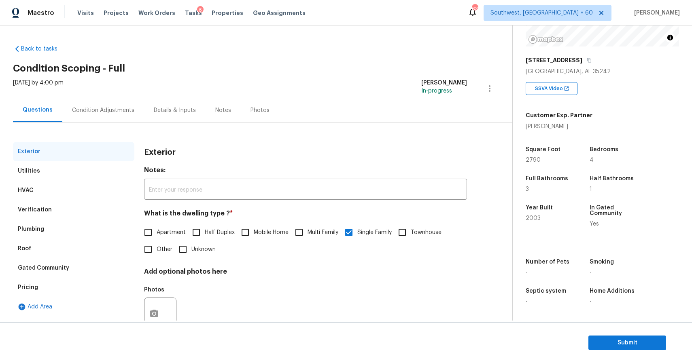
click at [107, 108] on div "Condition Adjustments" at bounding box center [103, 110] width 62 height 8
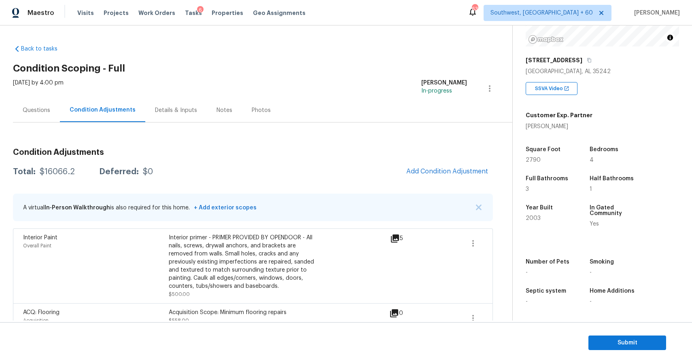
click at [449, 157] on div "Condition Adjustments Total: $16066.2 Deferred: $0 Add Condition Adjustment A v…" at bounding box center [253, 356] width 480 height 429
click at [466, 168] on span "Add Condition Adjustment" at bounding box center [447, 171] width 82 height 7
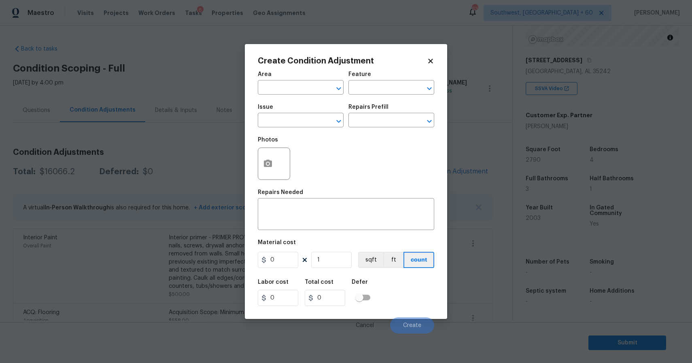
click at [313, 130] on span "Issue ​" at bounding box center [301, 116] width 86 height 33
click at [315, 125] on input "text" at bounding box center [289, 121] width 63 height 13
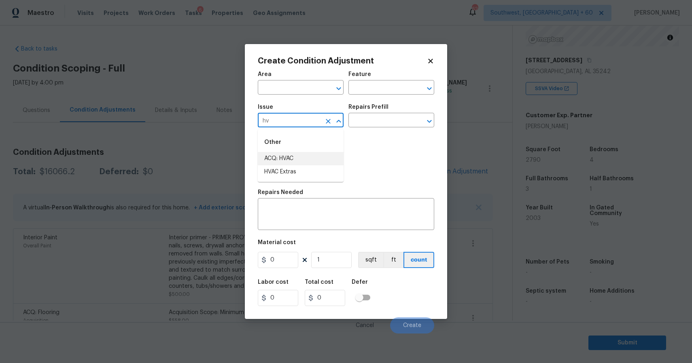
click at [304, 152] on li "ACQ: HVAC" at bounding box center [301, 158] width 86 height 13
type input "ACQ: HVAC"
click at [381, 116] on input "text" at bounding box center [379, 121] width 63 height 13
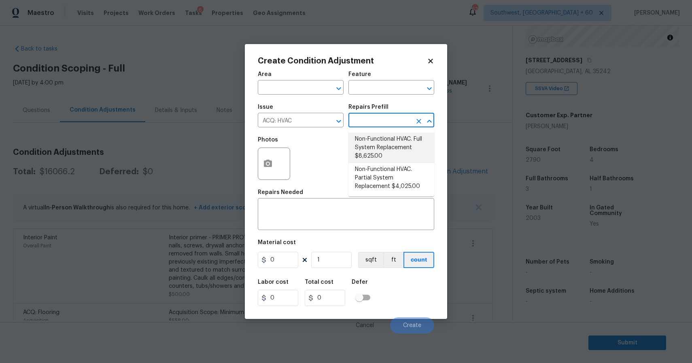
click at [398, 138] on li "Non-Functional HVAC. Full System Replacement $8,625.00" at bounding box center [391, 148] width 86 height 30
type input "Acquisition"
type textarea "Acquisition Scope: Full System Replacement"
type input "8625"
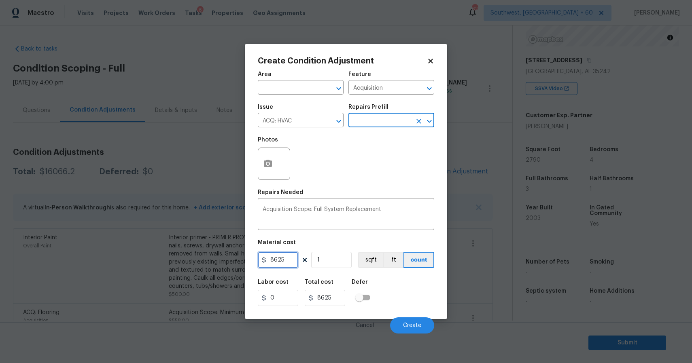
click at [285, 268] on input "8625" at bounding box center [278, 260] width 40 height 16
type input "1"
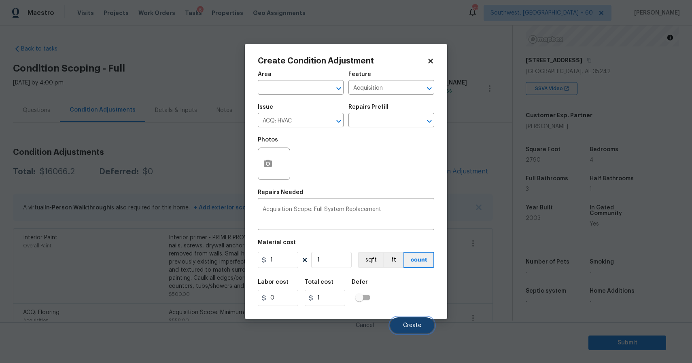
click at [419, 323] on span "Create" at bounding box center [412, 326] width 18 height 6
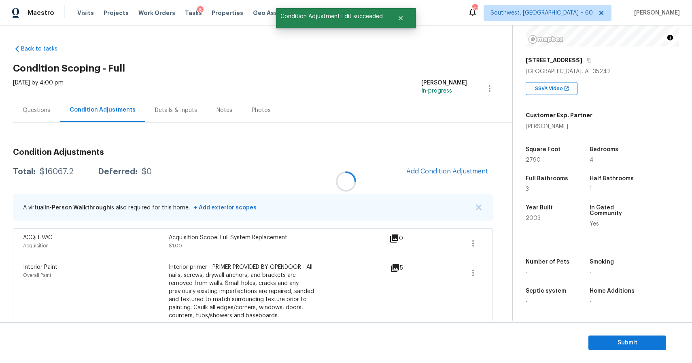
click at [41, 111] on div at bounding box center [346, 181] width 692 height 363
click at [36, 110] on div "Questions" at bounding box center [37, 110] width 28 height 8
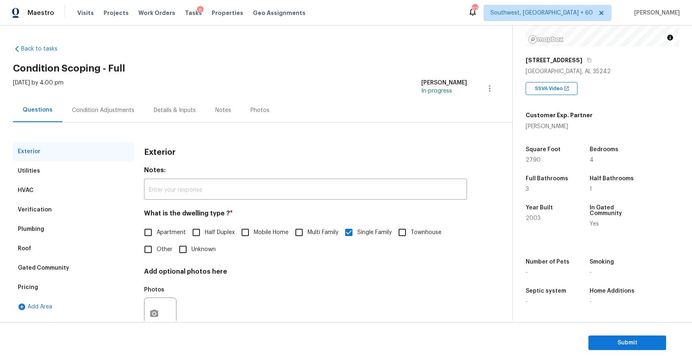
click at [94, 114] on div "Condition Adjustments" at bounding box center [103, 110] width 62 height 8
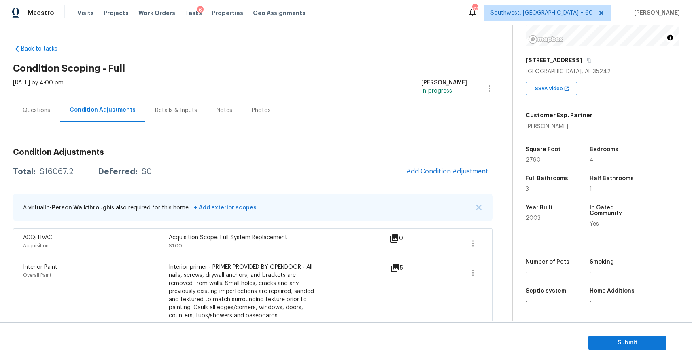
click at [41, 110] on div "Questions" at bounding box center [37, 110] width 28 height 8
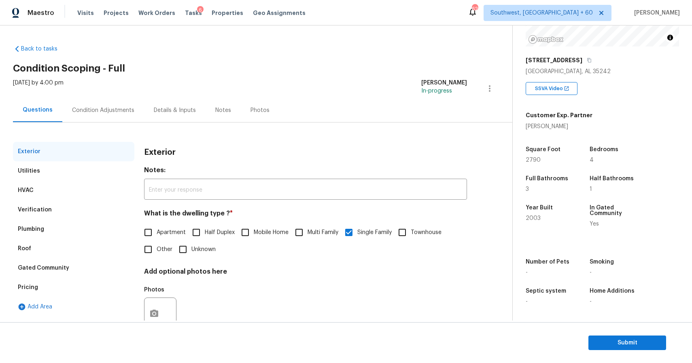
click at [98, 116] on div "Condition Adjustments" at bounding box center [103, 110] width 82 height 24
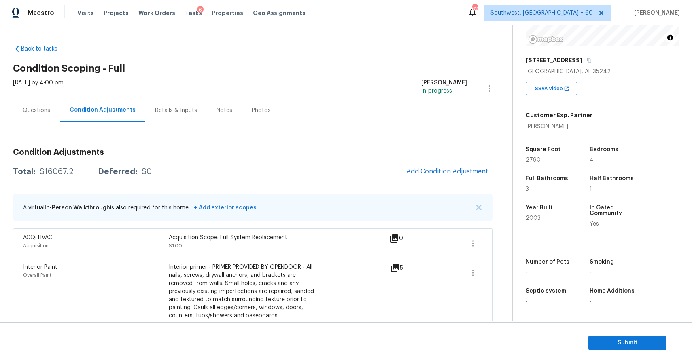
click at [17, 110] on div "Questions" at bounding box center [36, 110] width 47 height 24
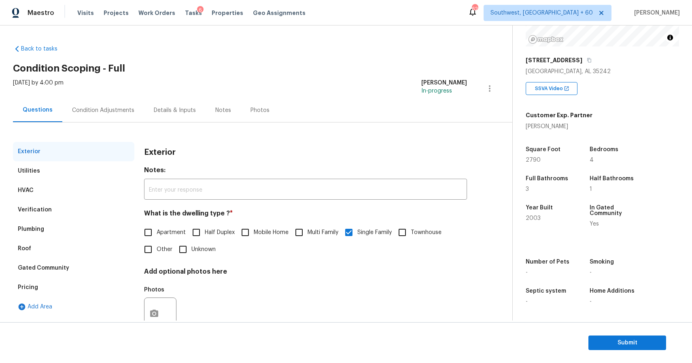
click at [111, 106] on div "Condition Adjustments" at bounding box center [103, 110] width 62 height 8
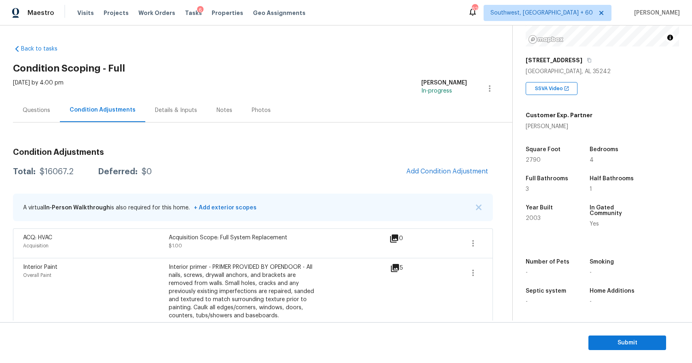
click at [50, 109] on div "Questions" at bounding box center [36, 110] width 47 height 24
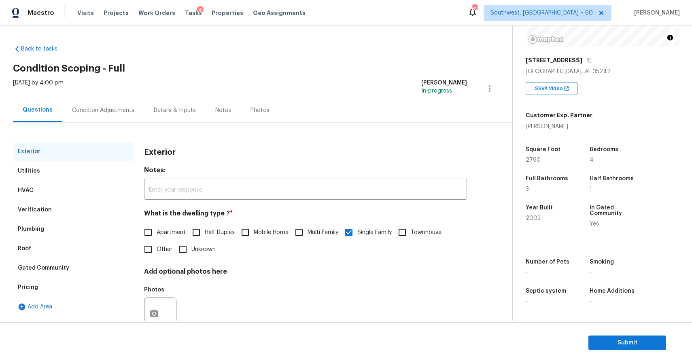
click at [85, 109] on div "Condition Adjustments" at bounding box center [103, 110] width 62 height 8
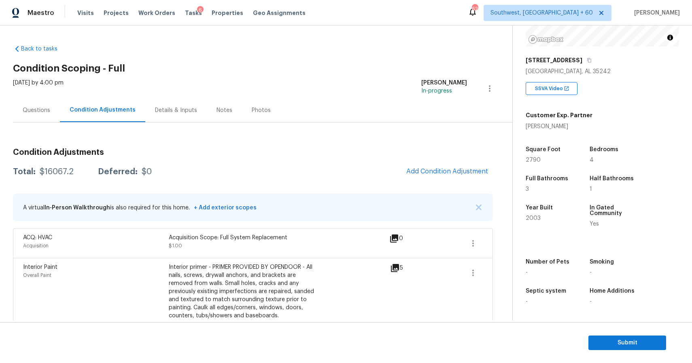
click at [39, 106] on div "Questions" at bounding box center [37, 110] width 28 height 8
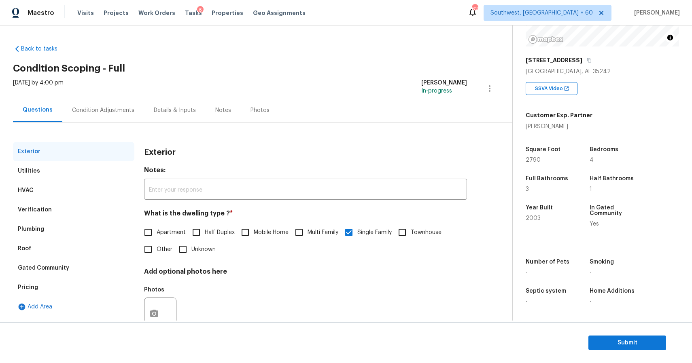
click at [106, 104] on div "Condition Adjustments" at bounding box center [103, 110] width 82 height 24
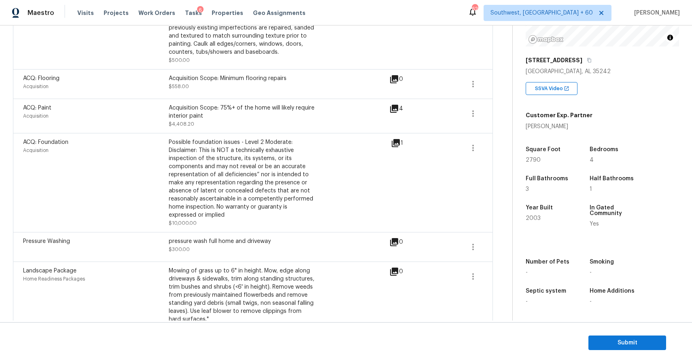
scroll to position [283, 0]
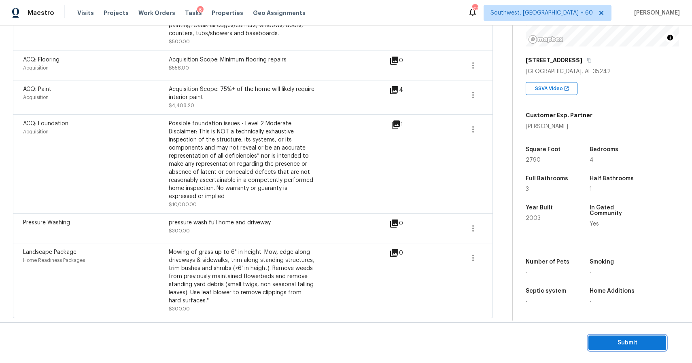
click at [644, 348] on button "Submit" at bounding box center [627, 343] width 78 height 15
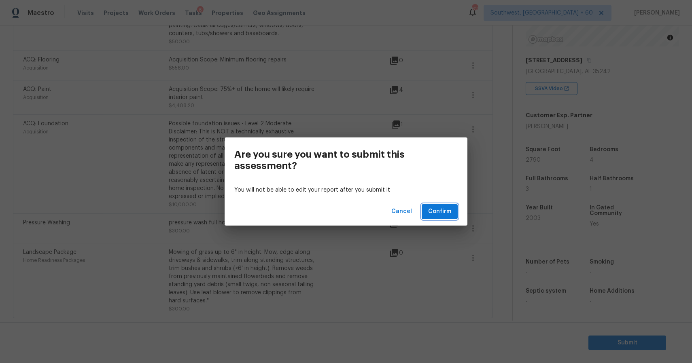
click at [435, 212] on span "Confirm" at bounding box center [439, 212] width 23 height 10
